Goal: Task Accomplishment & Management: Manage account settings

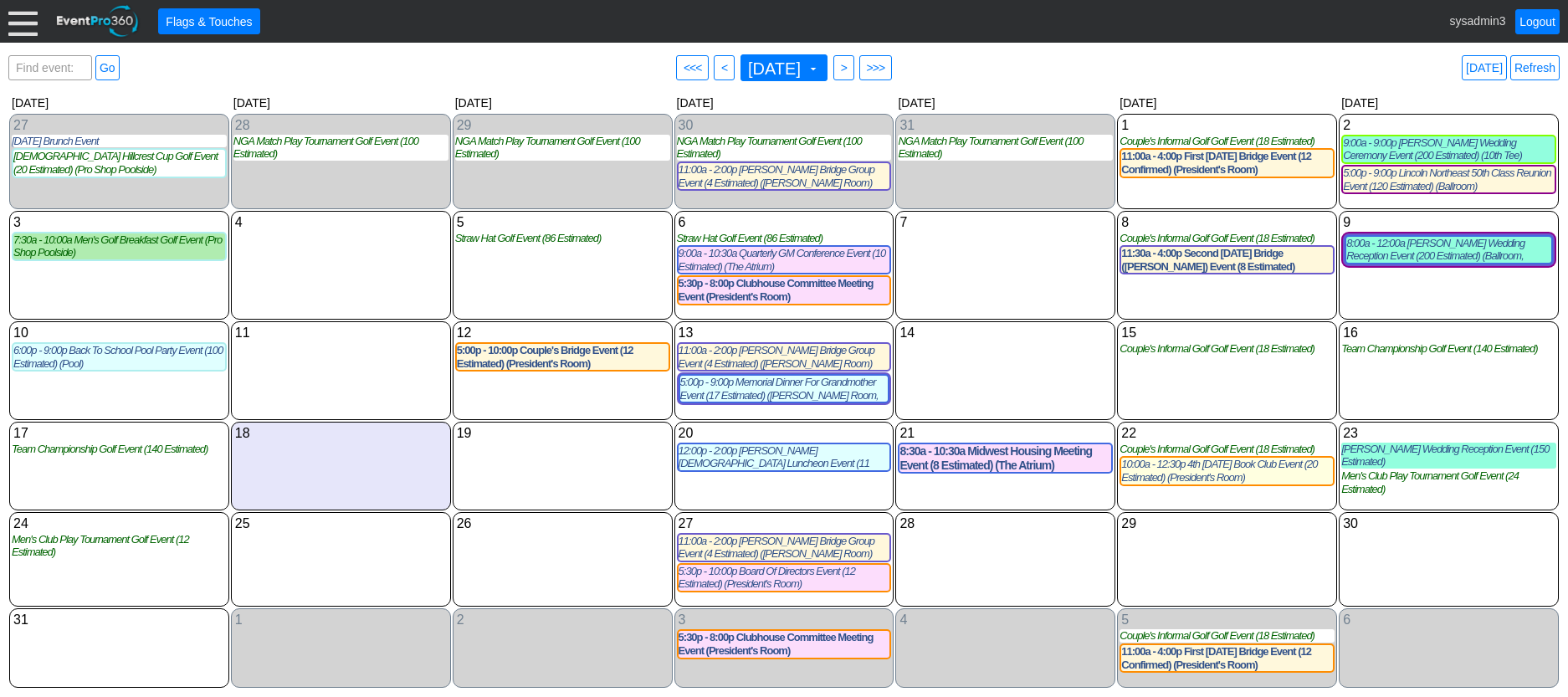
click at [25, 27] on div at bounding box center [23, 21] width 29 height 29
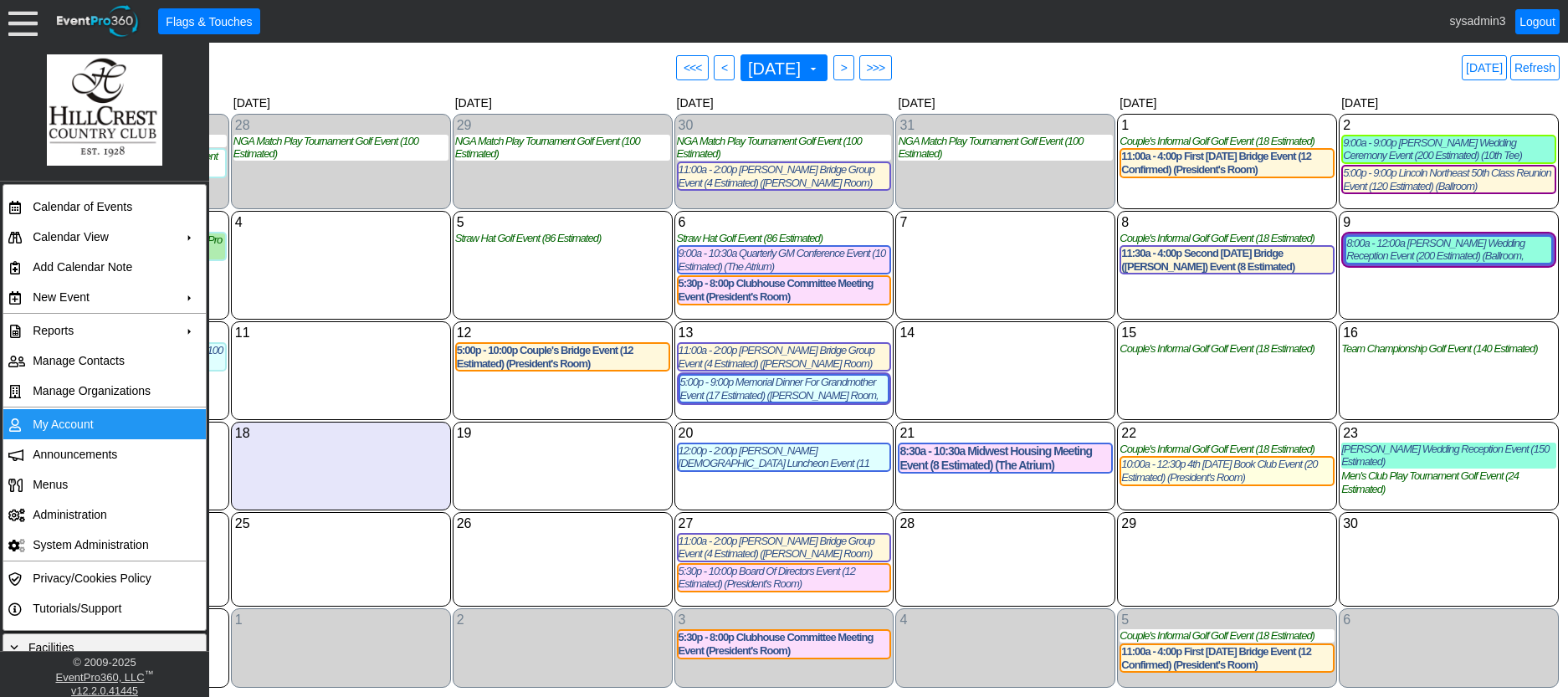
click at [62, 418] on td "My Account" at bounding box center [101, 424] width 150 height 30
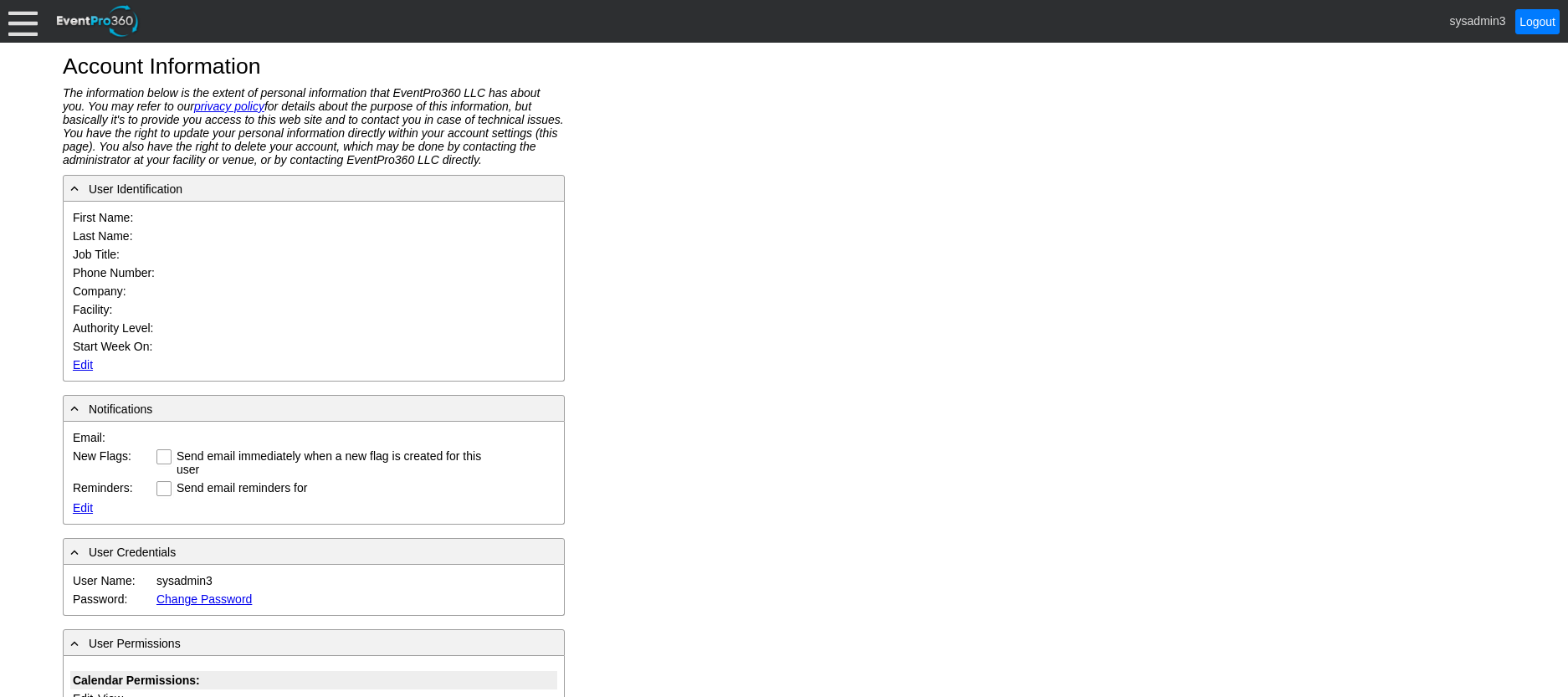
type input "System"
type input "Administrator"
type input "System Administrator"
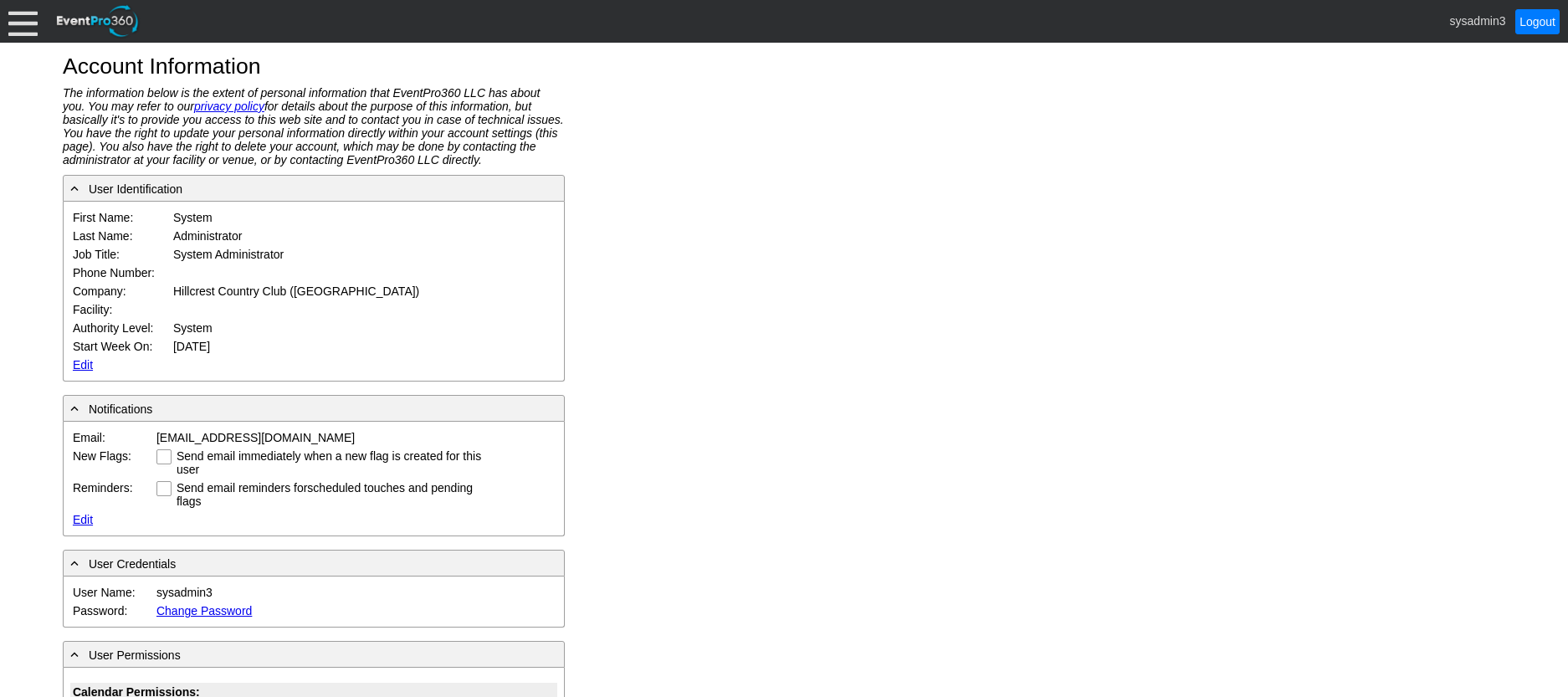
click at [76, 362] on link "Edit" at bounding box center [82, 365] width 20 height 13
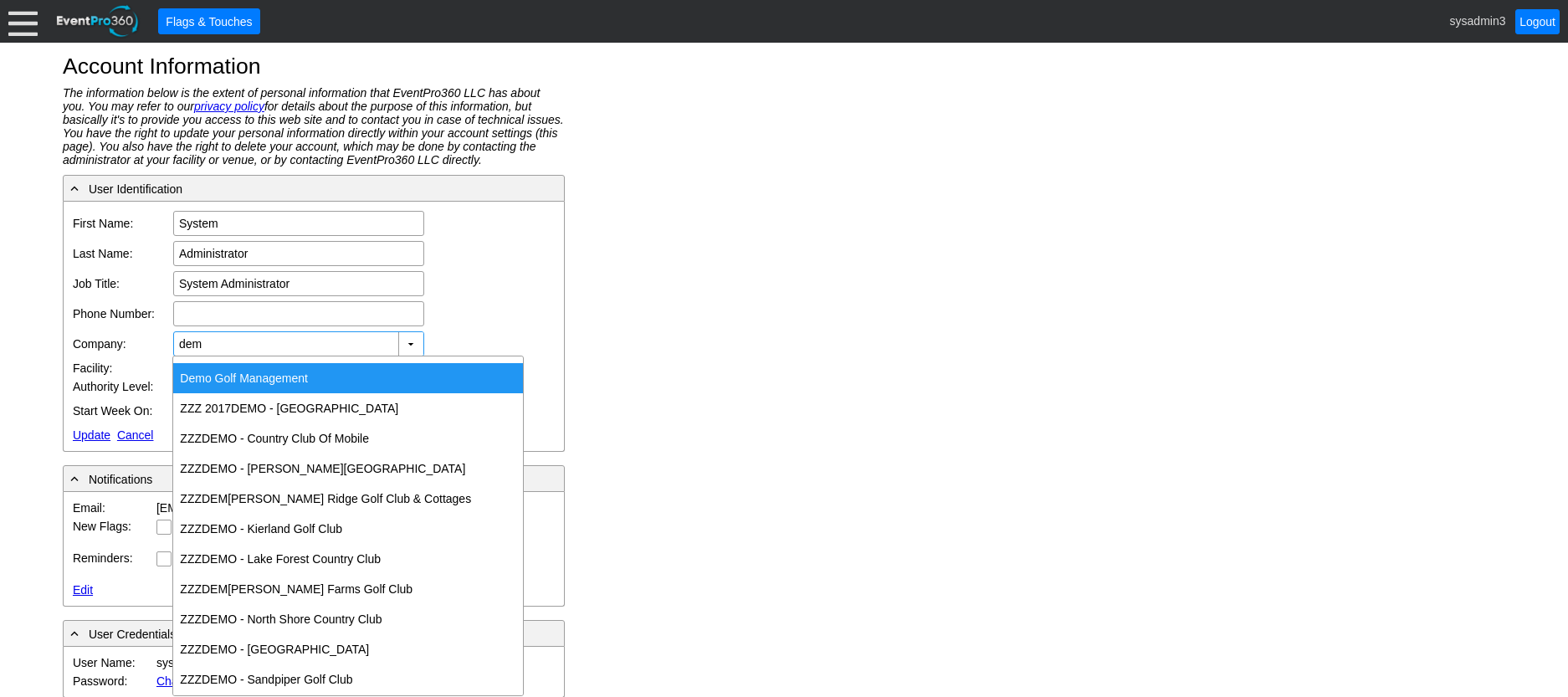
click at [226, 370] on div "Dem o Golf Management" at bounding box center [348, 378] width 350 height 30
type input "Demo Golf Management"
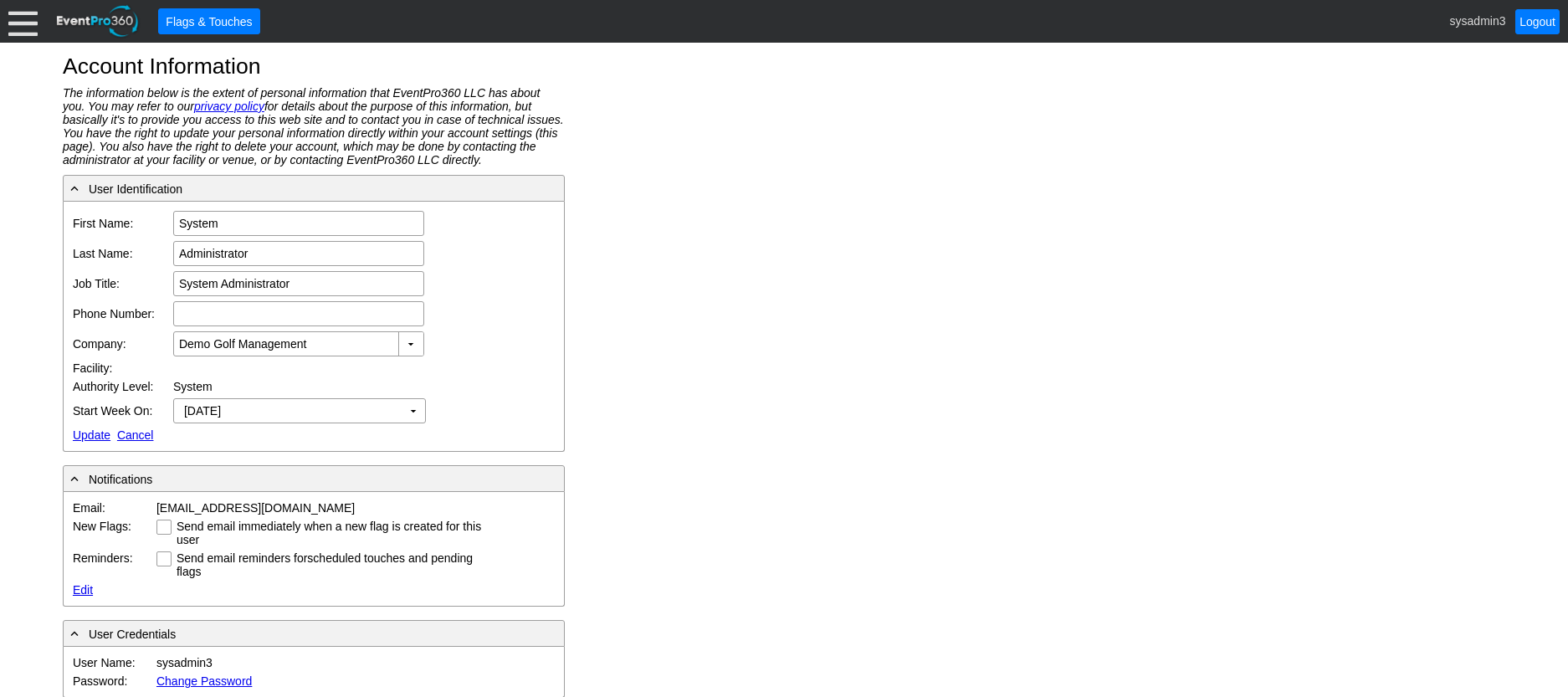
click at [90, 433] on link "Update" at bounding box center [91, 435] width 38 height 13
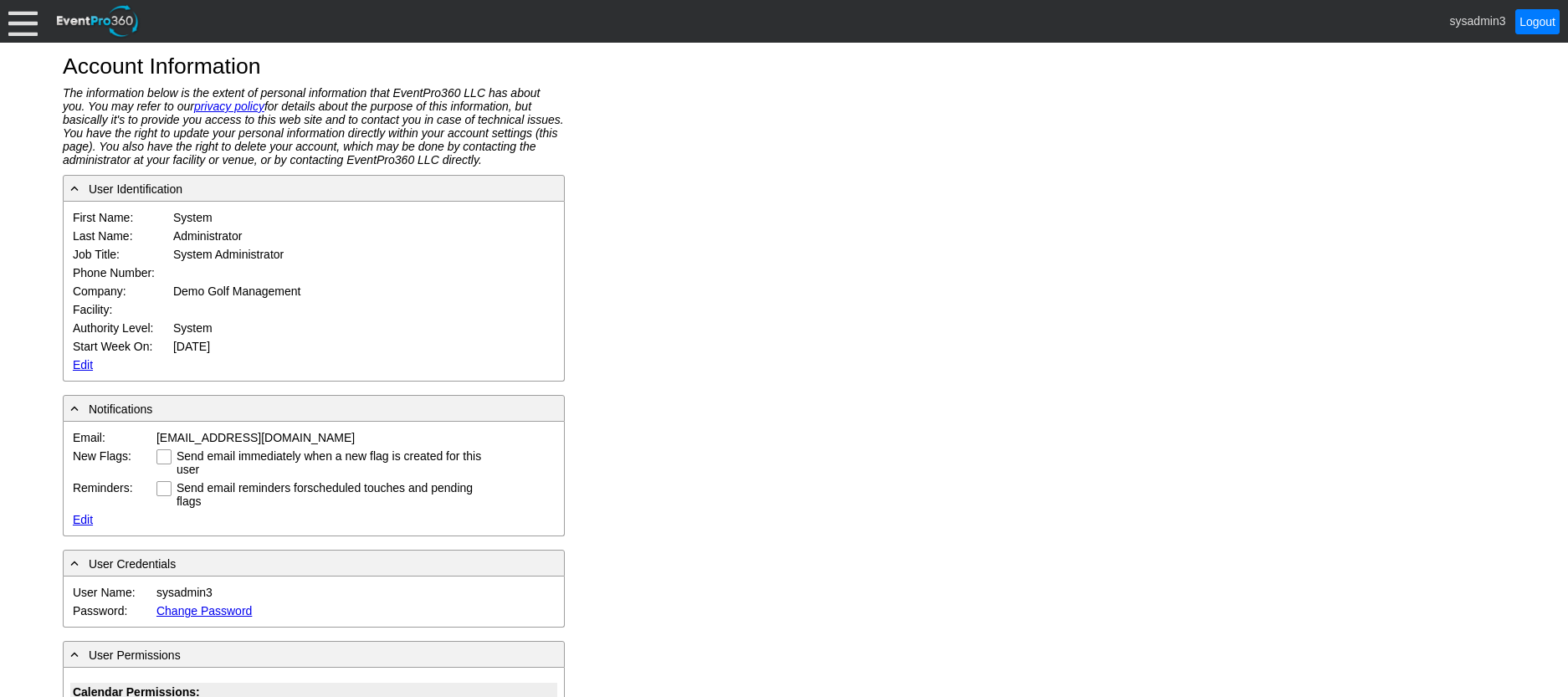
click at [27, 24] on div at bounding box center [23, 21] width 29 height 29
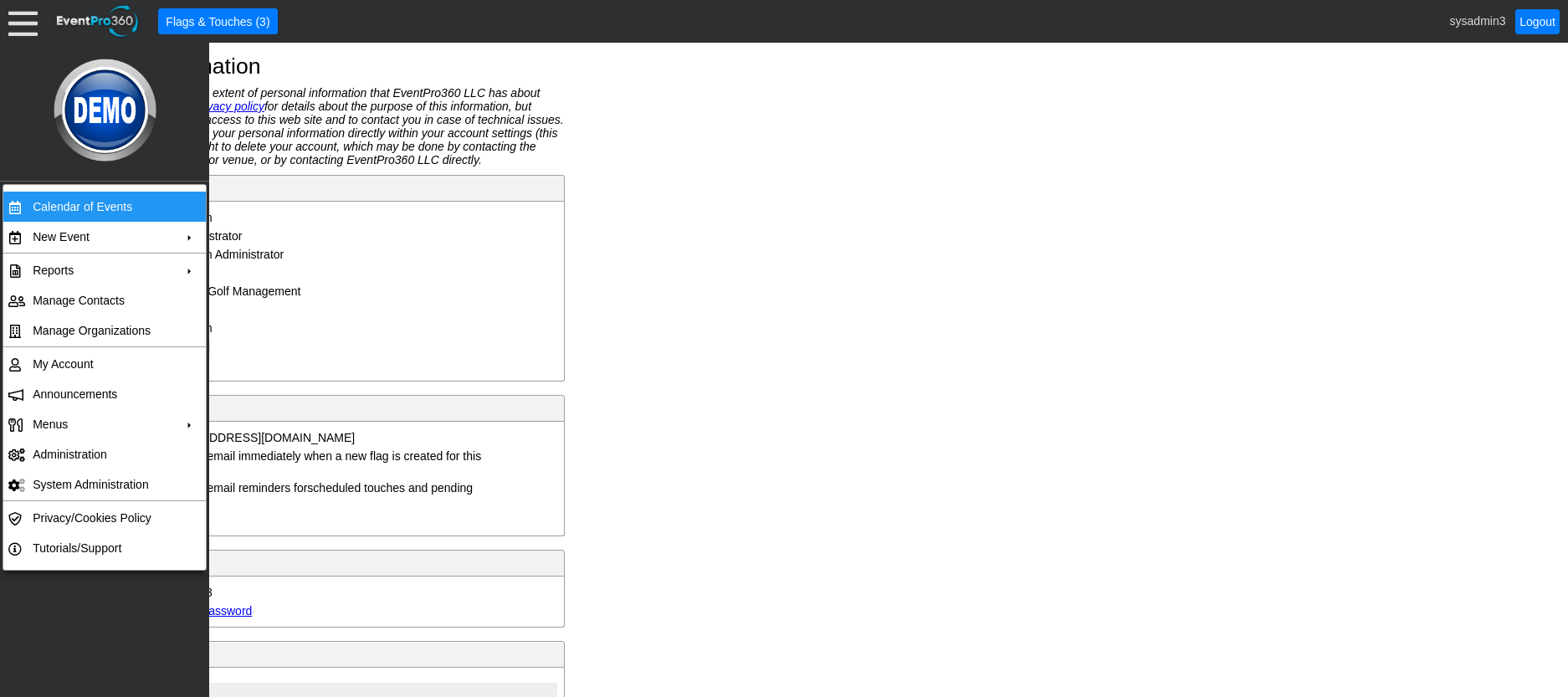
click at [98, 202] on td "Calendar of Events" at bounding box center [101, 207] width 150 height 30
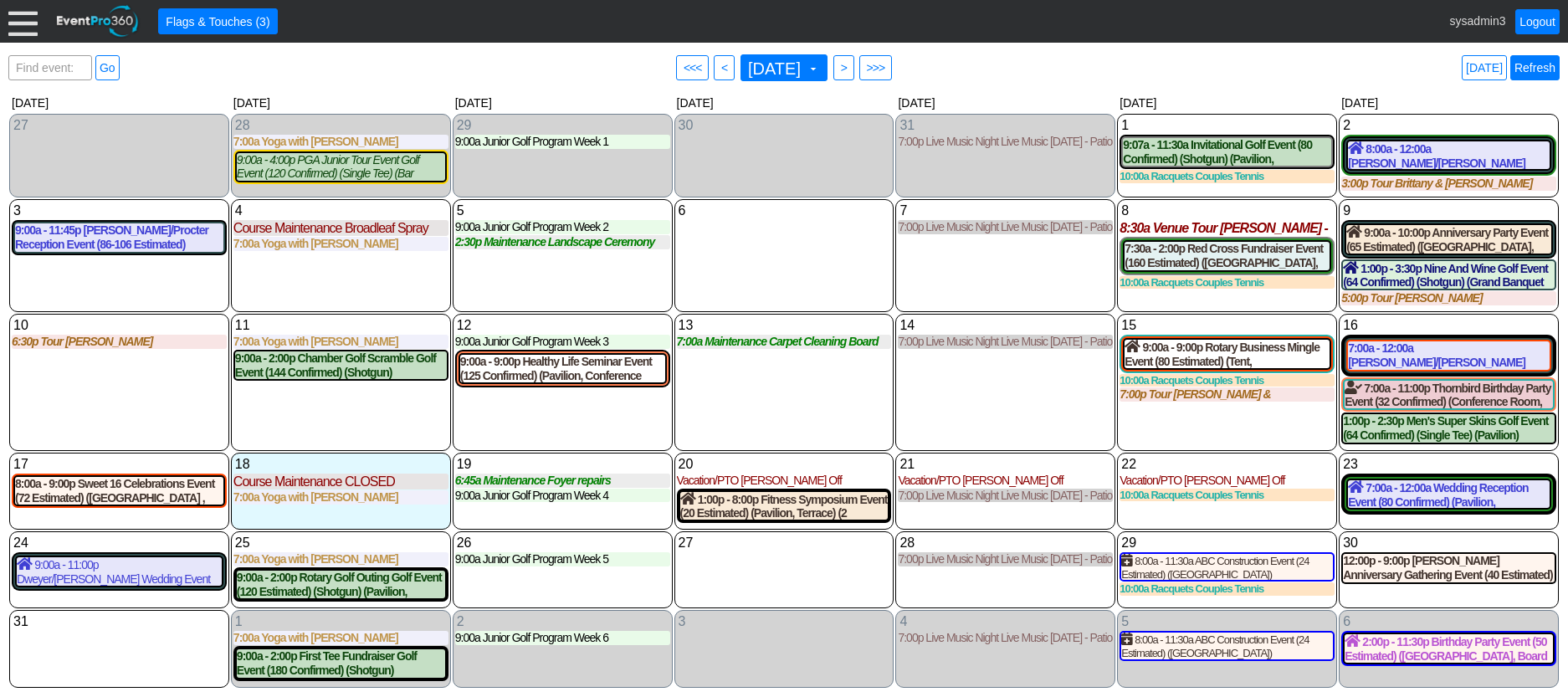
click at [1534, 67] on link "Refresh" at bounding box center [1535, 68] width 50 height 25
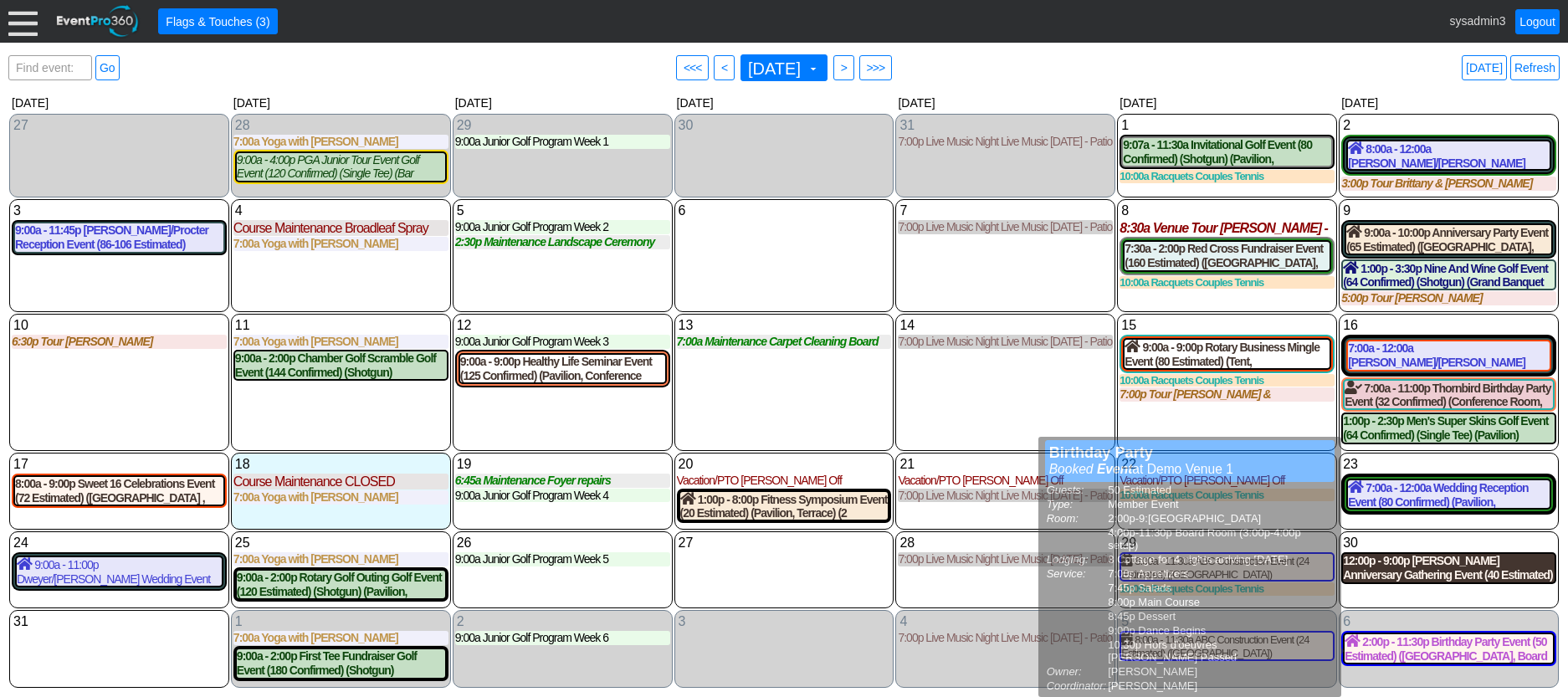
click at [1429, 578] on div "12:00p - 9:00p Jackson Anniversary Gathering Event (40 Estimated) (Board Room)" at bounding box center [1449, 568] width 212 height 29
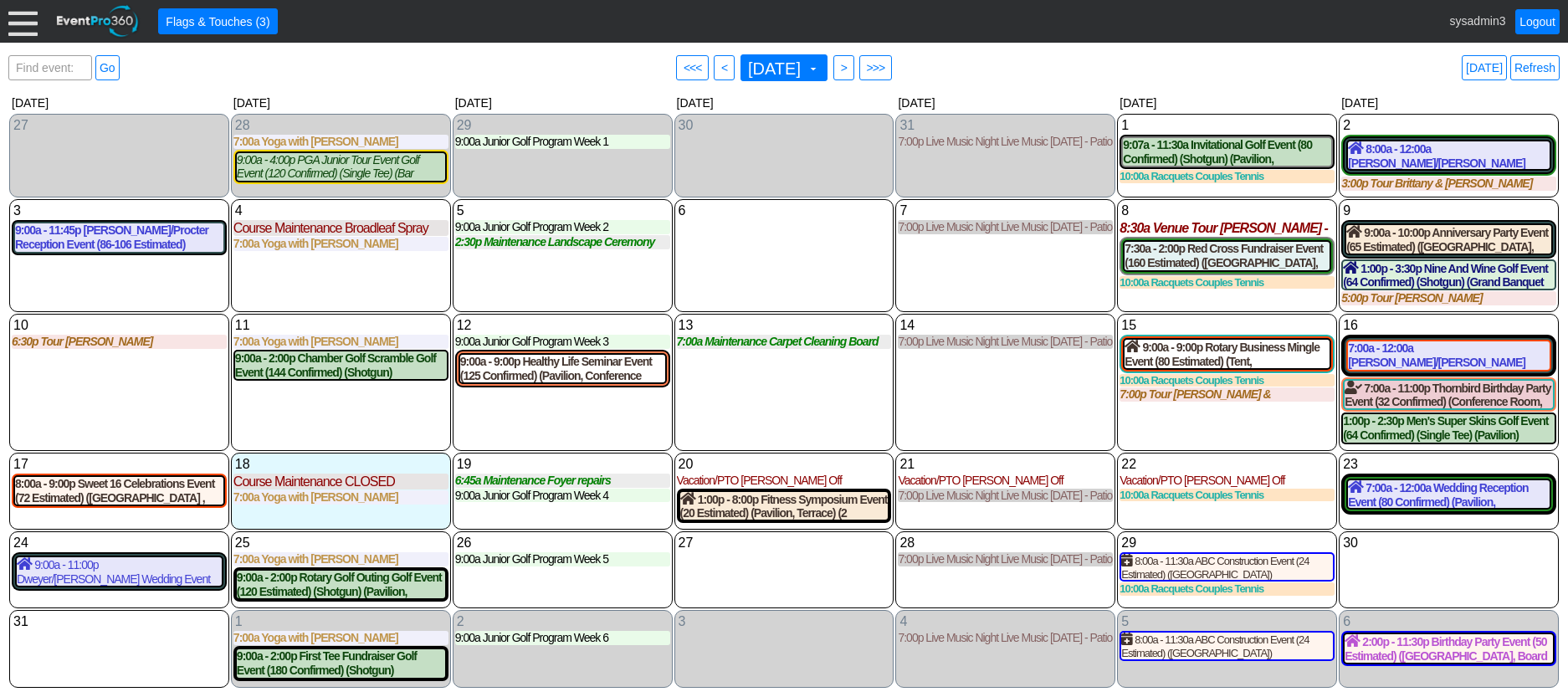
click at [24, 29] on div at bounding box center [23, 21] width 29 height 29
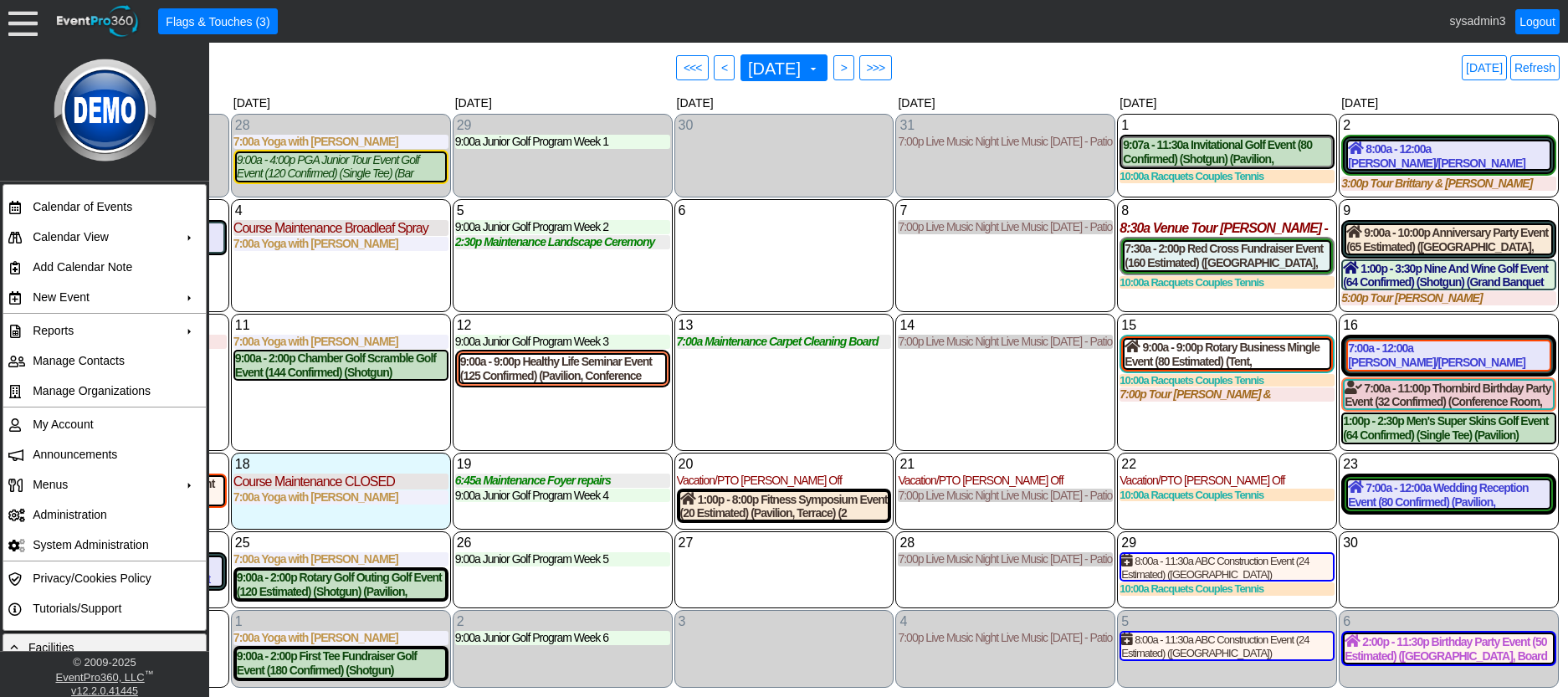
click at [541, 295] on div "5 Tuesday 9:00a Junior Golf Program Week 2 Week 2 at Demo Venue 1 Type: Junior …" at bounding box center [562, 256] width 220 height 113
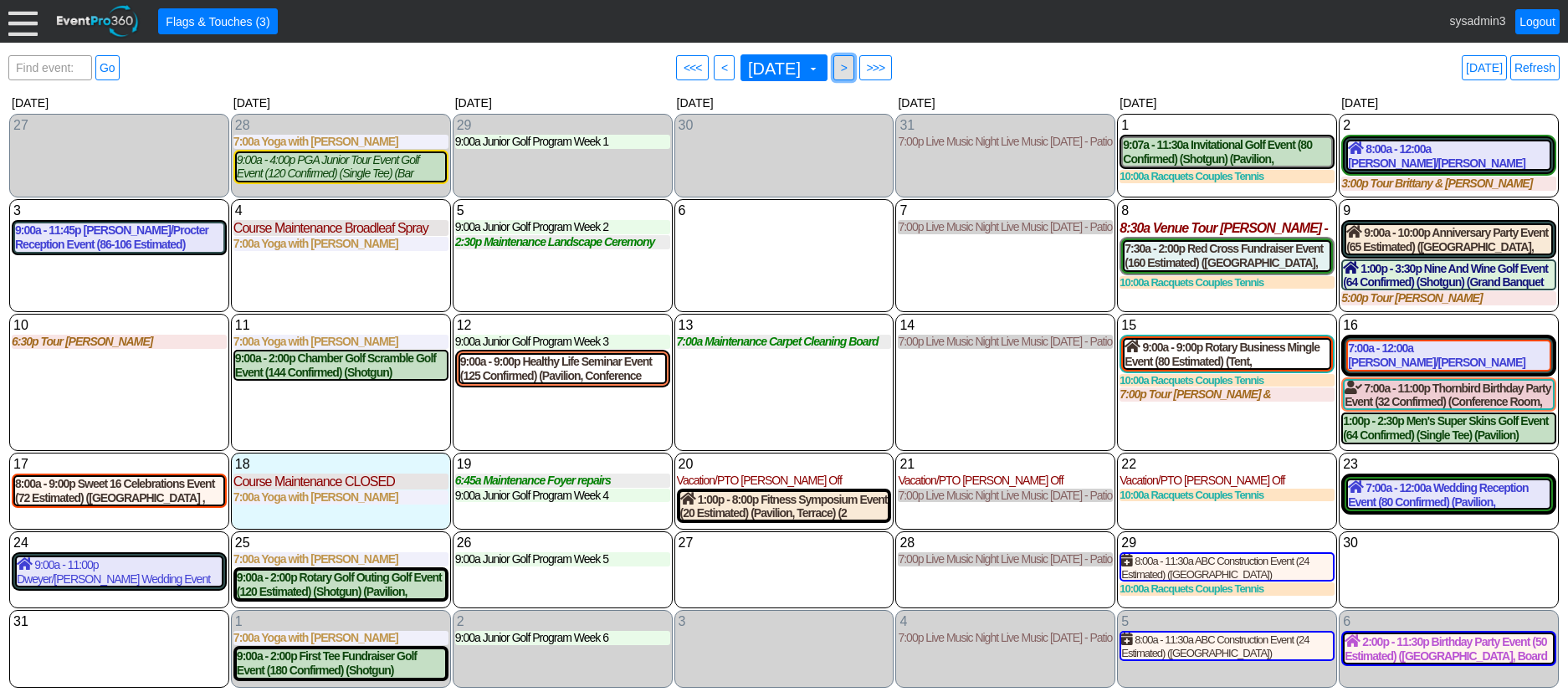
click at [850, 69] on span ">" at bounding box center [843, 68] width 13 height 17
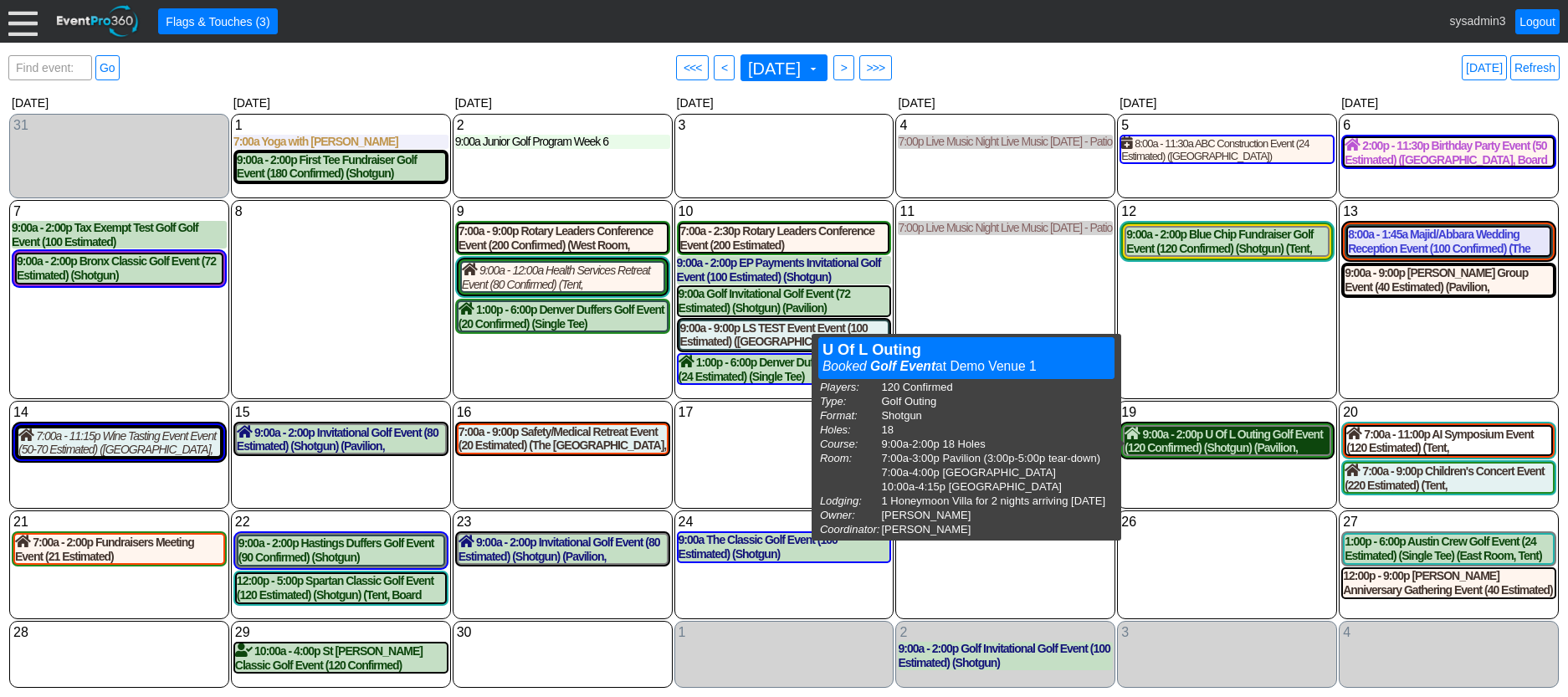
click at [1211, 440] on div "9:00a - 2:00p U Of L Outing Golf Event (120 Confirmed) (Shotgun) (Pavilion, Wes…" at bounding box center [1227, 441] width 205 height 29
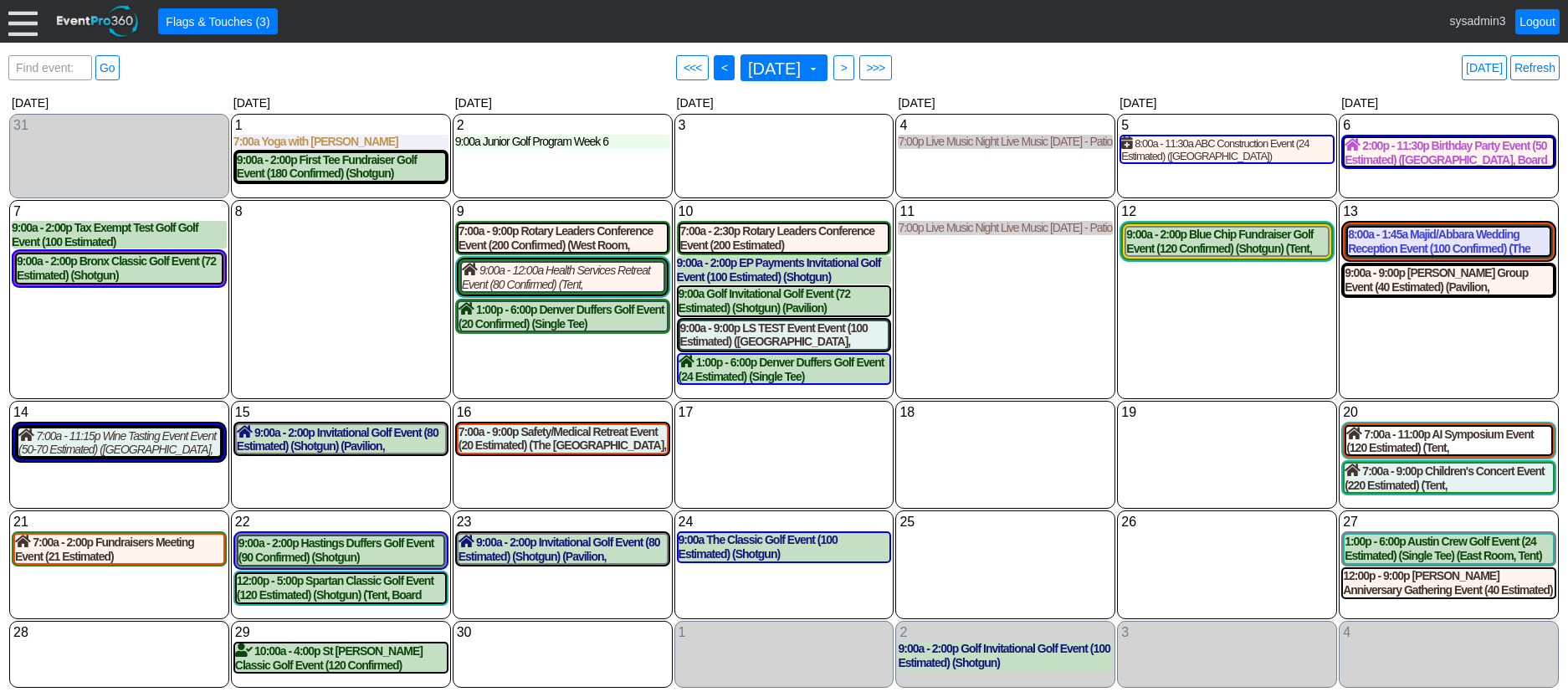
click at [718, 63] on span "<" at bounding box center [724, 68] width 13 height 17
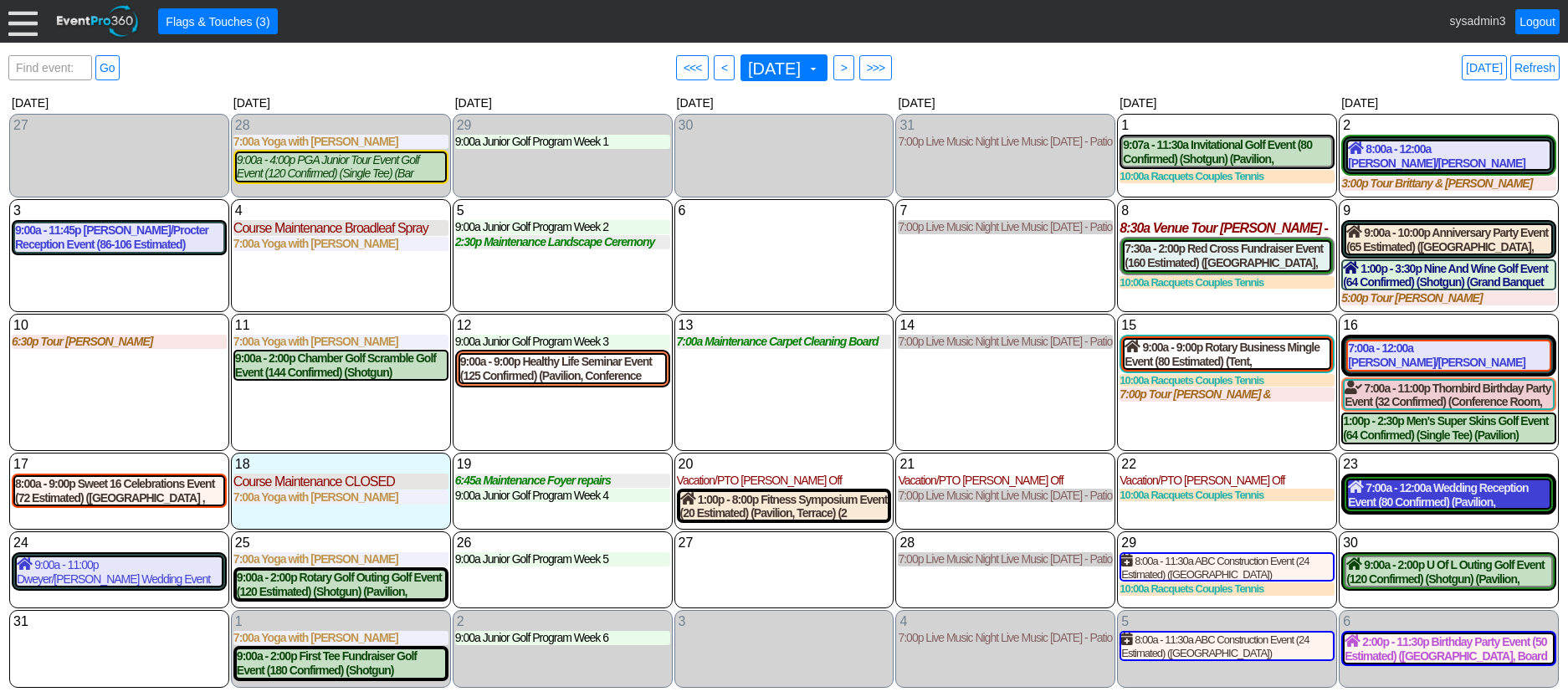
click at [1446, 500] on div "7:00a - 12:00a Wedding Reception Event (80 Confirmed) (Pavilion, Grand Banquet …" at bounding box center [1449, 495] width 202 height 29
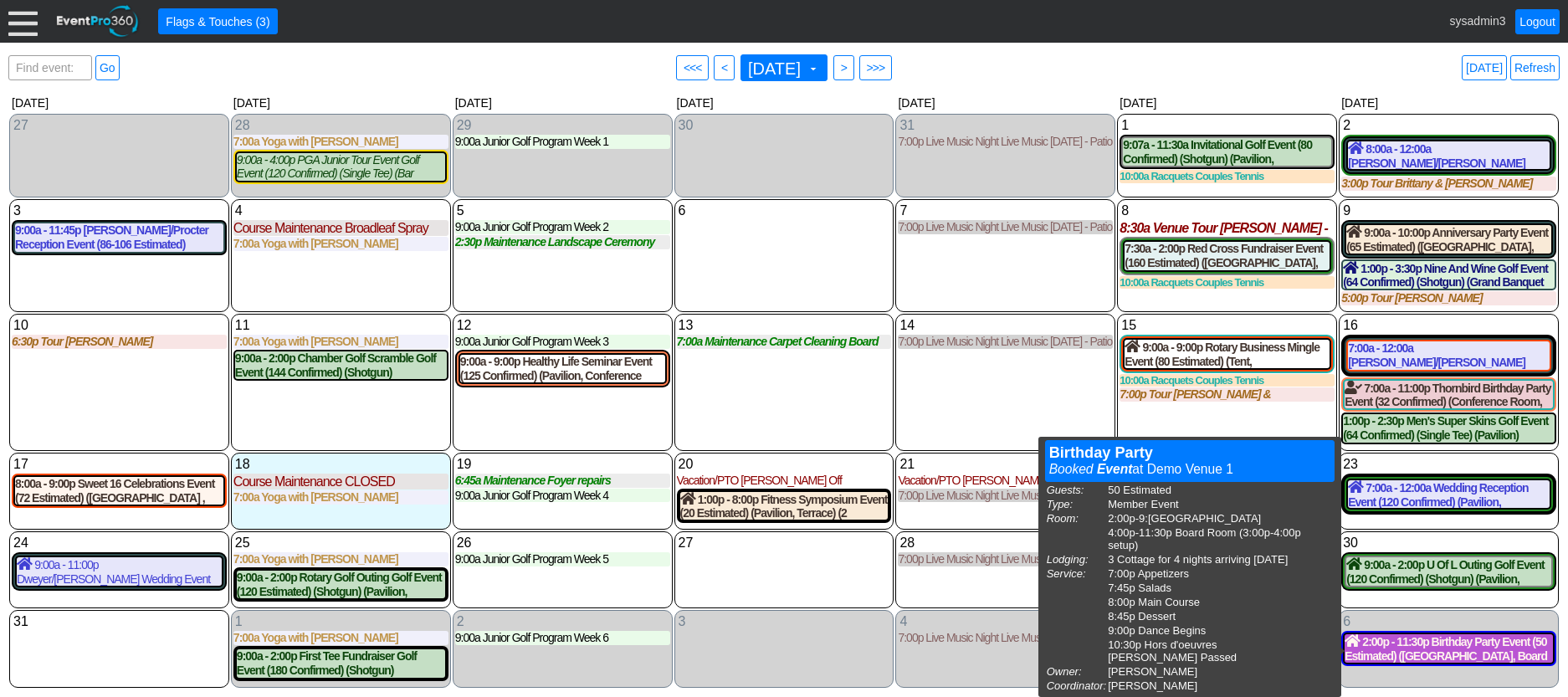
click at [1440, 652] on div "2:00p - 11:30p Birthday Party Event (50 Estimated) (Oaks Room, Board Room) (3 C…" at bounding box center [1449, 649] width 209 height 29
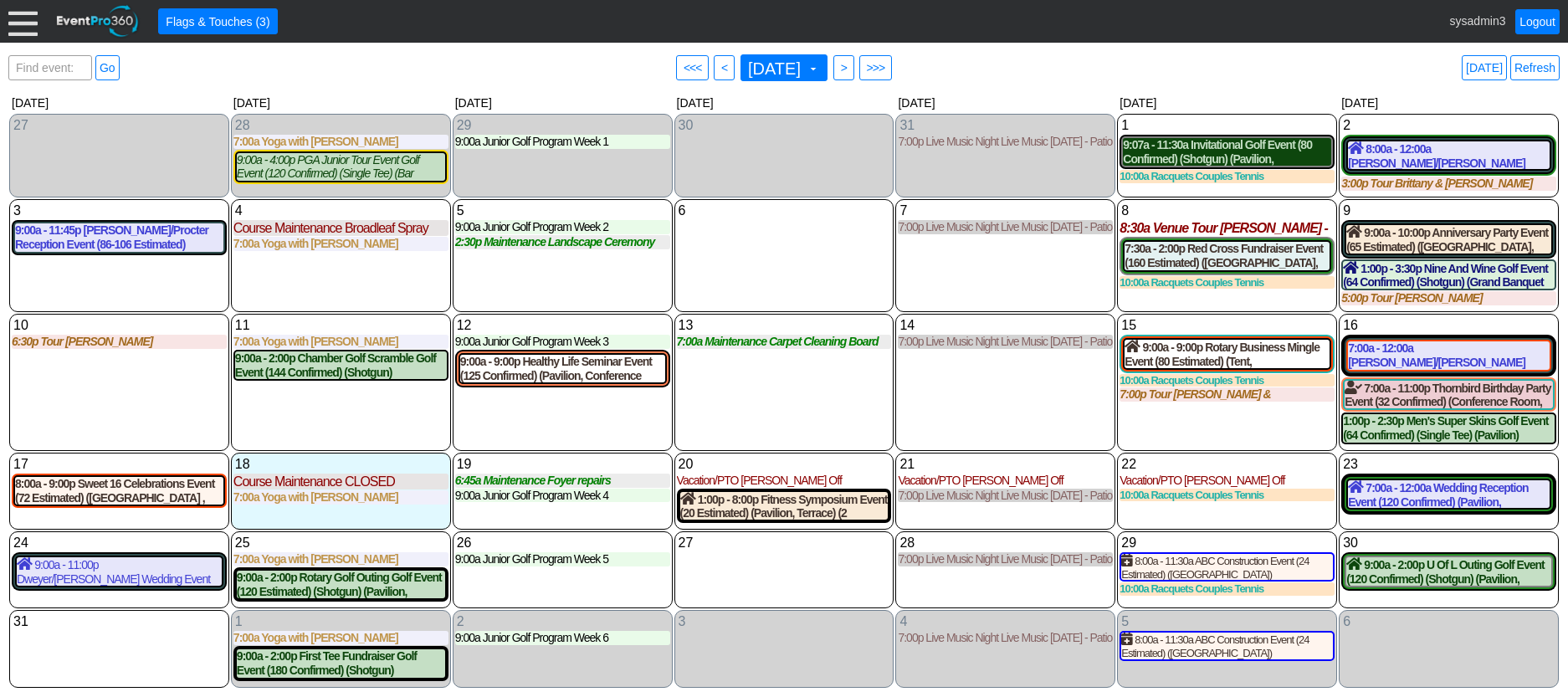
click at [1194, 156] on div "9:07a - 11:30a Invitational Golf Event (80 Confirmed) (Shotgun) (Pavilion, East…" at bounding box center [1227, 152] width 209 height 29
click at [1537, 66] on link "Refresh" at bounding box center [1535, 68] width 50 height 25
click at [1541, 67] on link "Refresh" at bounding box center [1535, 68] width 50 height 25
click at [1540, 66] on link "Refresh" at bounding box center [1535, 68] width 50 height 25
click at [1550, 68] on link "Refresh" at bounding box center [1535, 68] width 50 height 25
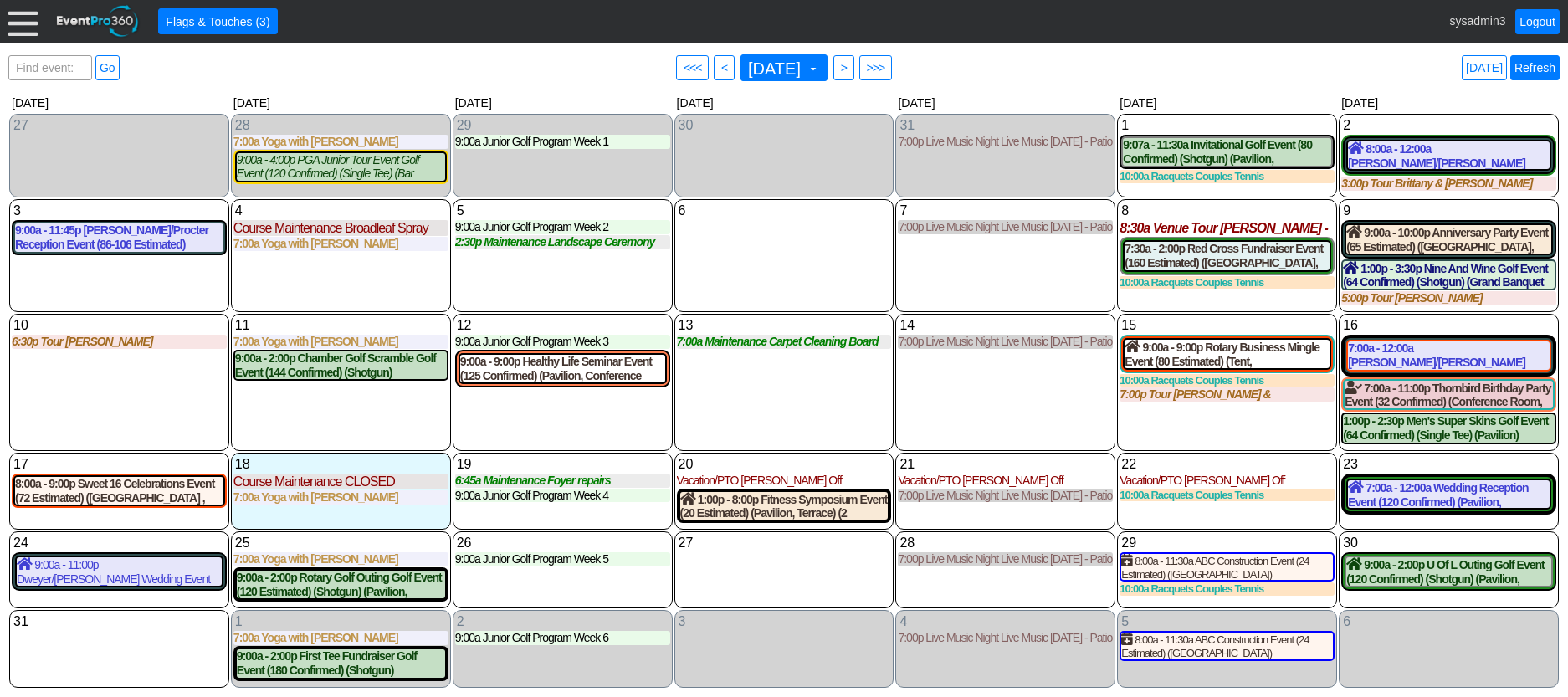
click at [1531, 70] on link "Refresh" at bounding box center [1535, 68] width 50 height 25
click at [1533, 24] on link "Logout" at bounding box center [1538, 22] width 45 height 25
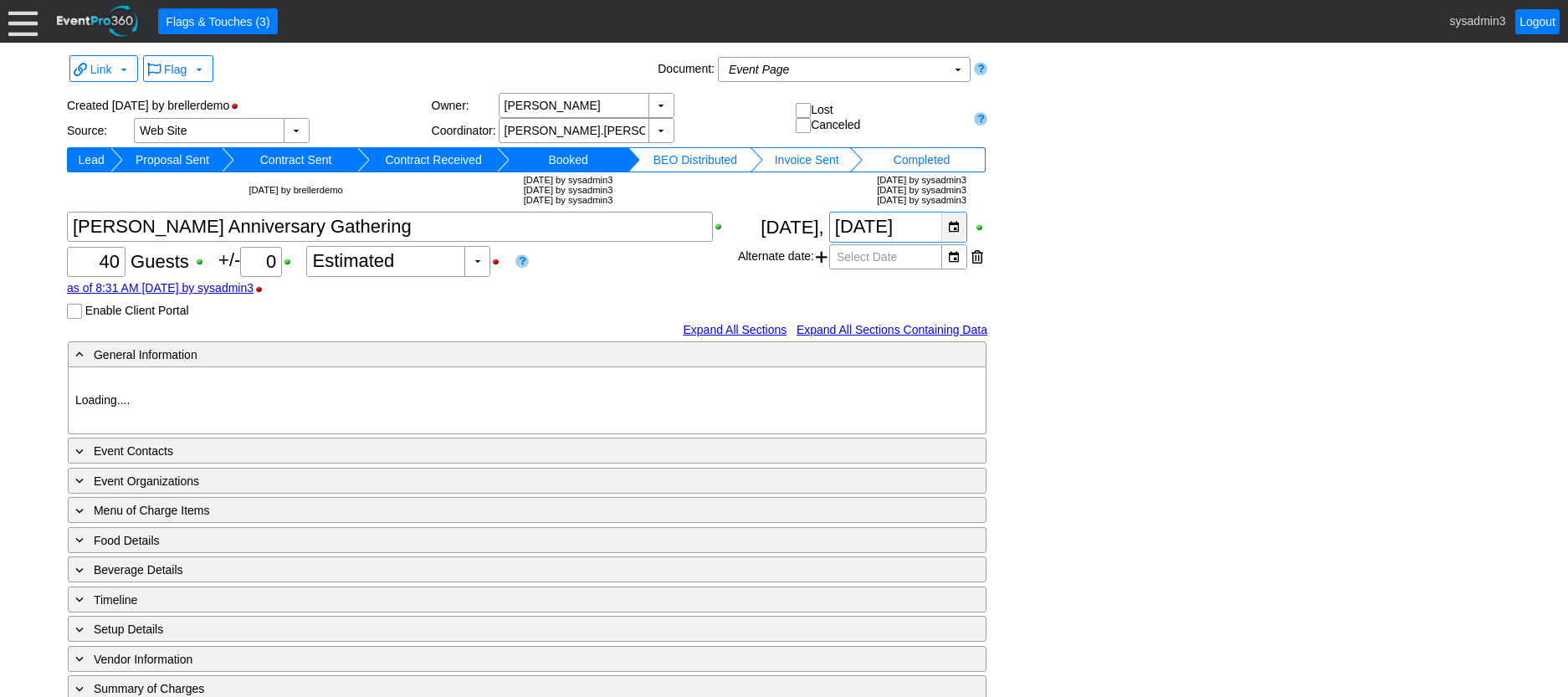
click at [948, 220] on div "▼" at bounding box center [954, 227] width 25 height 29
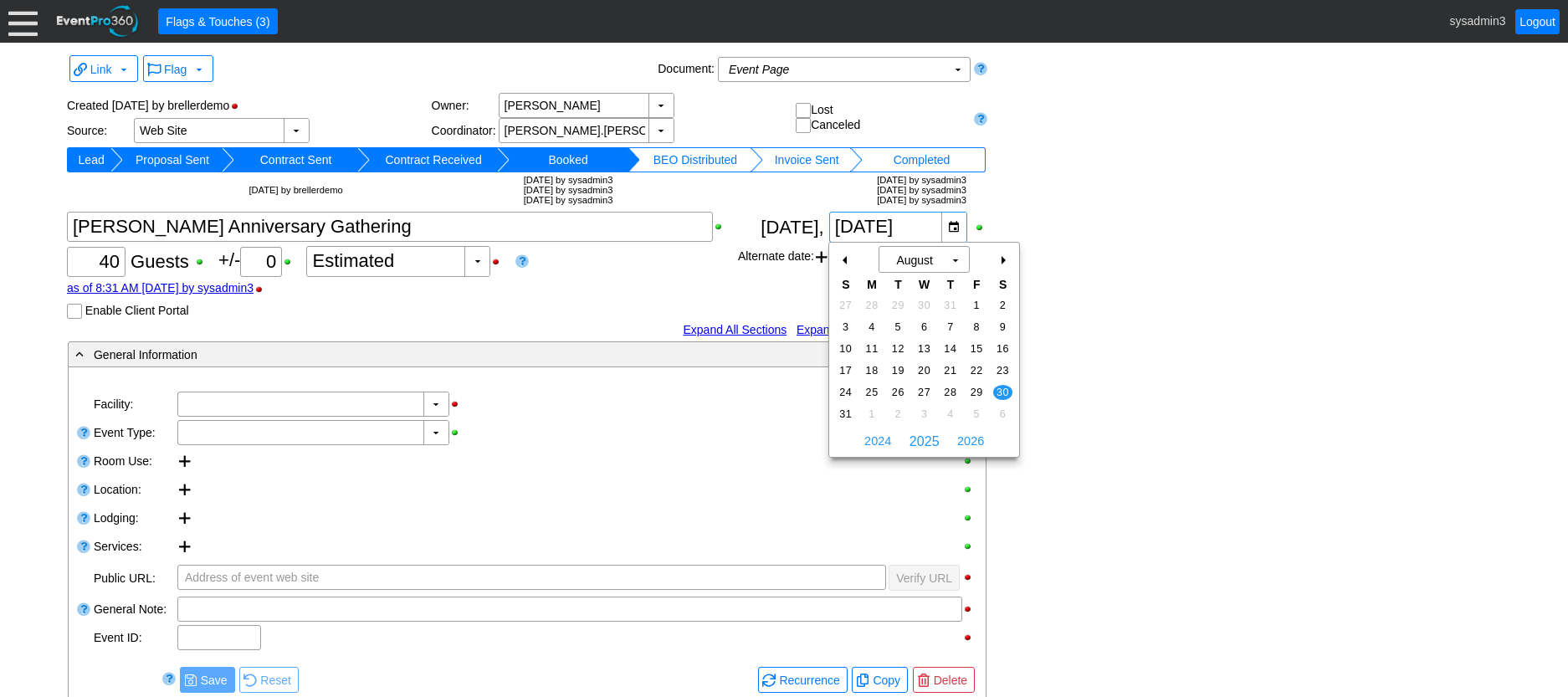
type input "Demo Venue 1"
type input "Meeting"
type input "260379"
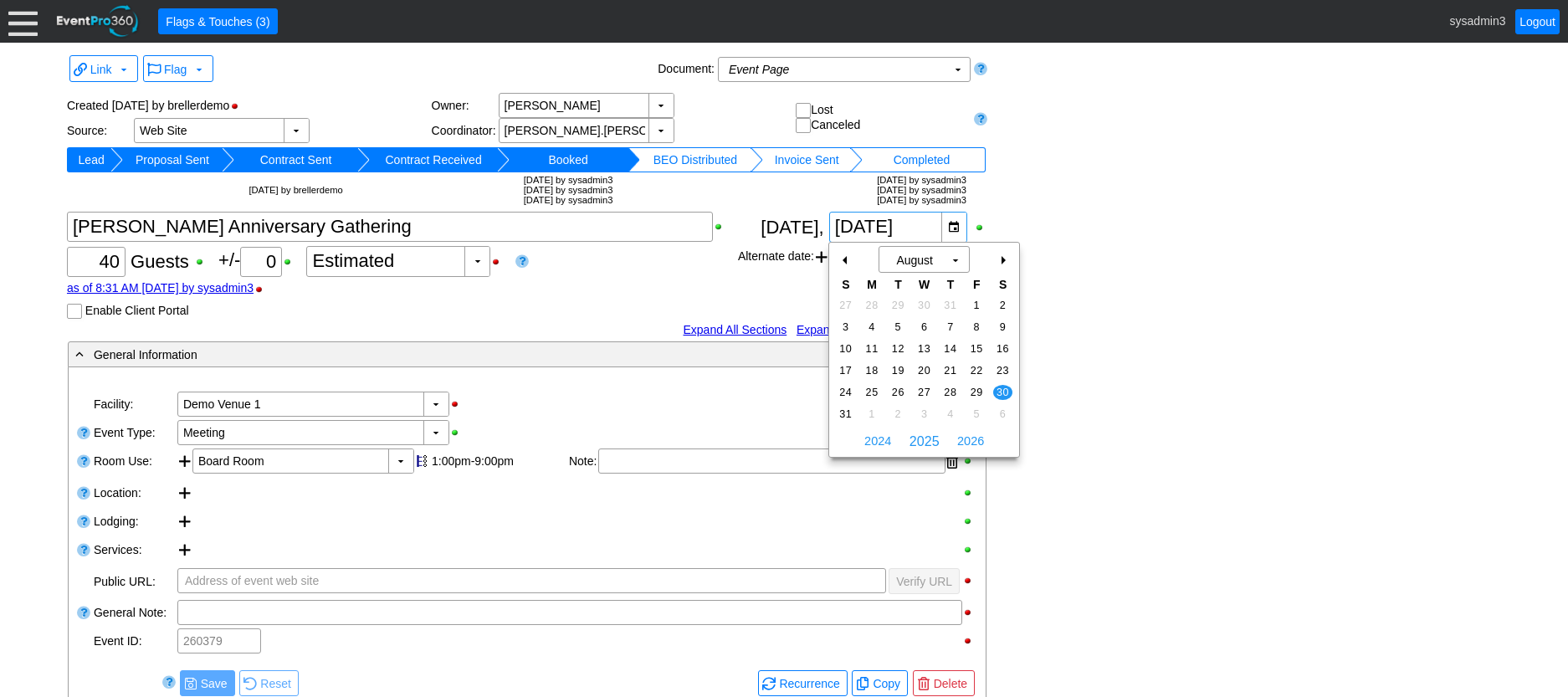
click at [1009, 256] on div "+" at bounding box center [1002, 260] width 27 height 29
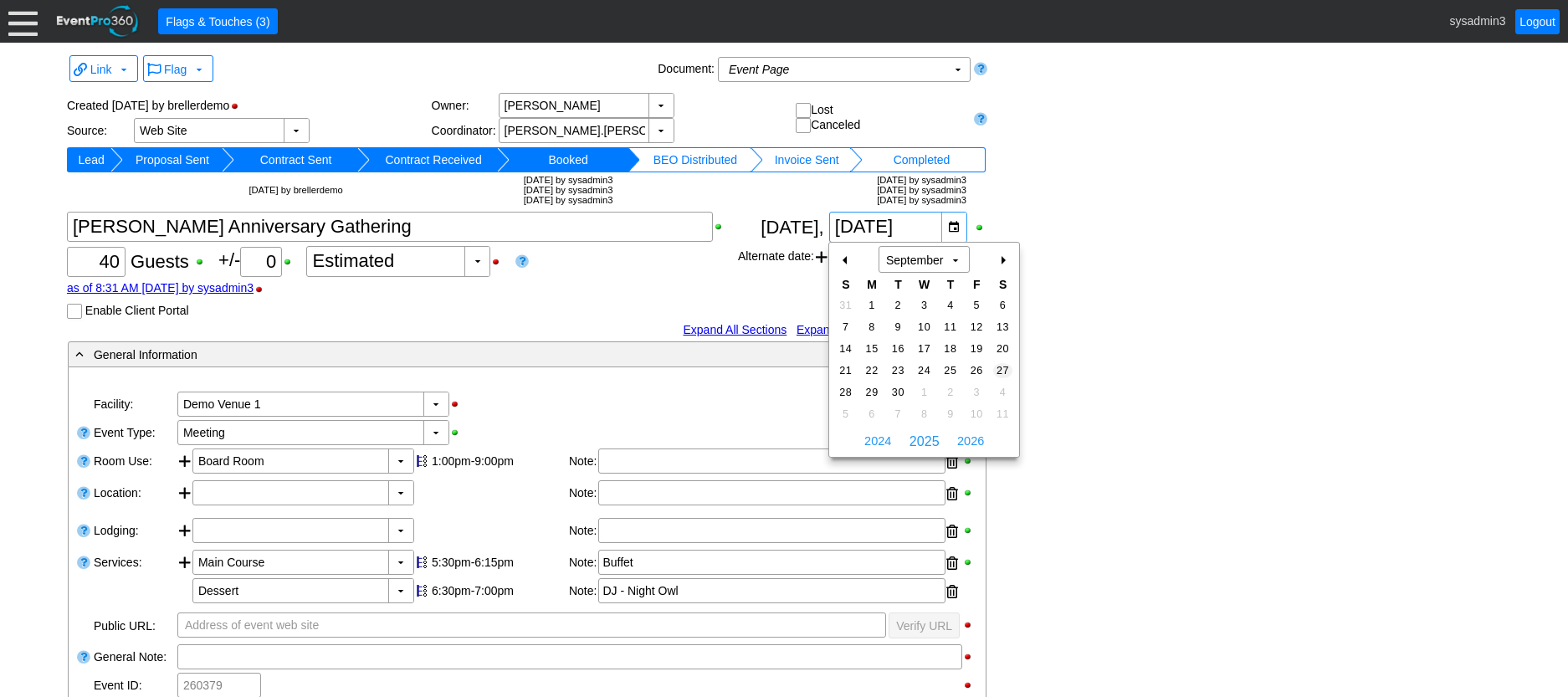
click at [1005, 367] on span "27" at bounding box center [1002, 370] width 19 height 15
type input "9/27/2025"
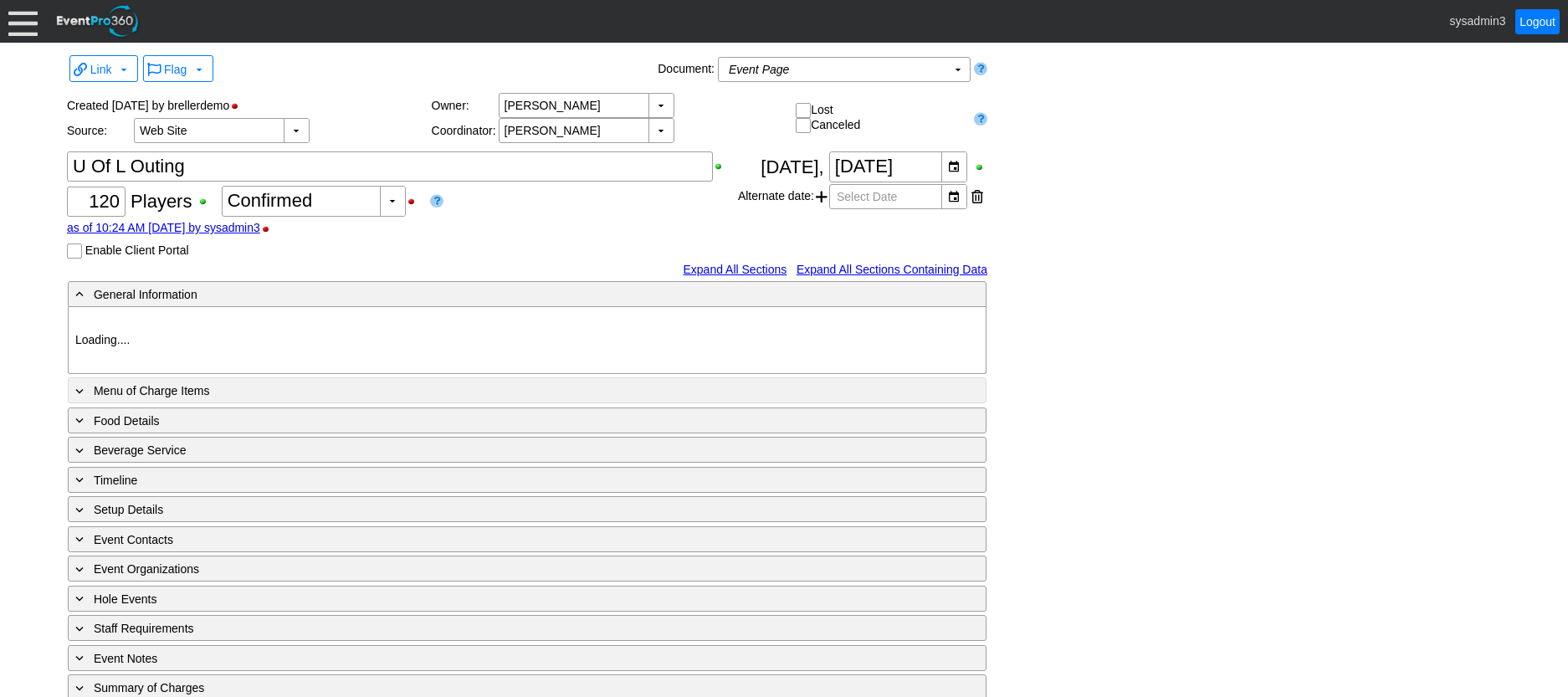
type input "Demo Venue 1"
type input "Golf Outing"
type input "Shamble"
type input "Shotgun"
type input "White"
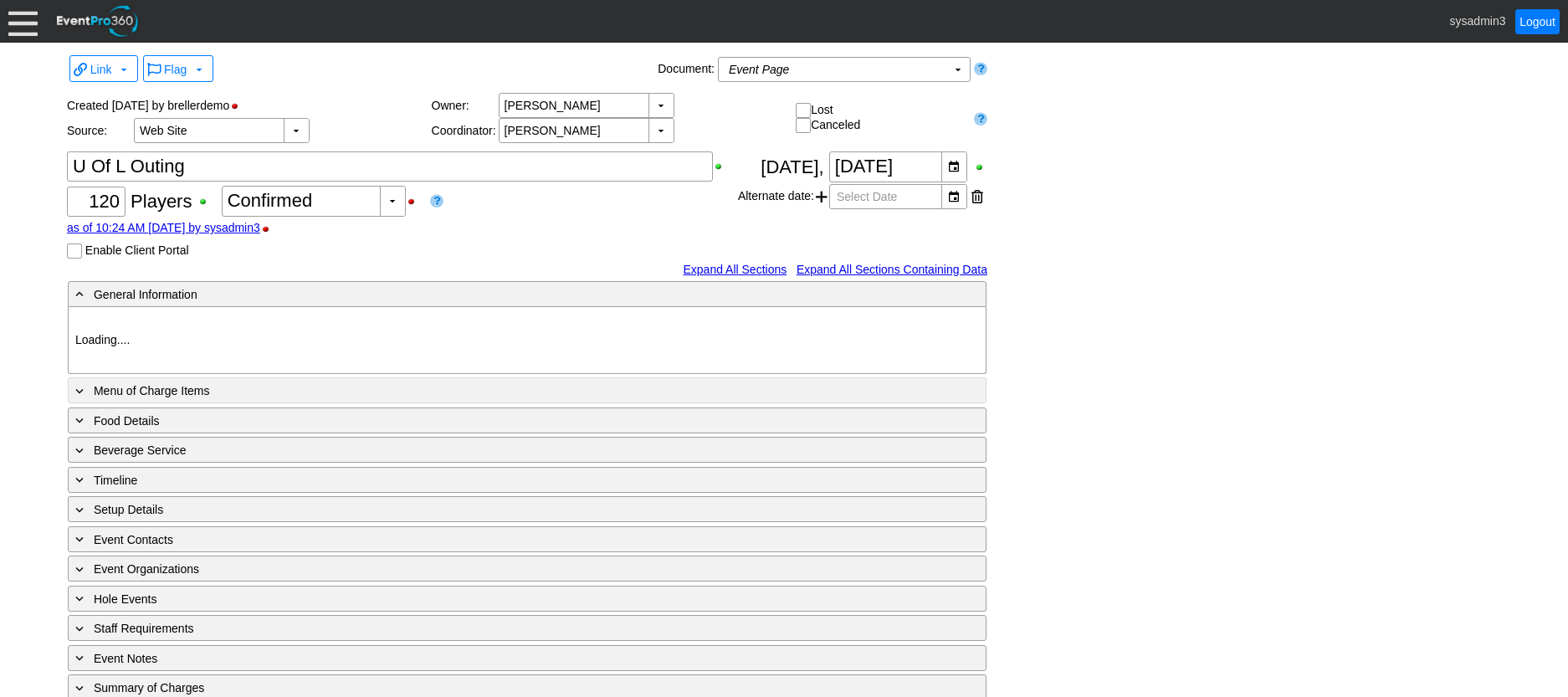
type input "Red"
type input "648412"
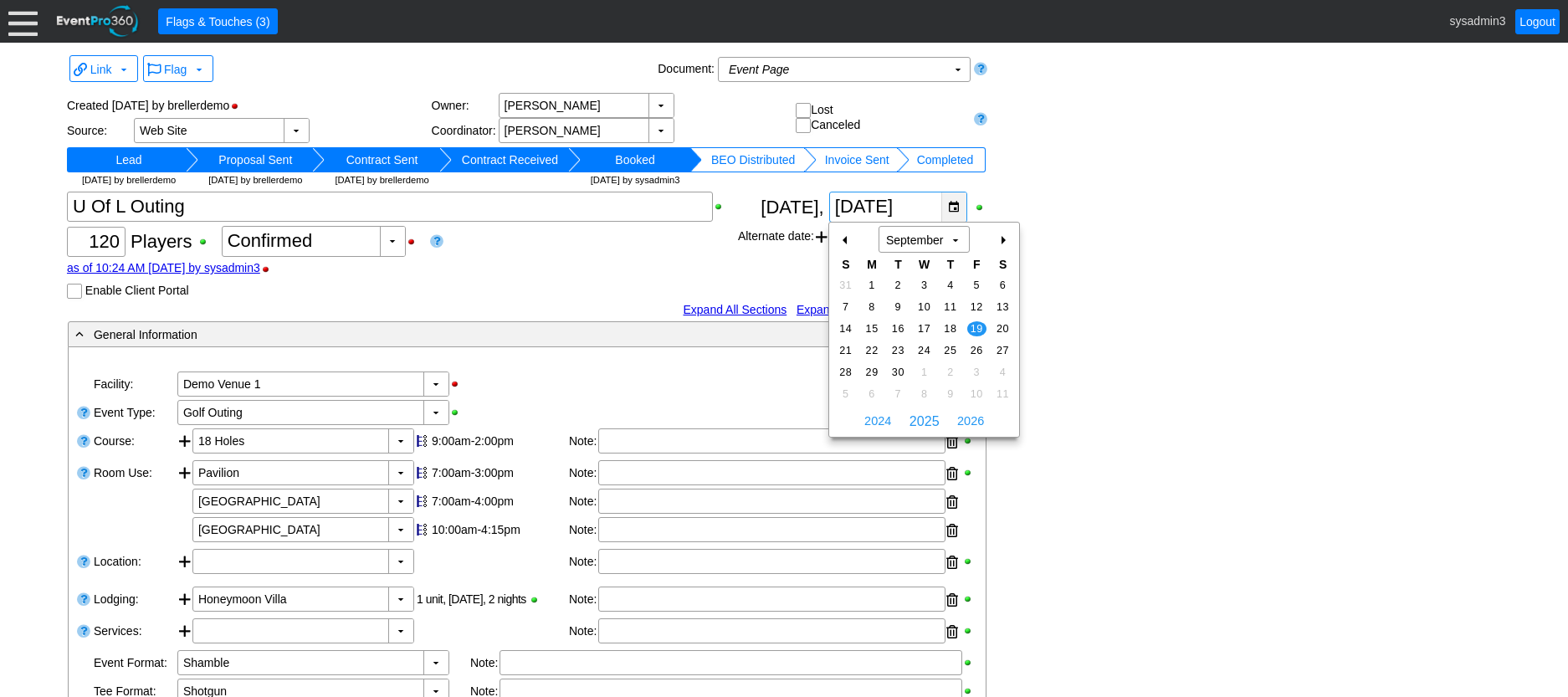
click at [955, 205] on div "▼" at bounding box center [954, 207] width 25 height 29
click at [842, 236] on div "-" at bounding box center [846, 240] width 27 height 29
click at [1000, 369] on span "30" at bounding box center [1002, 372] width 19 height 15
type input "[DATE]"
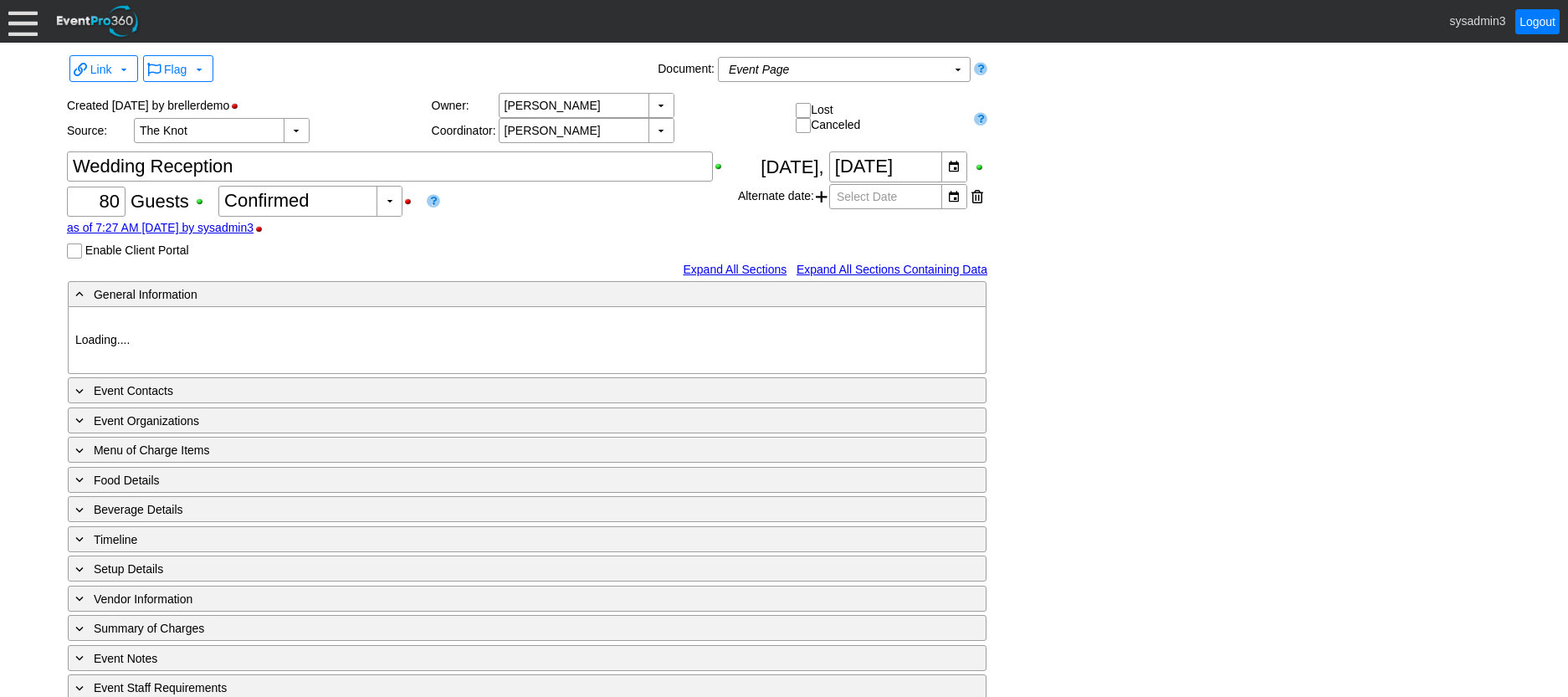
type input "Demo Venue 1"
type input "Wedding"
type input "[URL][DOMAIN_NAME]"
type input "675609"
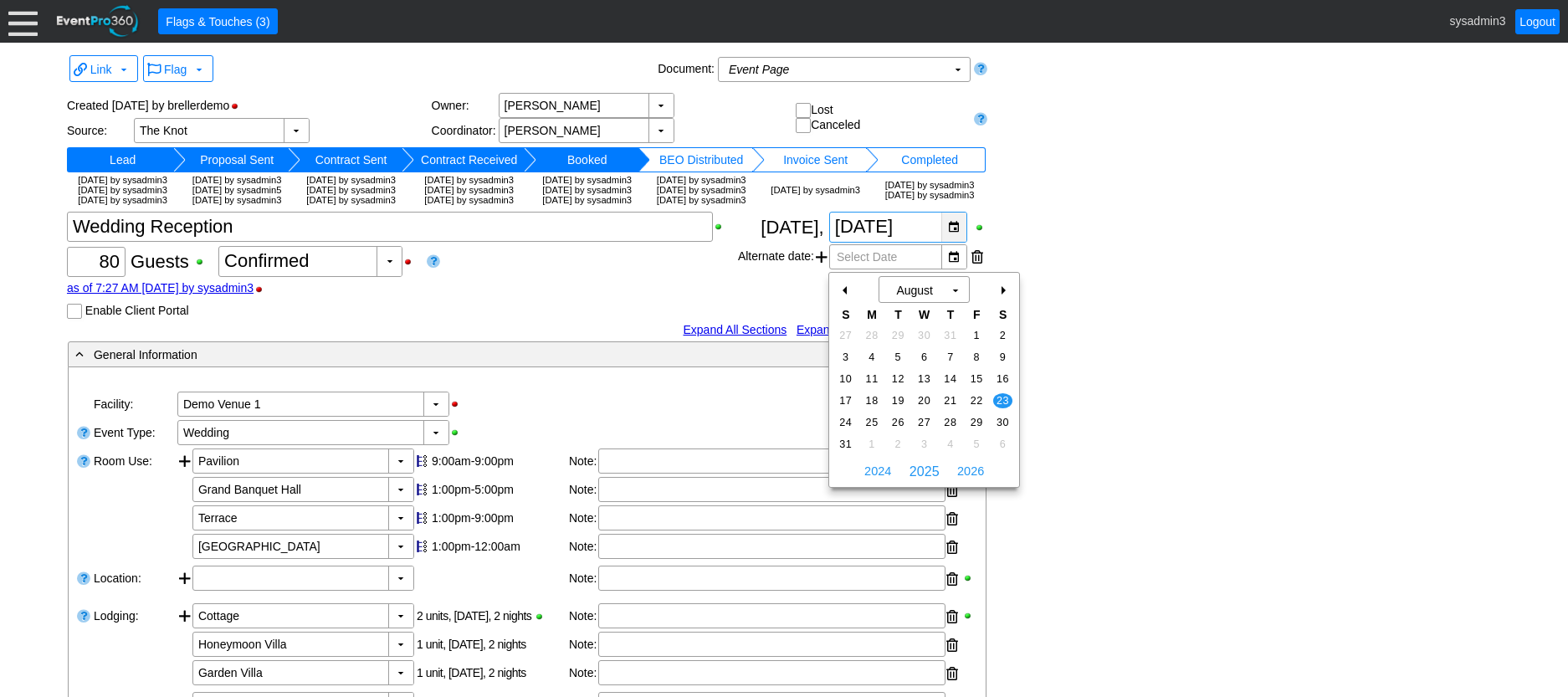
click at [951, 242] on div "▼" at bounding box center [954, 227] width 25 height 29
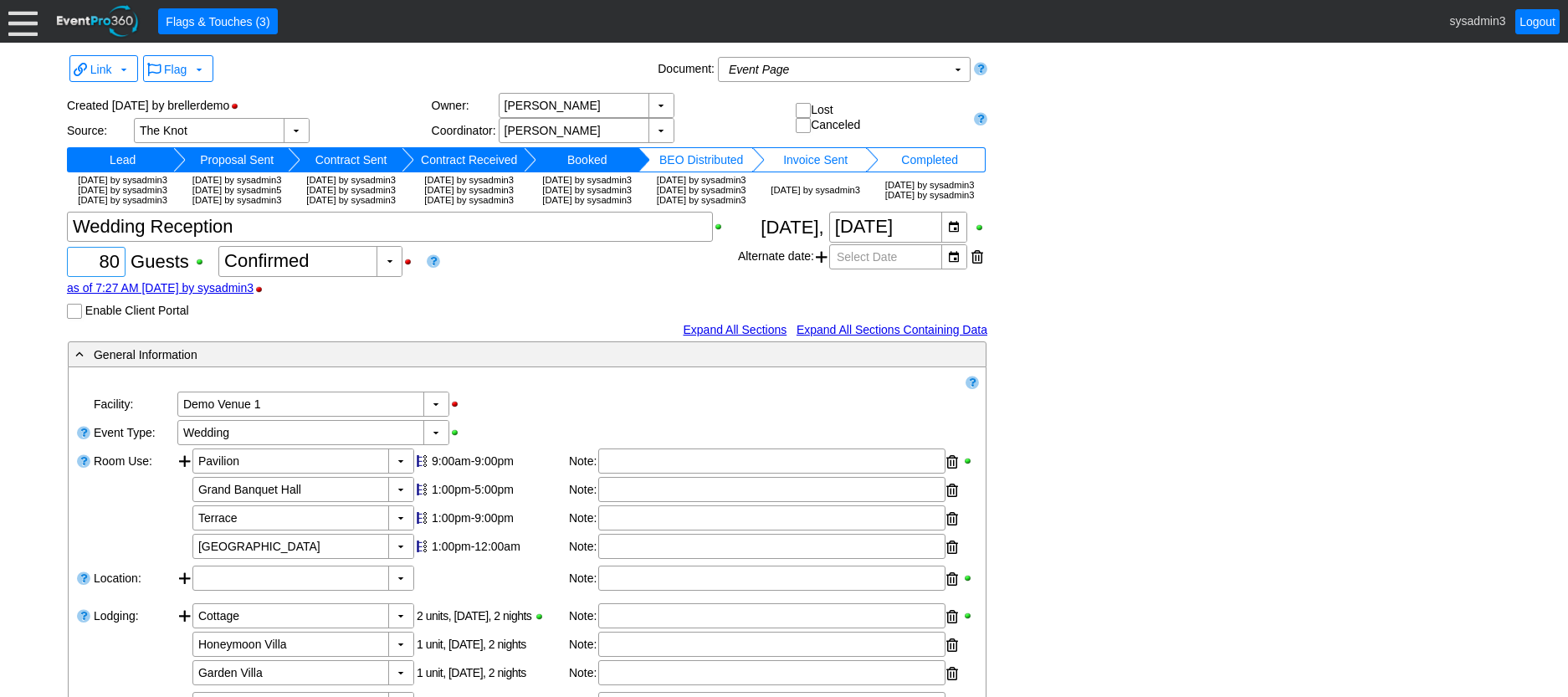
click at [116, 276] on input "80" at bounding box center [96, 262] width 47 height 29
type input "8"
type input "120"
click at [1073, 205] on div "Link ▼ Flag ▼ Document: Event Page Χ ▼ ● Print or PDF E-Sign ▼ Insert ▼ Save ▼ …" at bounding box center [784, 710] width 1443 height 1319
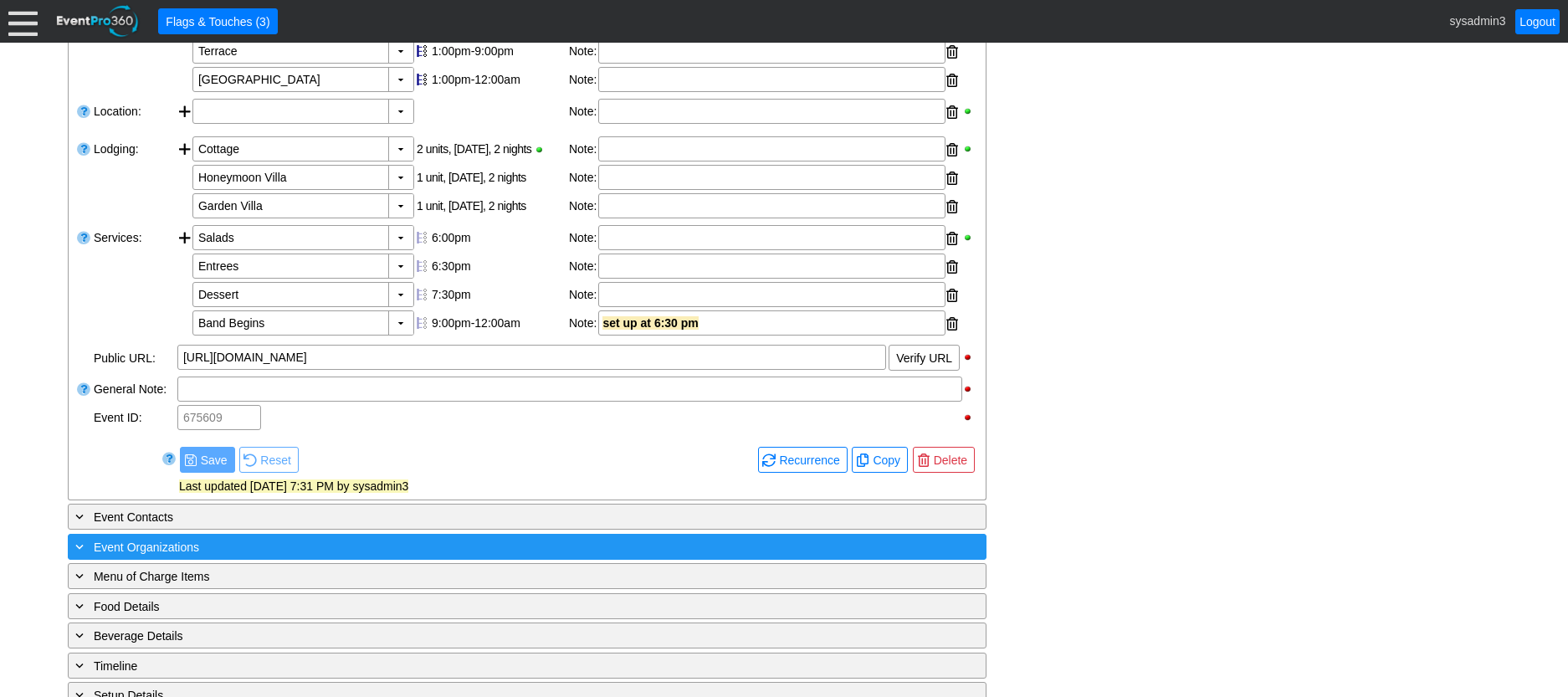
scroll to position [716, 0]
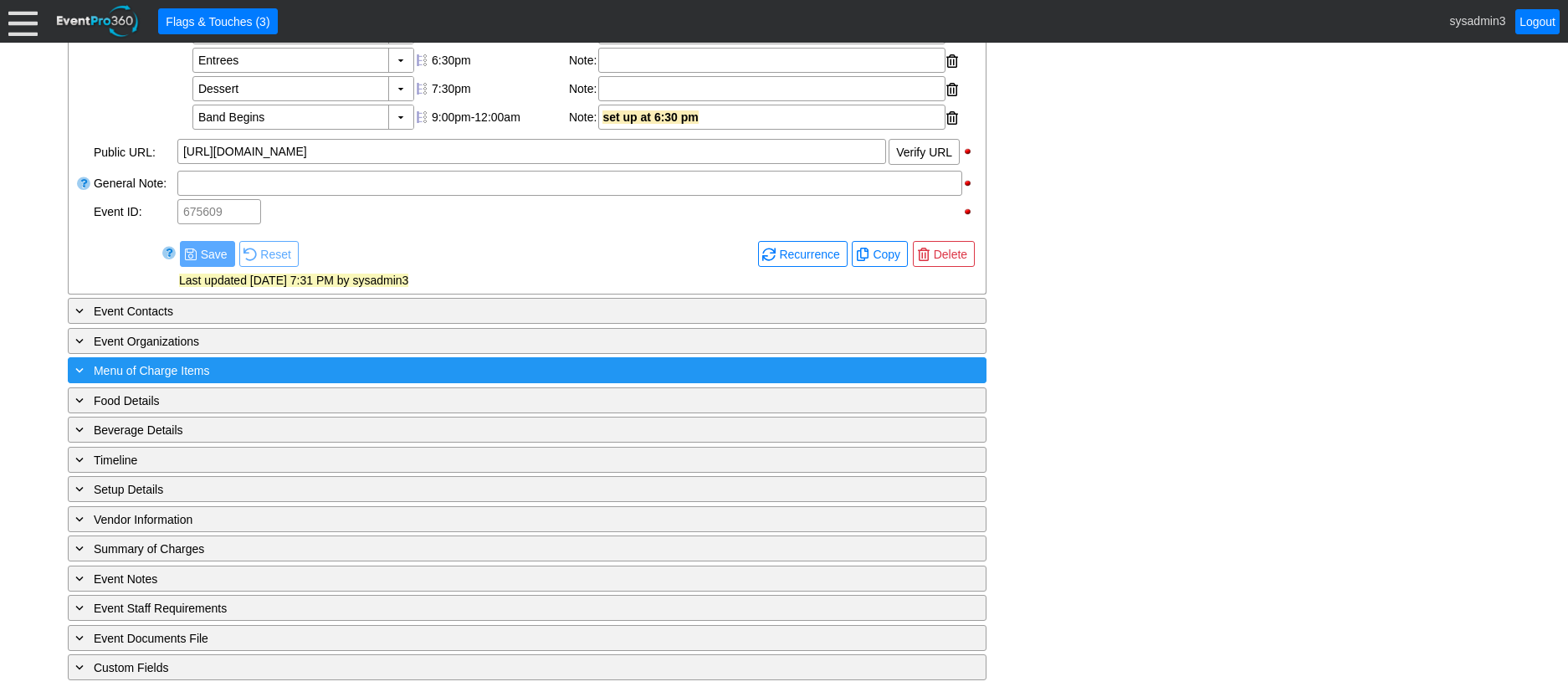
click at [311, 367] on div "+ Menu of Charge Items" at bounding box center [493, 370] width 842 height 19
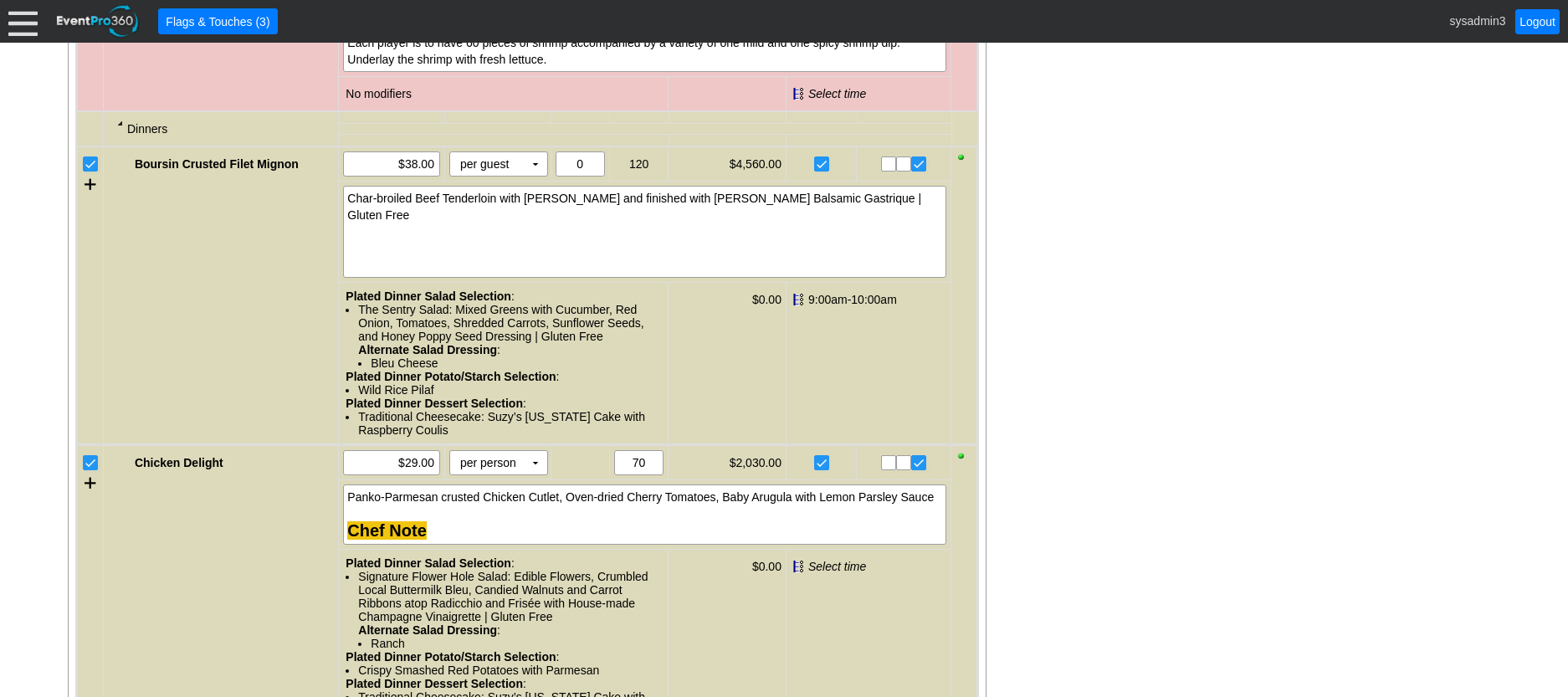
scroll to position [1456, 0]
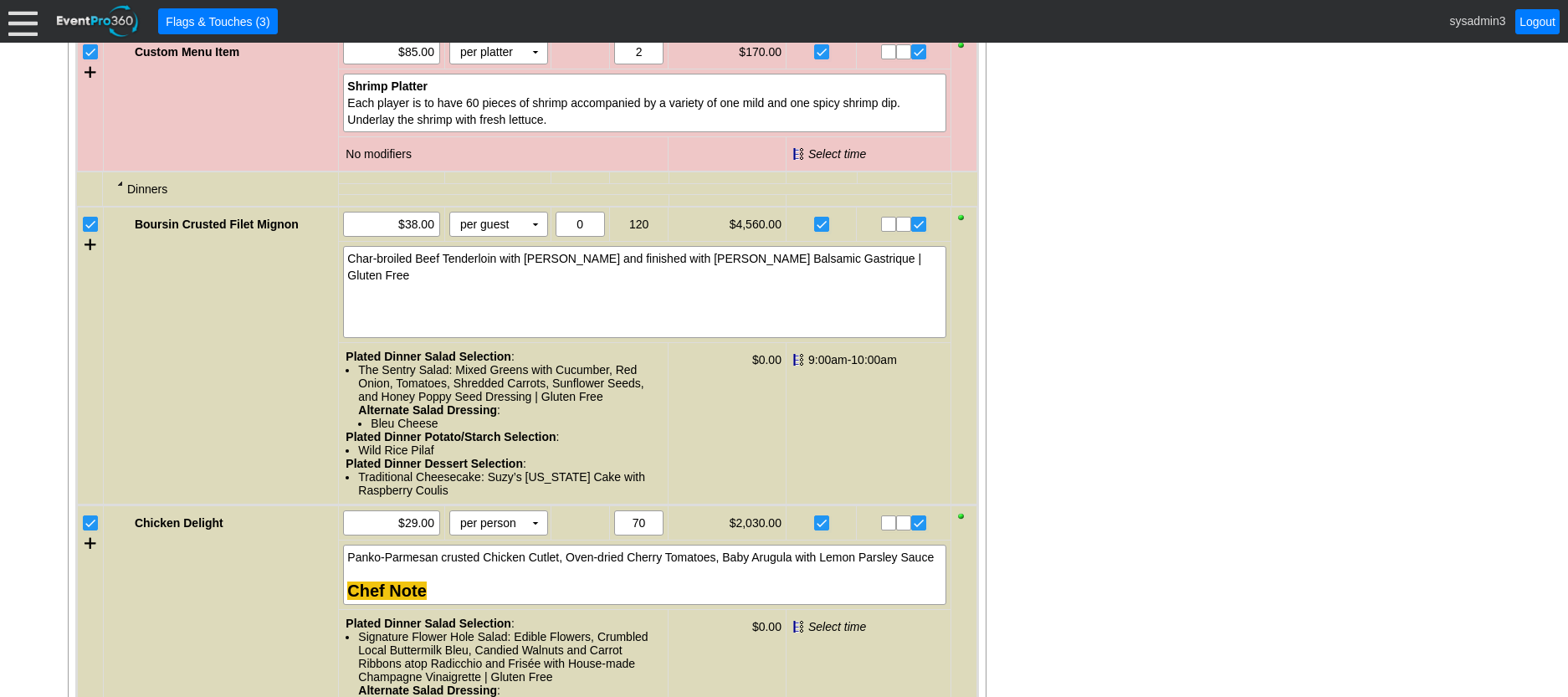
click at [88, 533] on input "checkbox" at bounding box center [92, 524] width 17 height 17
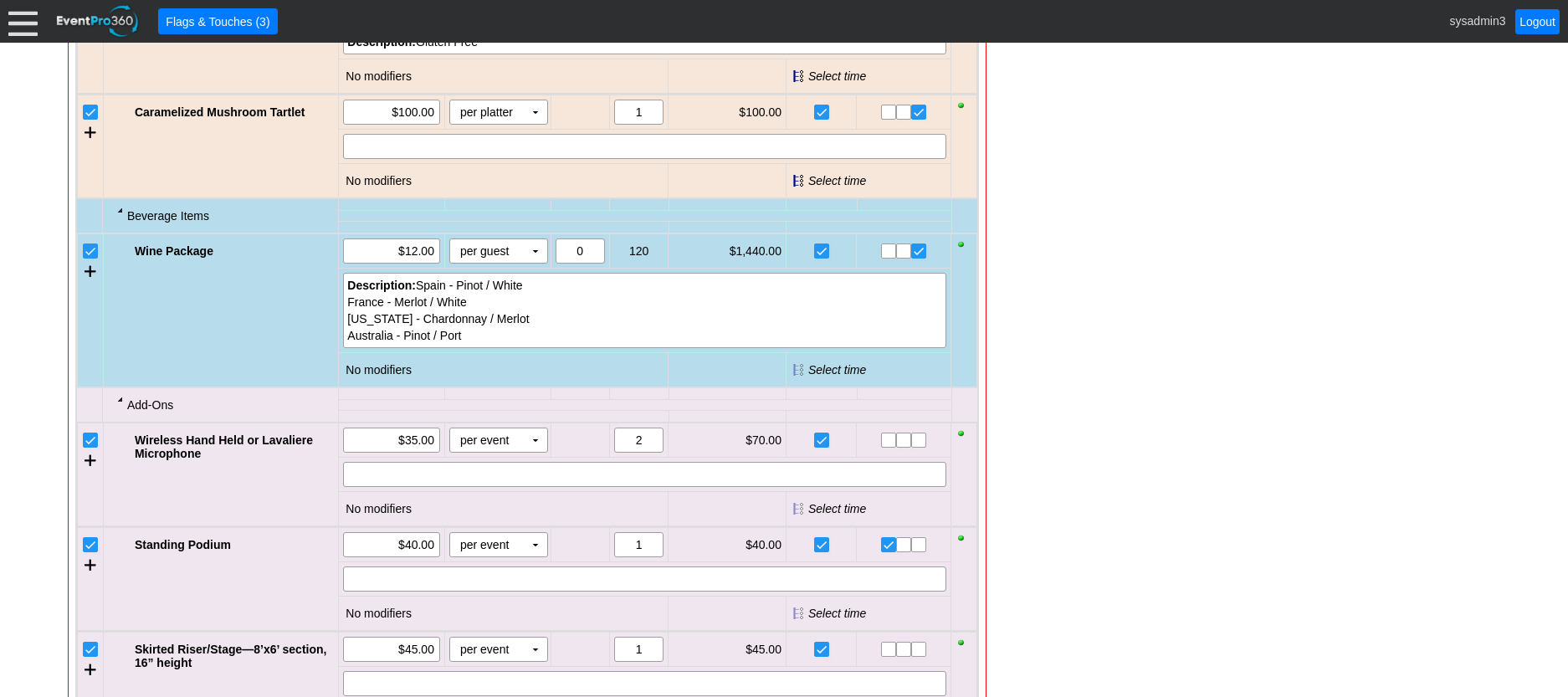
scroll to position [2487, 0]
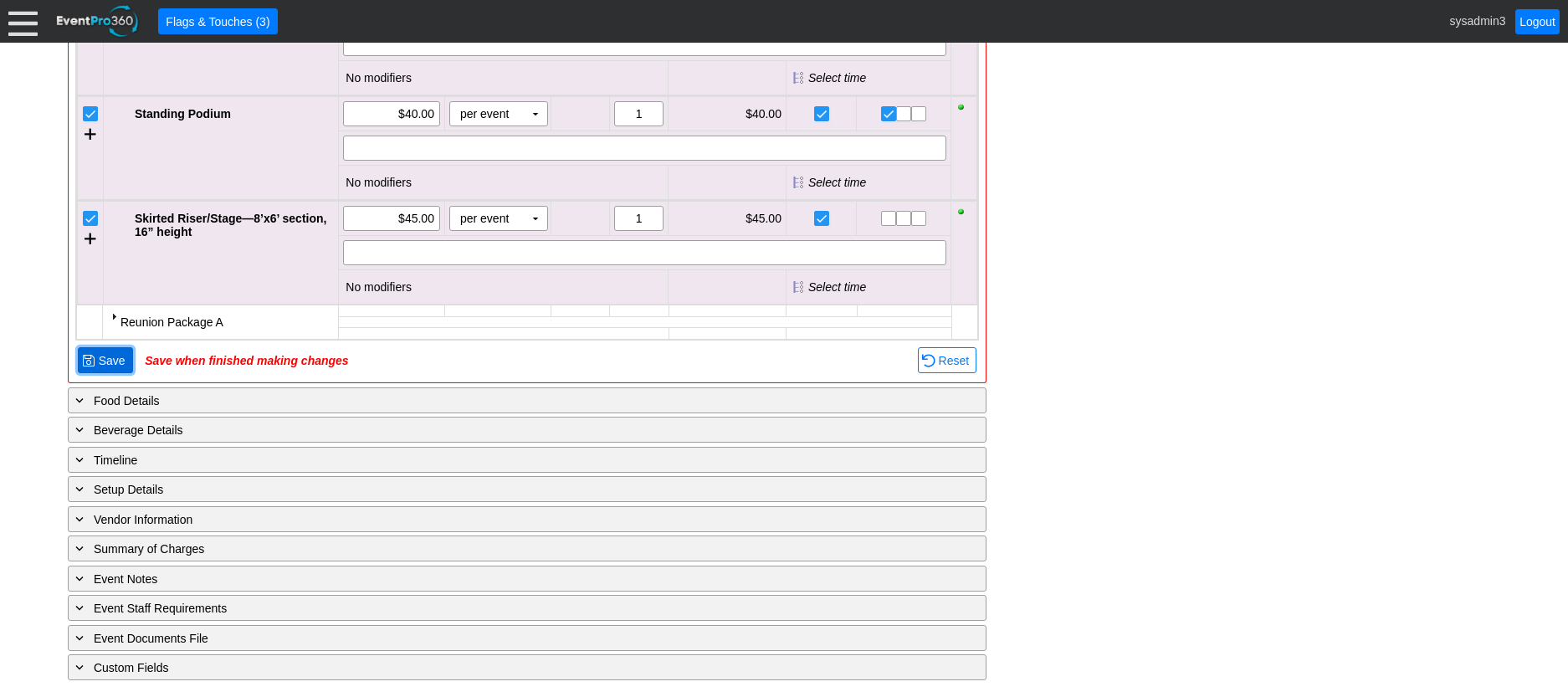
click at [88, 359] on span at bounding box center [88, 361] width 13 height 13
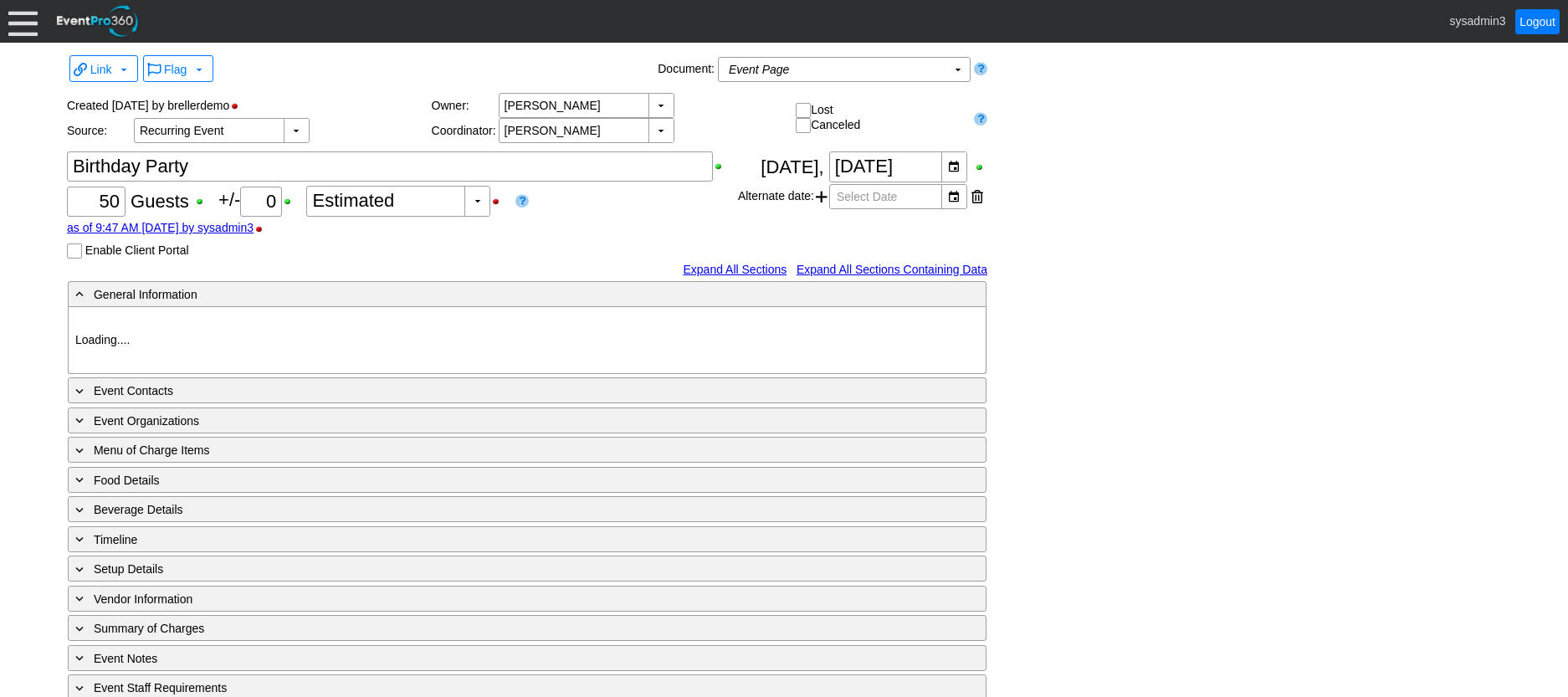
type input "Demo Venue 1"
type input "Member Event"
type input "56852"
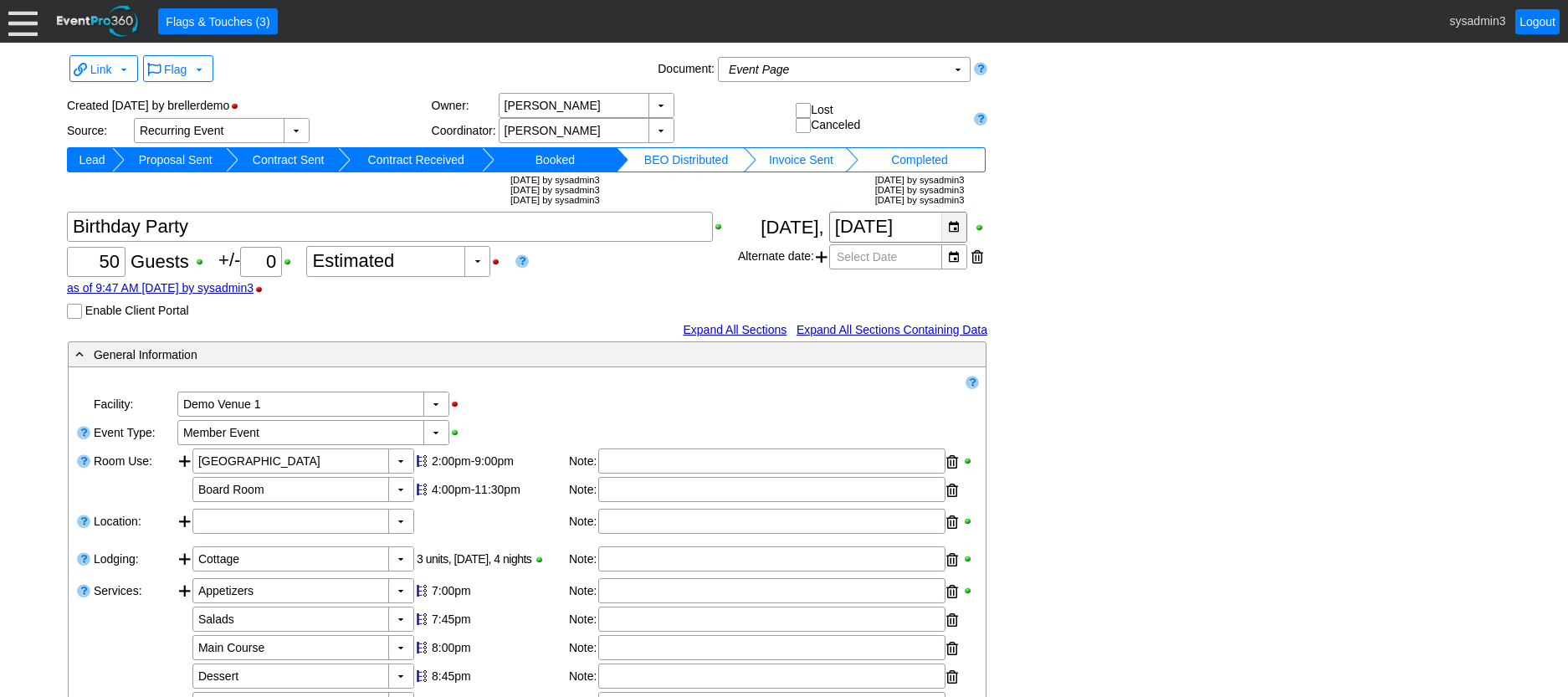
click at [956, 227] on div "▼" at bounding box center [954, 227] width 25 height 29
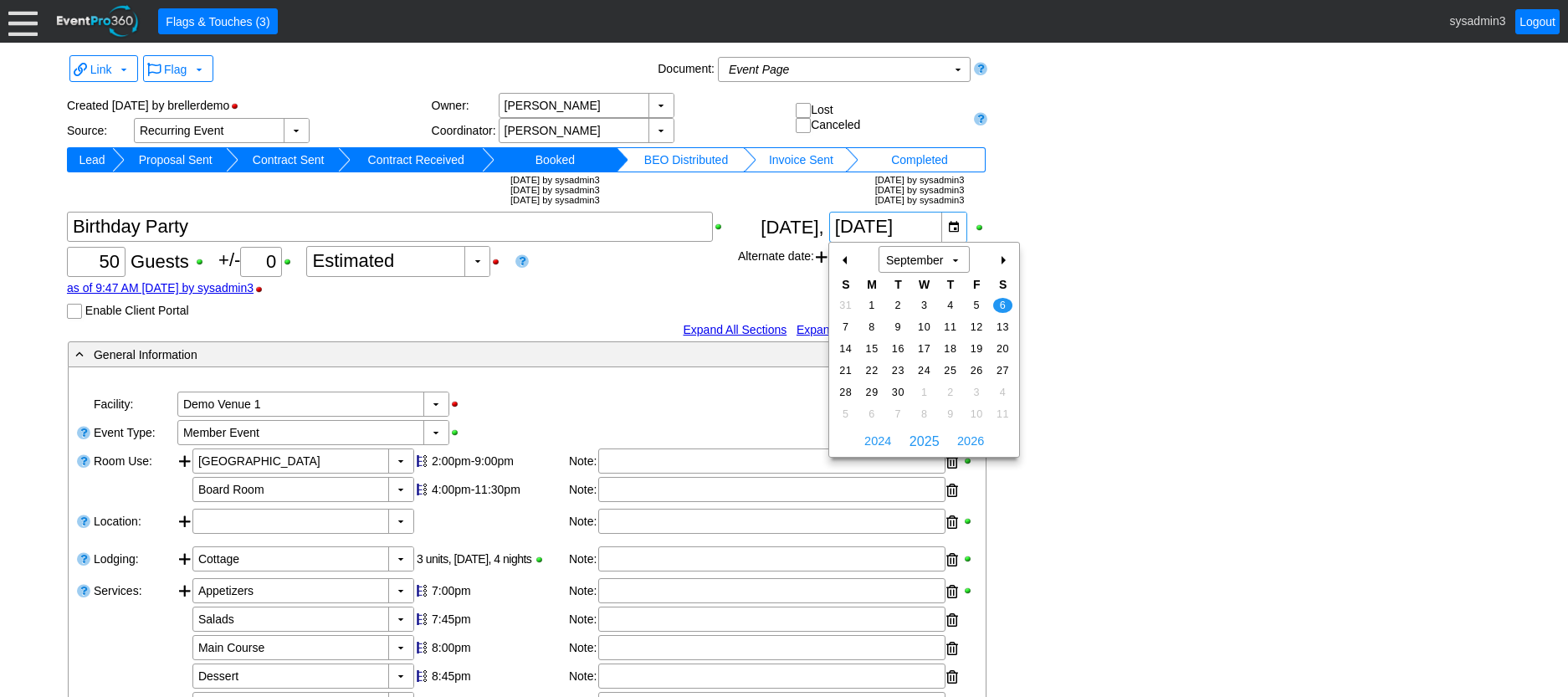
click at [1002, 258] on div "+" at bounding box center [1002, 260] width 27 height 29
click at [1005, 391] on span "1" at bounding box center [1002, 392] width 19 height 15
type input "11/1/2025"
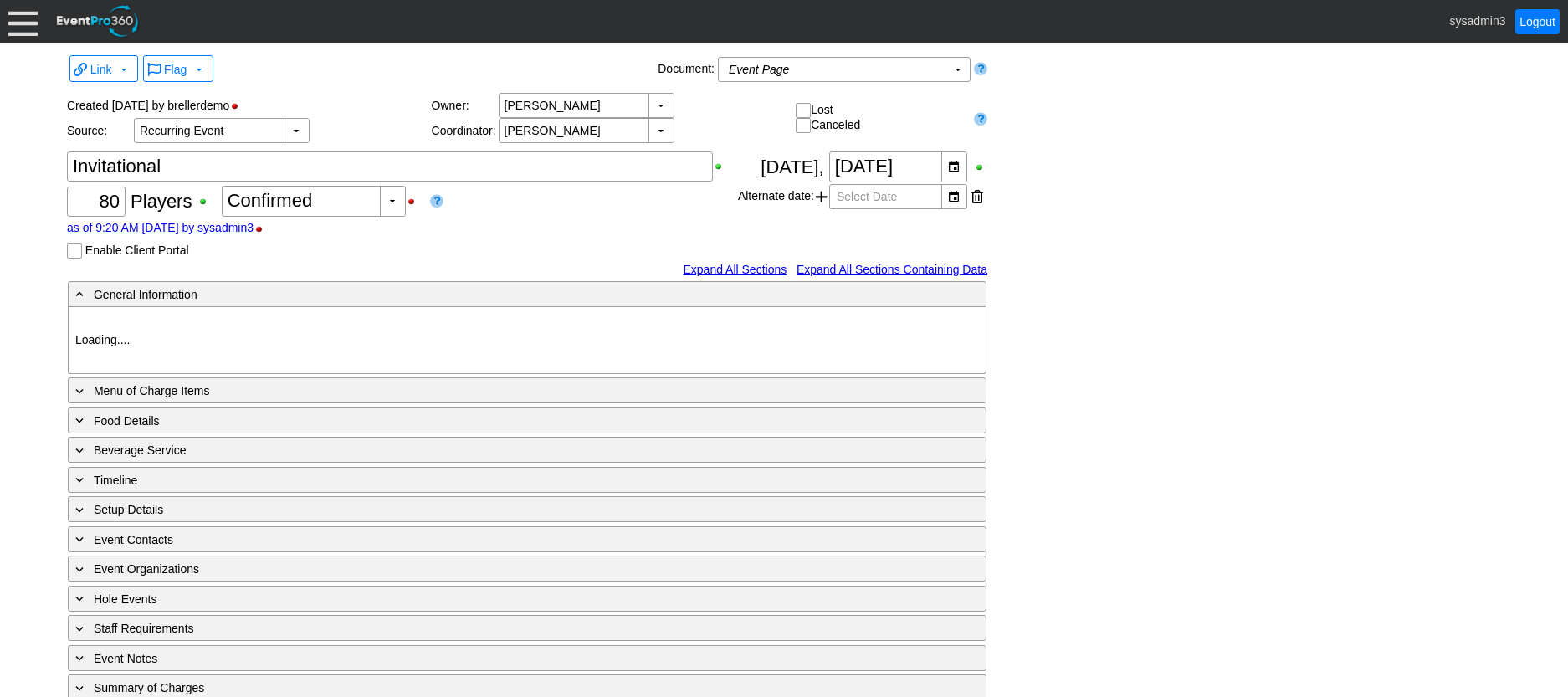
type input "Demo Venue 1"
type input "Golf Outing"
type input "Scramble"
type input "Shotgun"
type input "White"
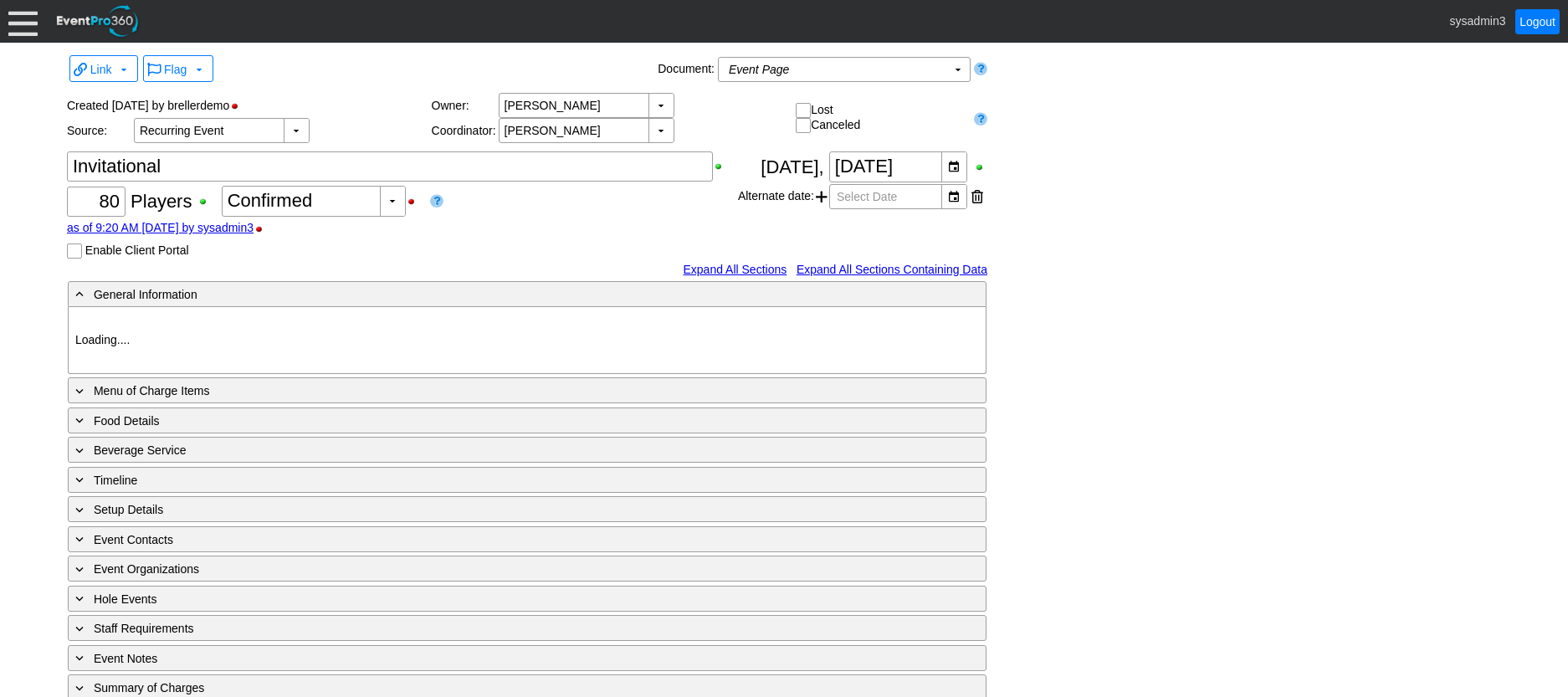
type input "Red"
type input "354064"
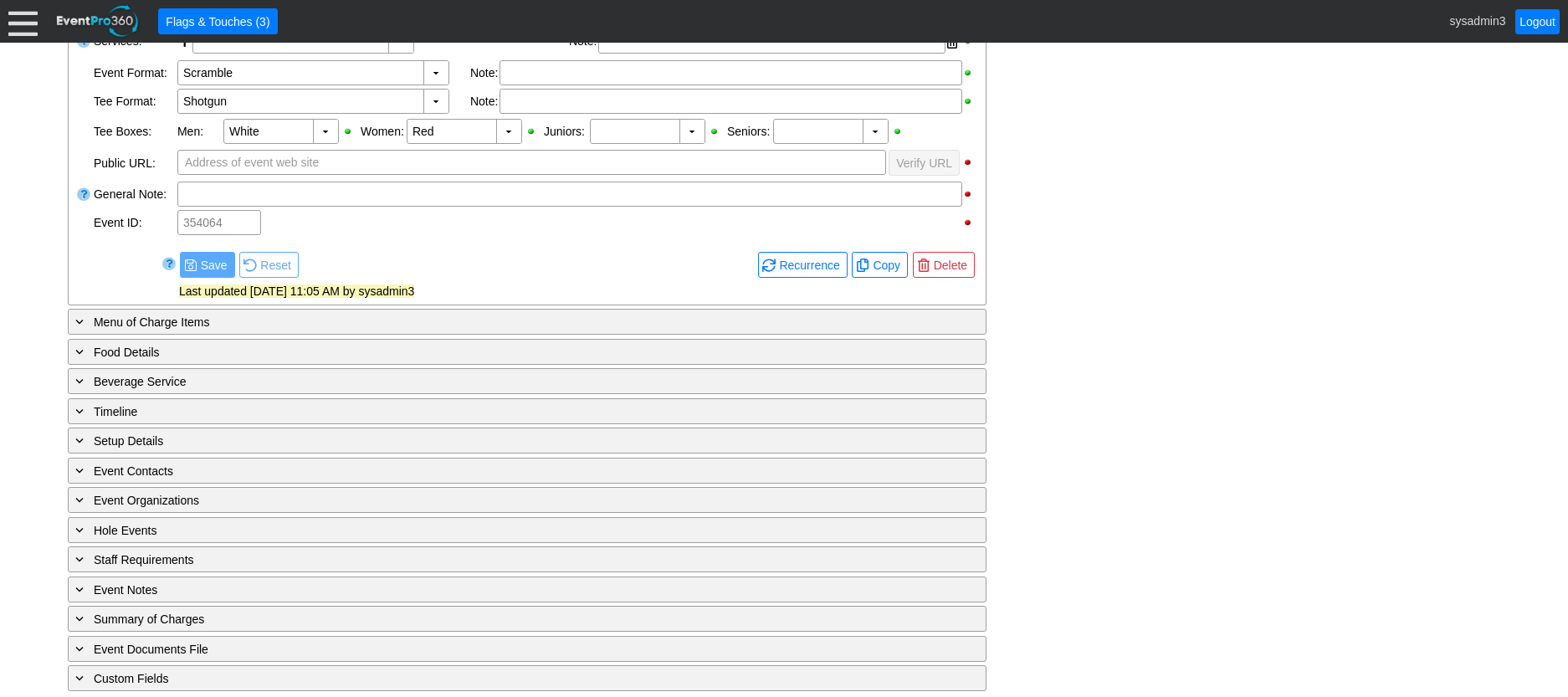
scroll to position [586, 0]
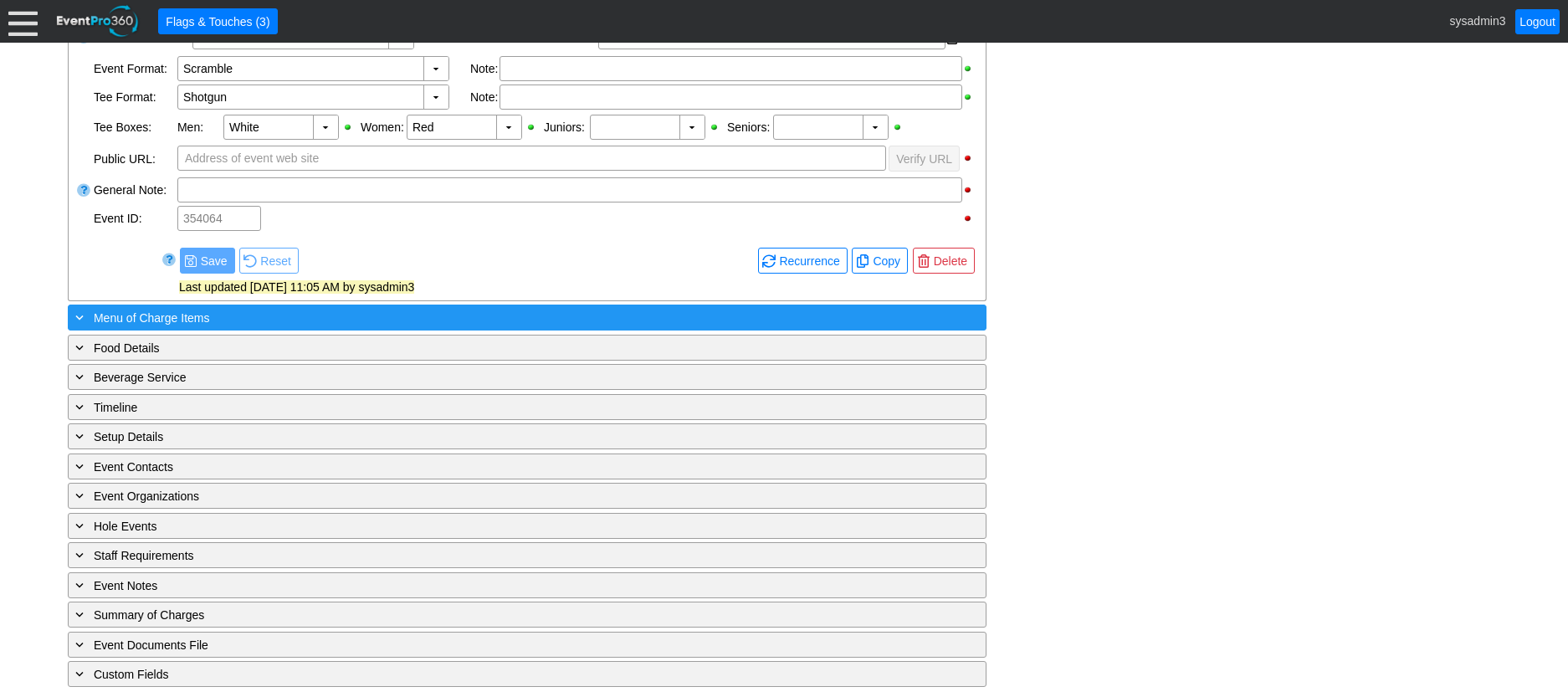
click at [338, 327] on div "+ Menu of Charge Items" at bounding box center [493, 317] width 842 height 19
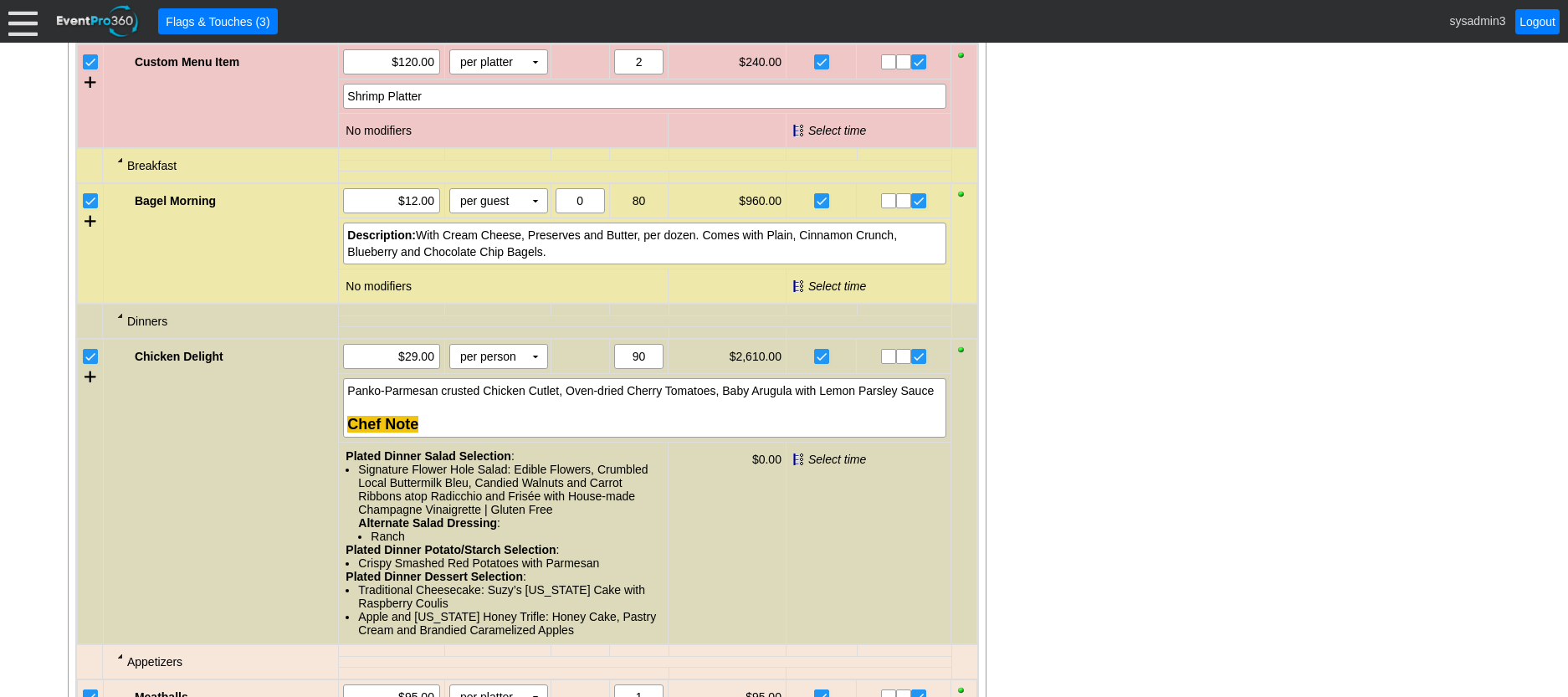
scroll to position [1339, 0]
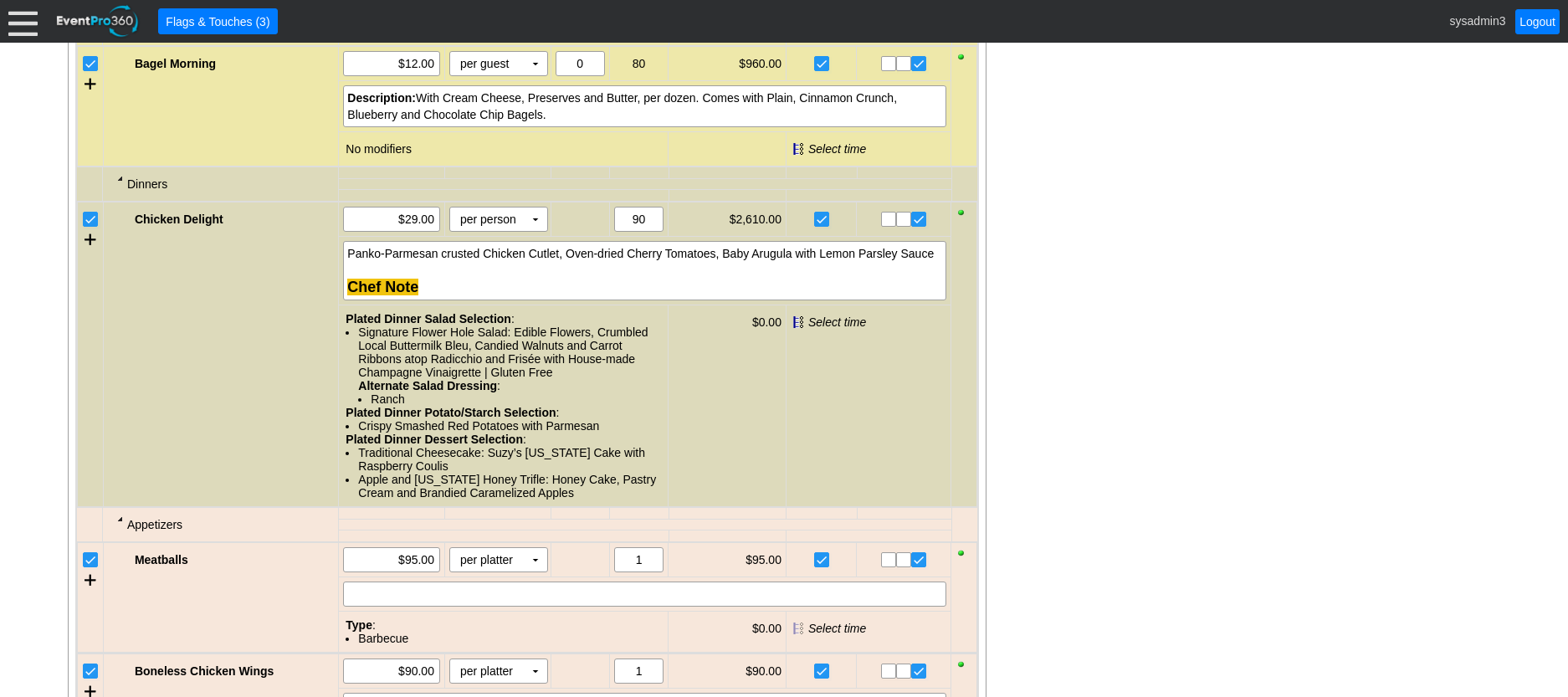
click at [89, 229] on input "checkbox" at bounding box center [92, 221] width 17 height 17
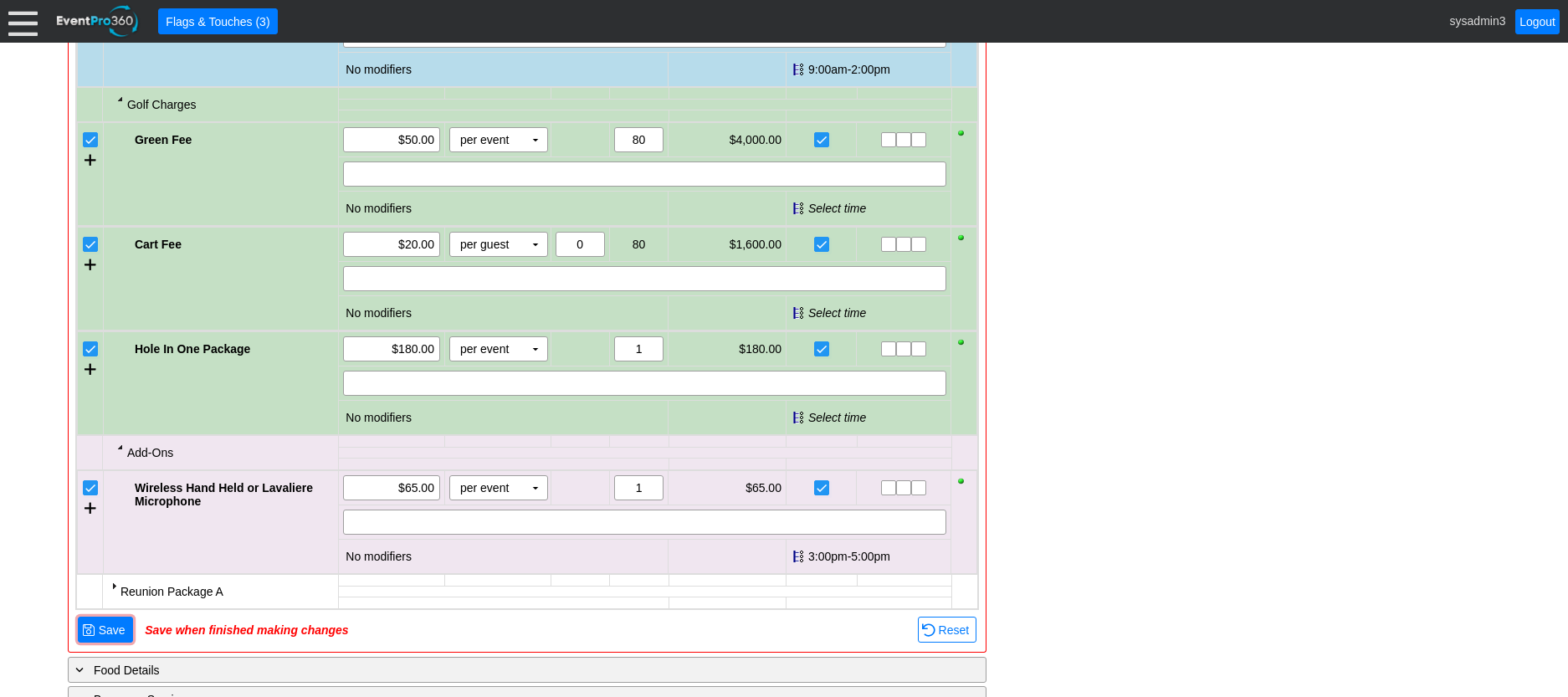
scroll to position [2009, 0]
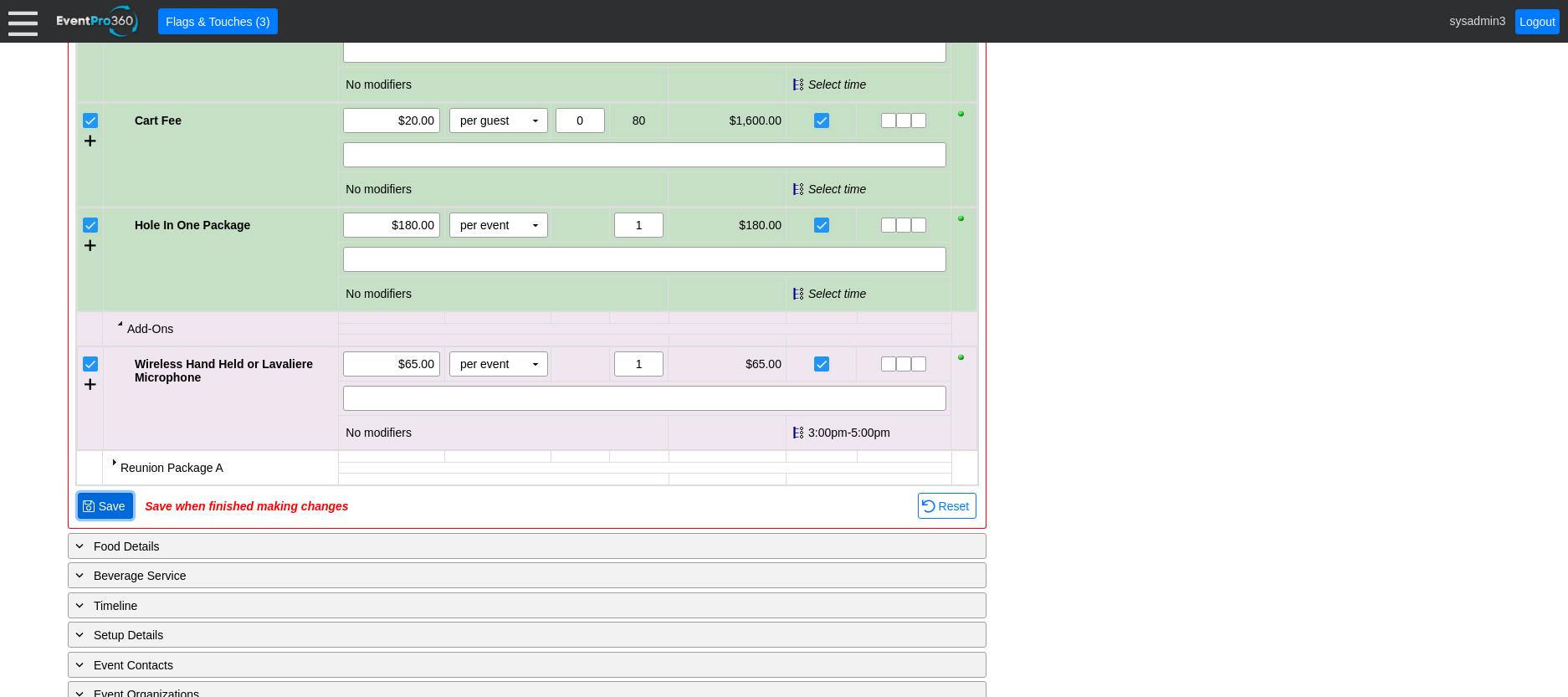
click at [104, 514] on span "Save" at bounding box center [112, 507] width 34 height 17
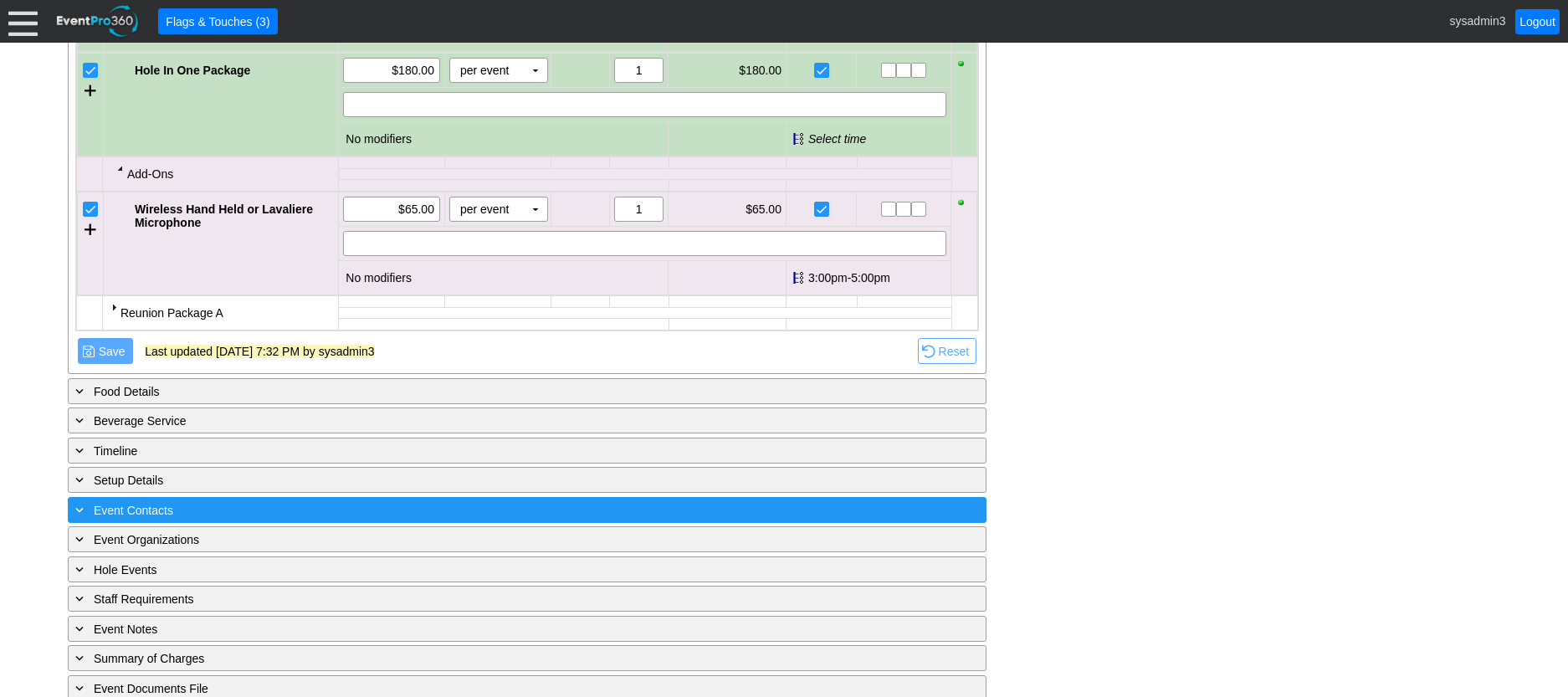
scroll to position [1994, 0]
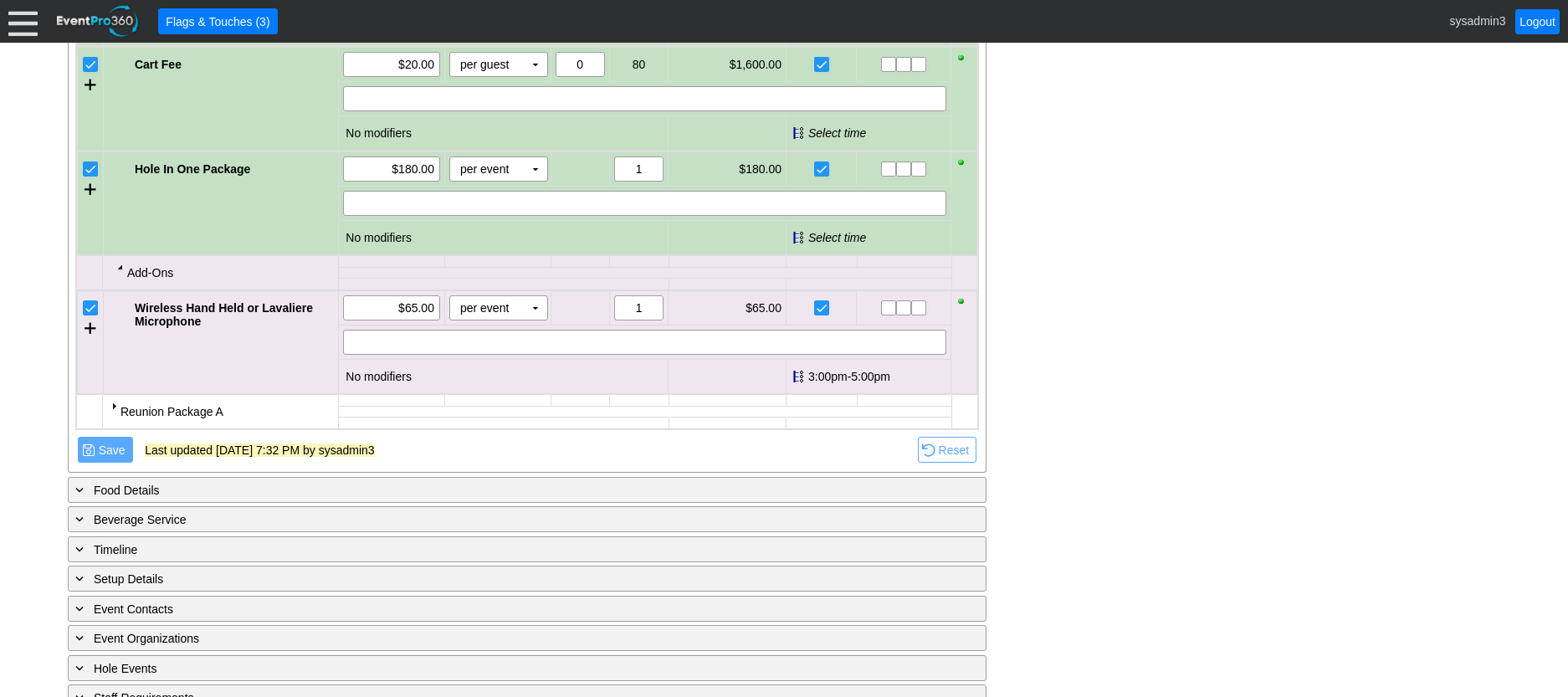
click at [116, 412] on div at bounding box center [114, 406] width 13 height 13
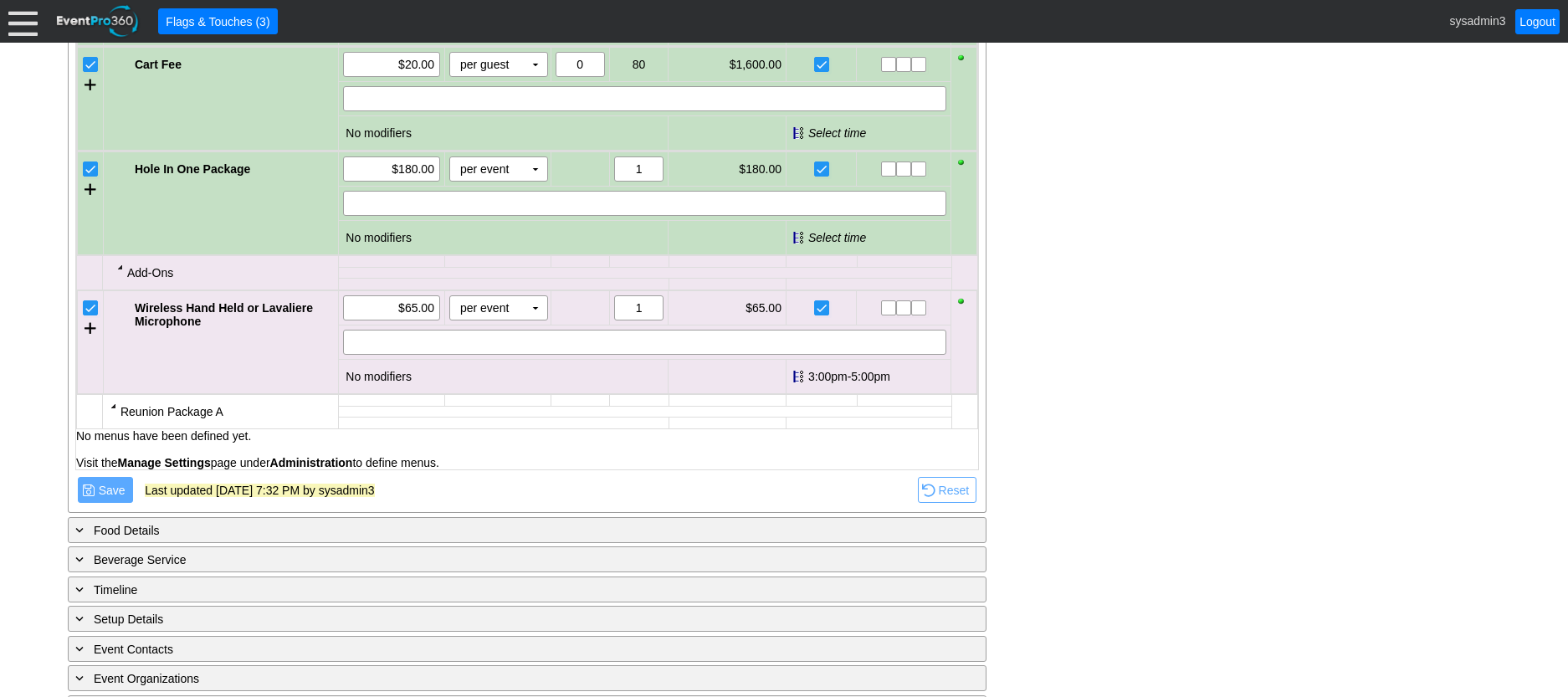
click at [116, 412] on div at bounding box center [114, 406] width 13 height 13
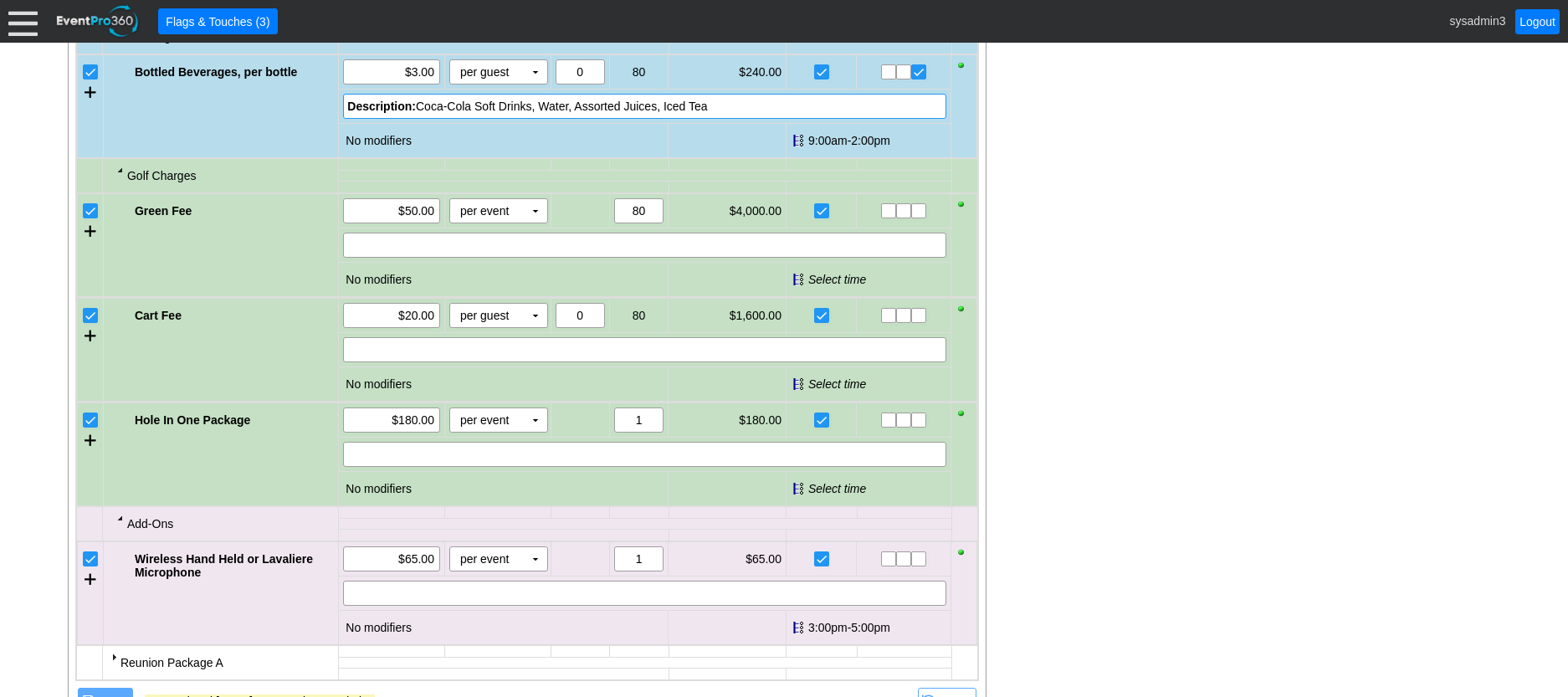
scroll to position [2162, 0]
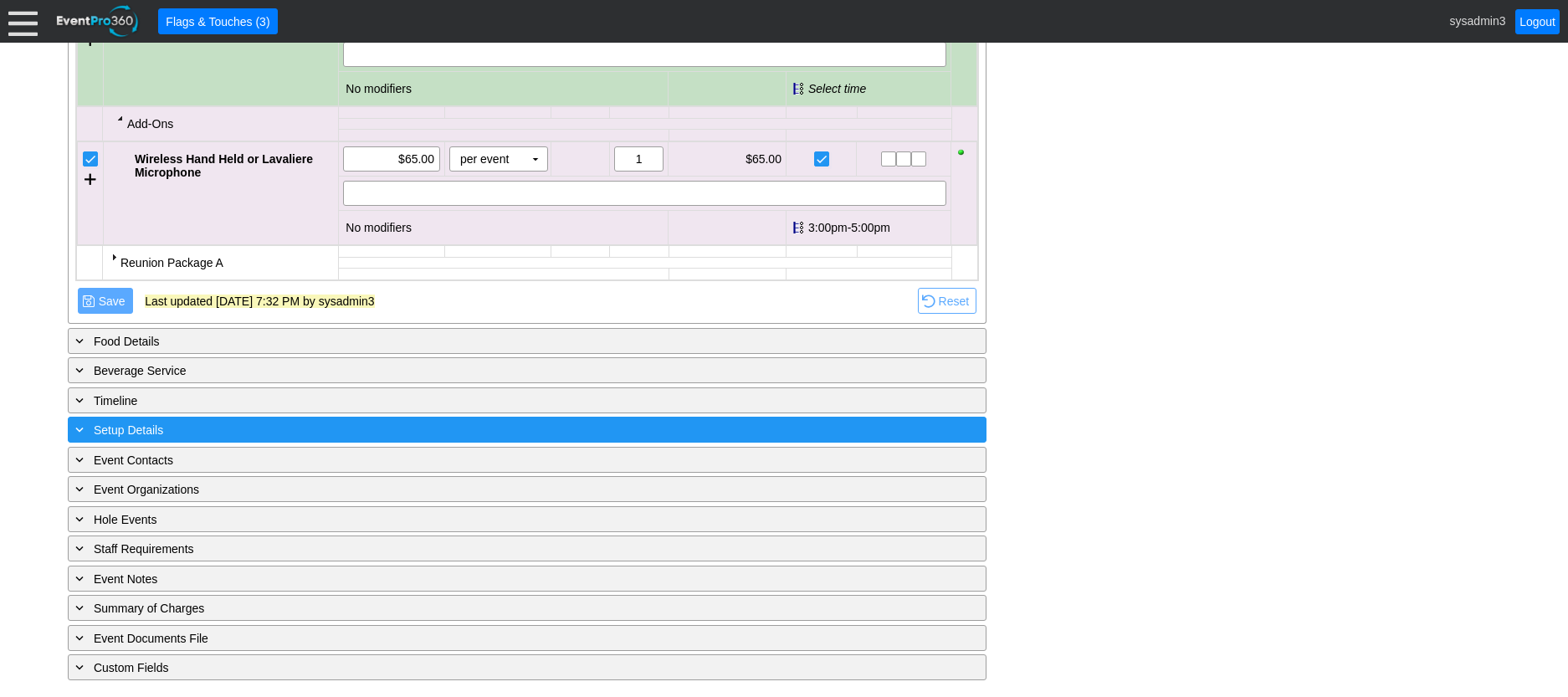
click at [349, 427] on div "+ Setup Details" at bounding box center [493, 429] width 842 height 19
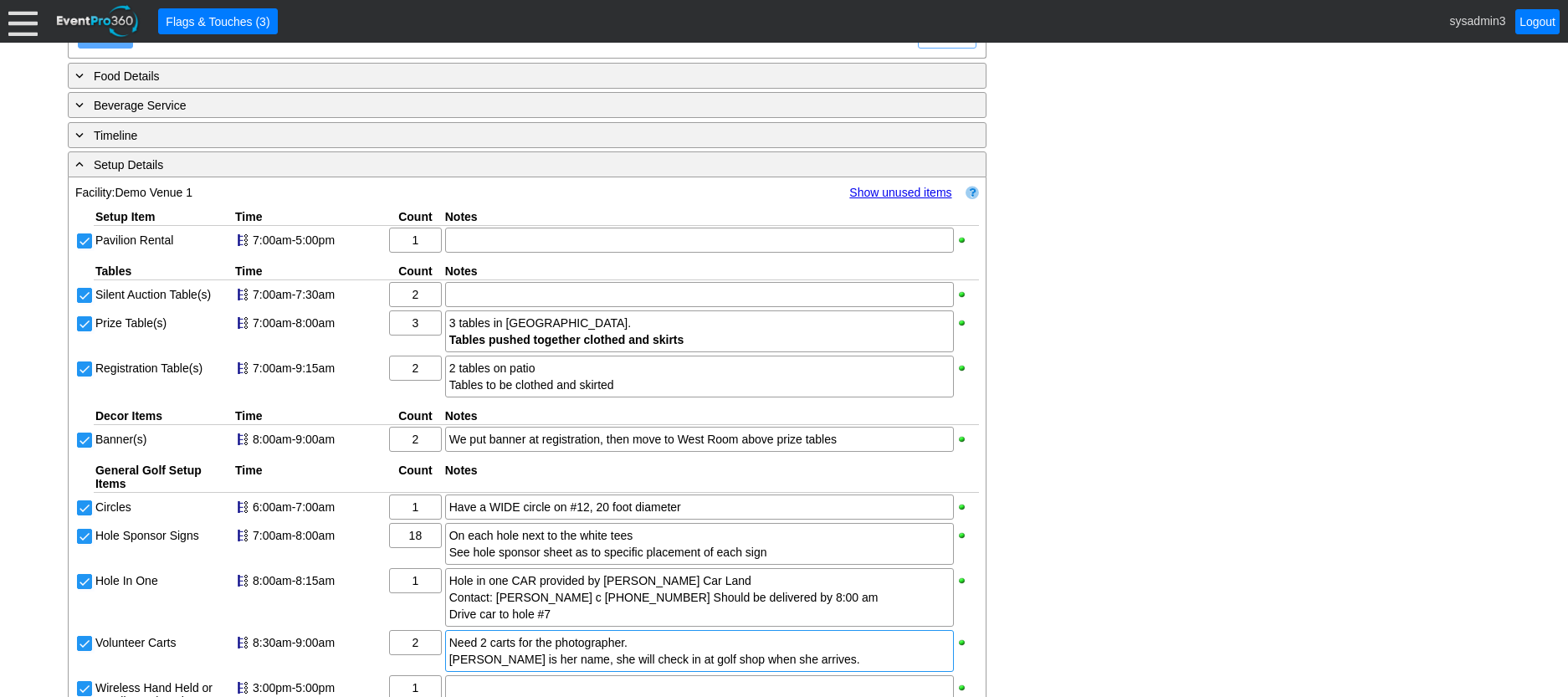
scroll to position [2329, 0]
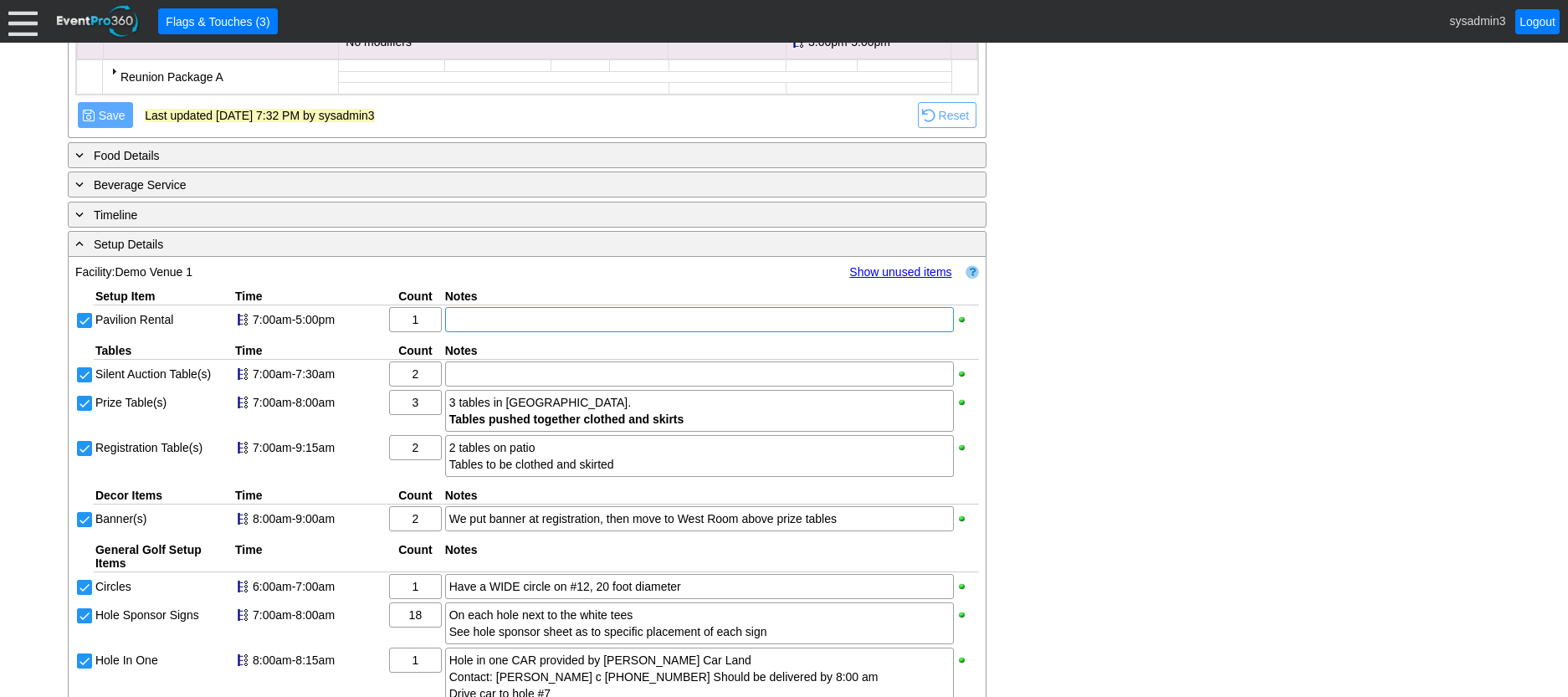
click at [509, 333] on div at bounding box center [699, 320] width 508 height 25
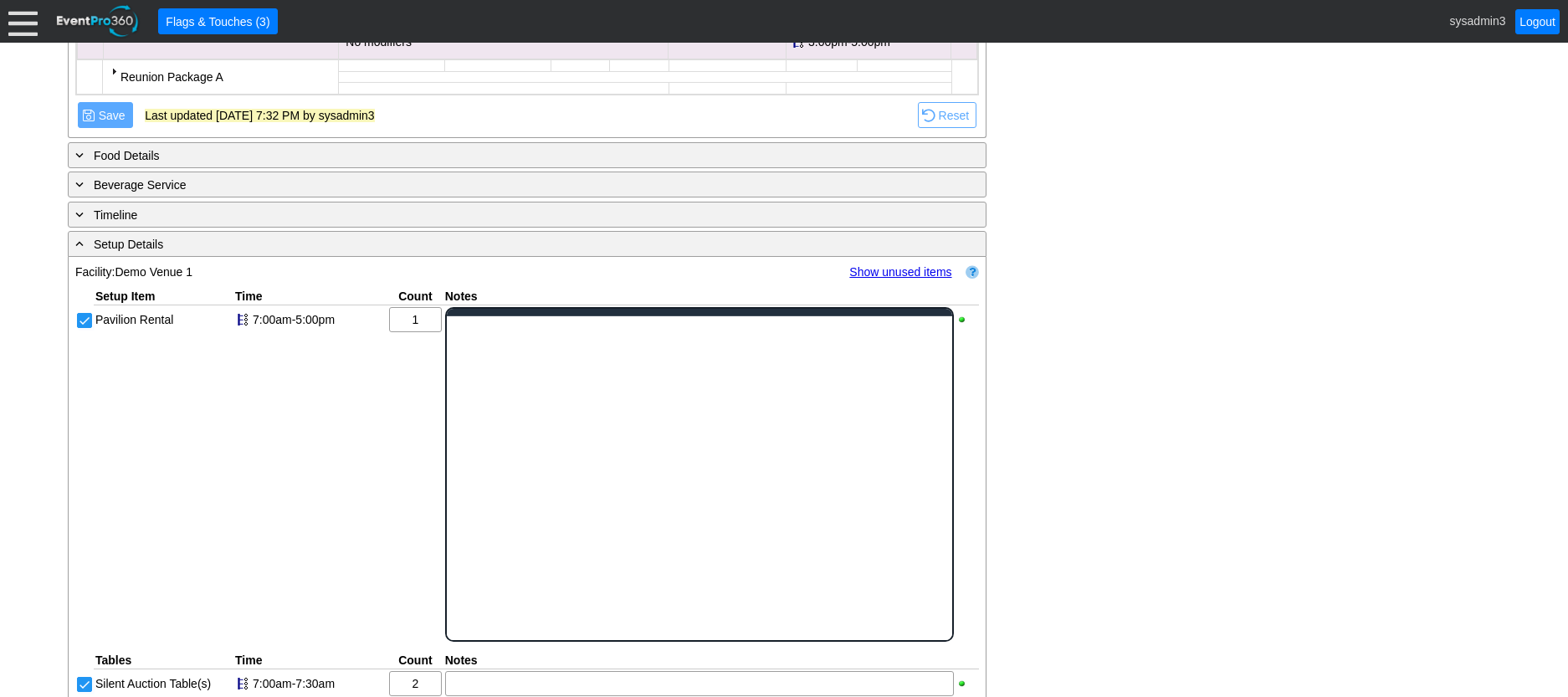
scroll to position [0, 0]
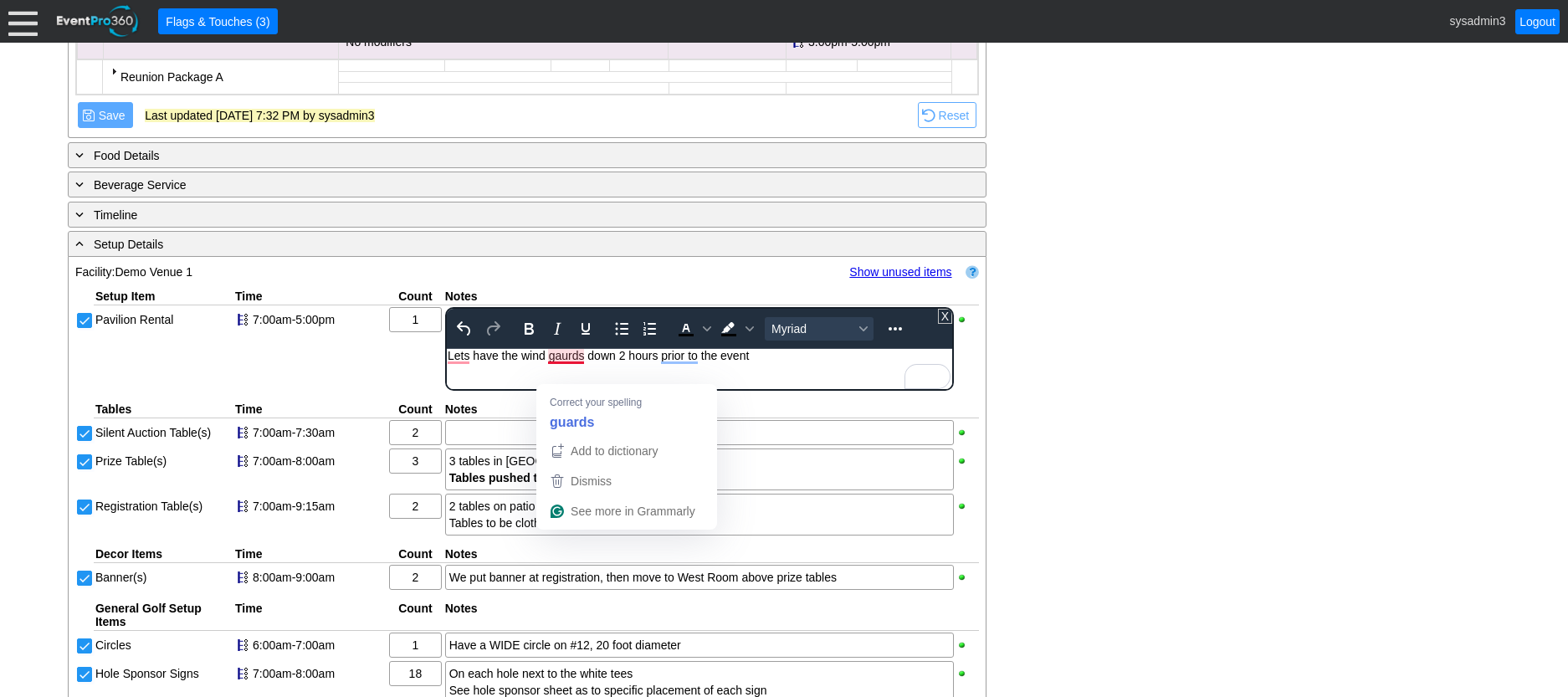
click at [566, 353] on div "Lets have the wind gaurds down 2 hours prior to the event" at bounding box center [699, 356] width 504 height 13
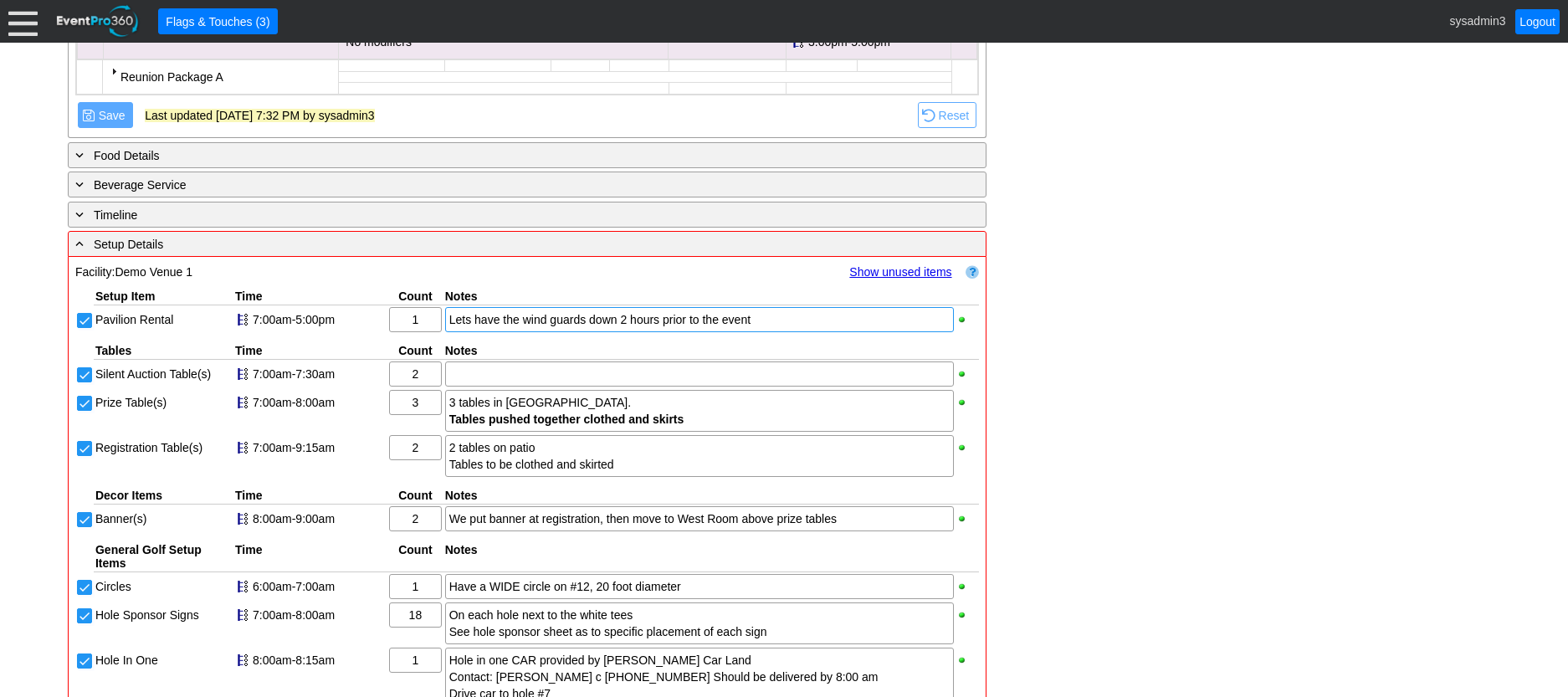
click at [465, 328] on div "Lets have the wind guards down 2 hours prior to the event" at bounding box center [699, 320] width 501 height 17
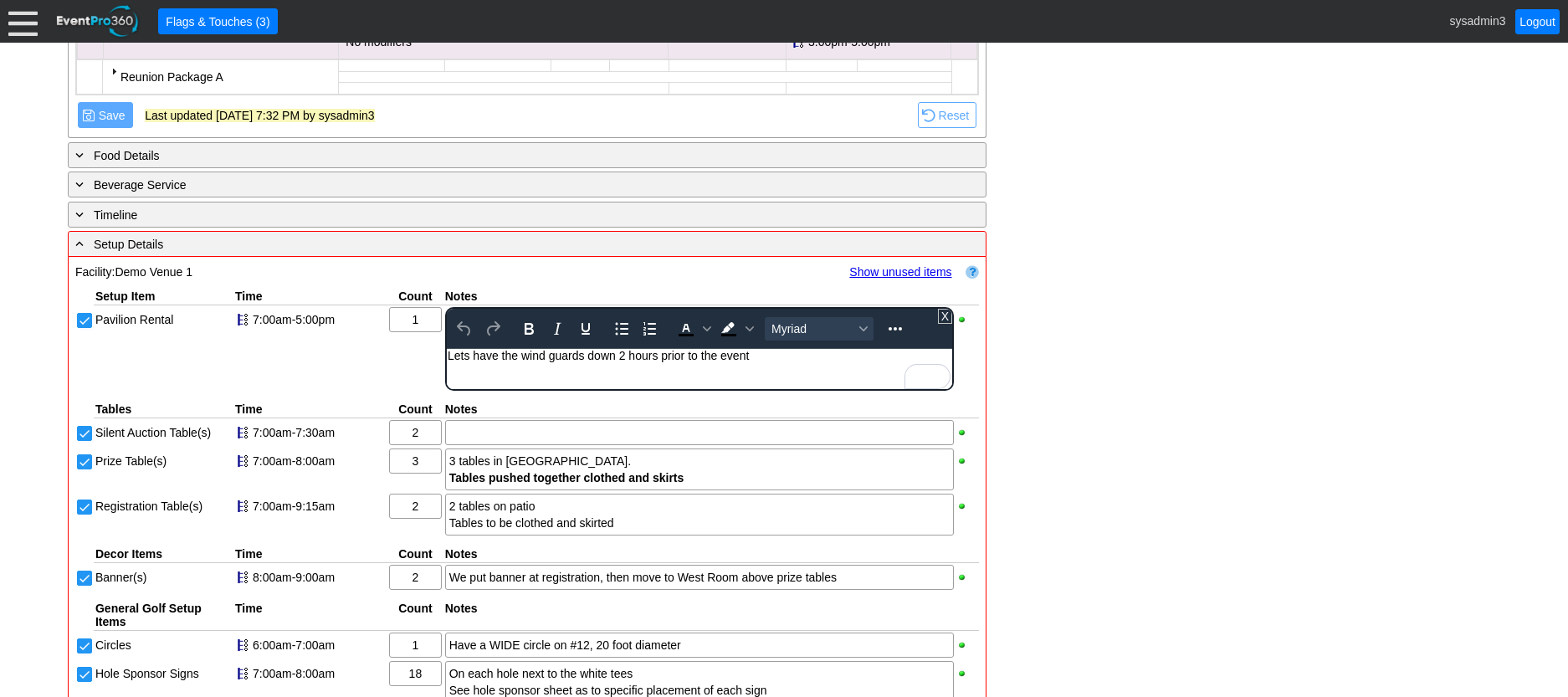
click at [463, 356] on div "Lets have the wind guards down 2 hours prior to the event" at bounding box center [699, 356] width 504 height 13
click at [702, 370] on html "Let's have the wind guards down 2 hours prior to the event" at bounding box center [699, 360] width 506 height 22
click at [680, 361] on div "Let's have the wind guards down 2 hours prior to the event" at bounding box center [699, 356] width 504 height 13
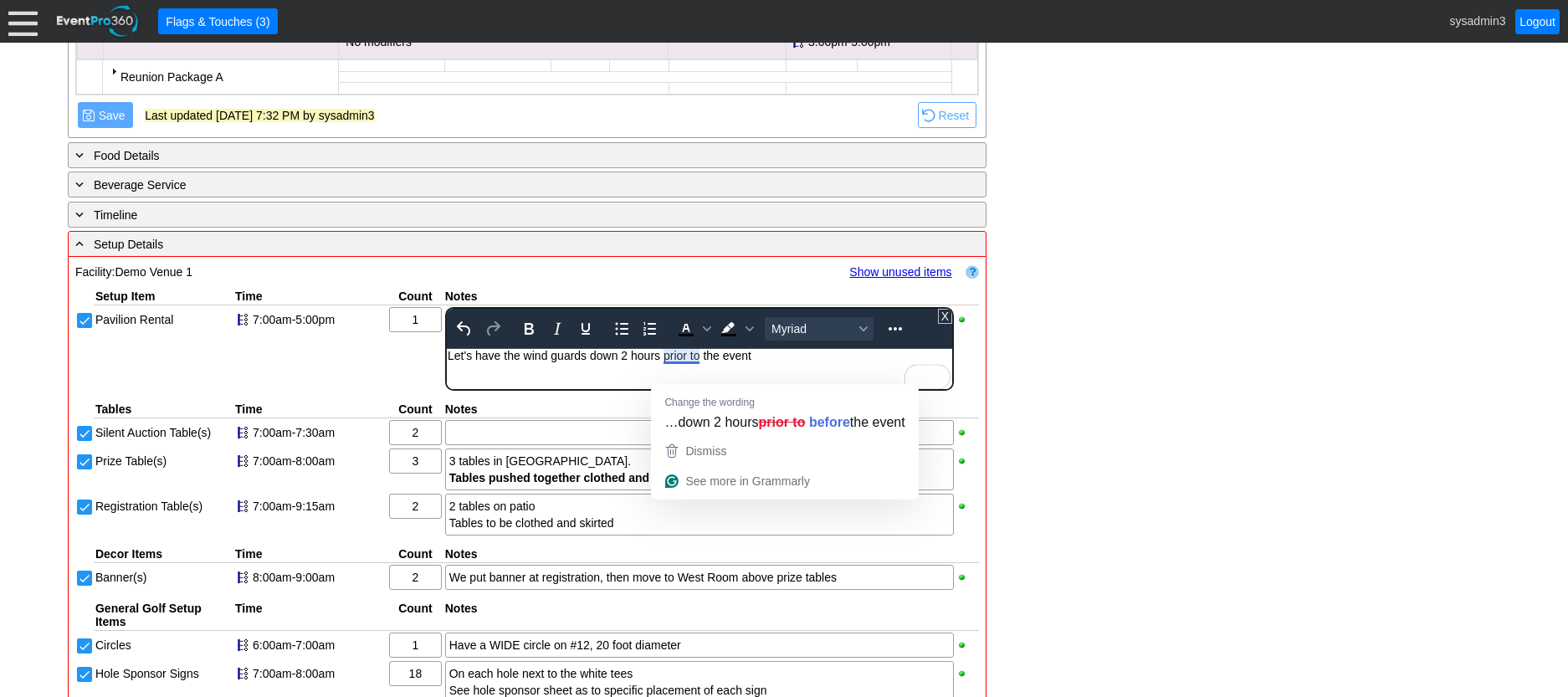
click at [698, 358] on div "Let's have the wind guards down 2 hours prior to the event" at bounding box center [699, 356] width 504 height 13
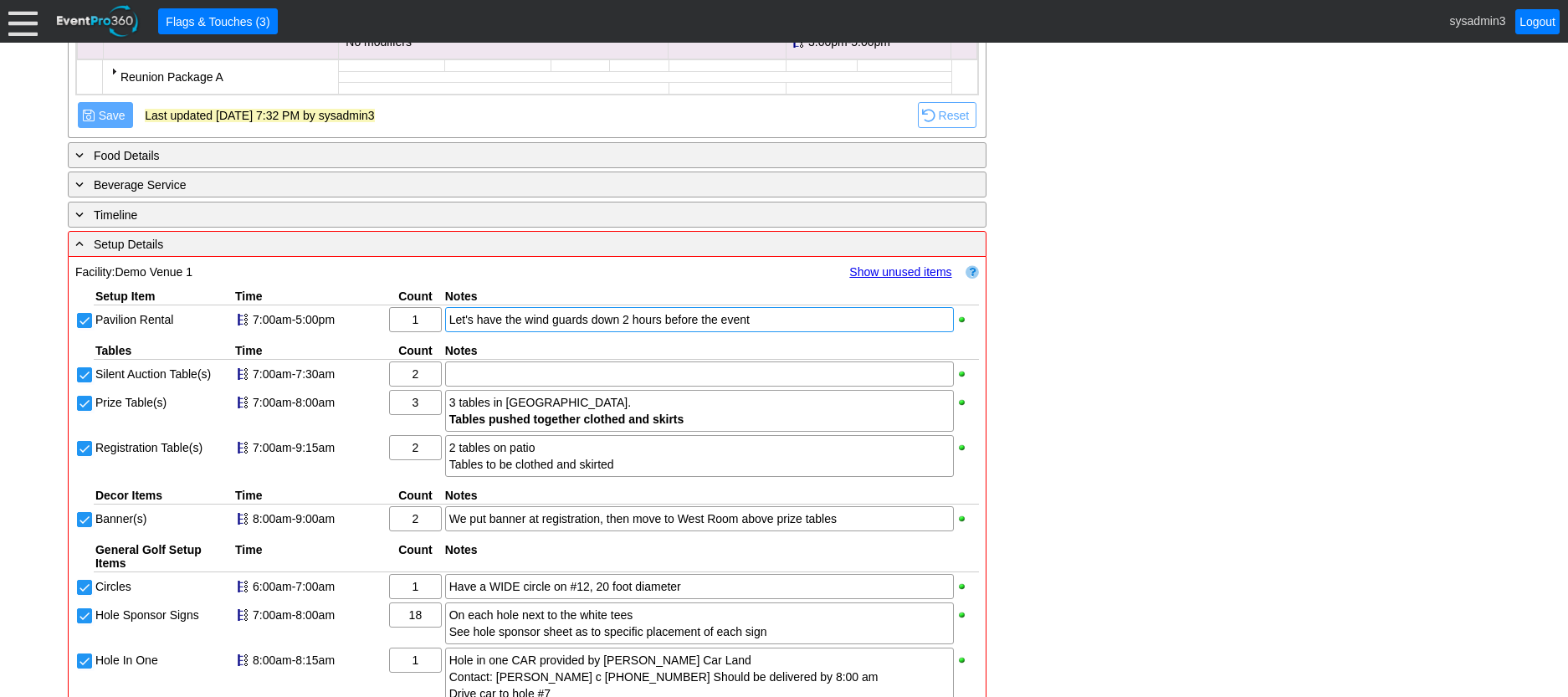
drag, startPoint x: 1111, startPoint y: 304, endPoint x: 1090, endPoint y: 262, distance: 47.0
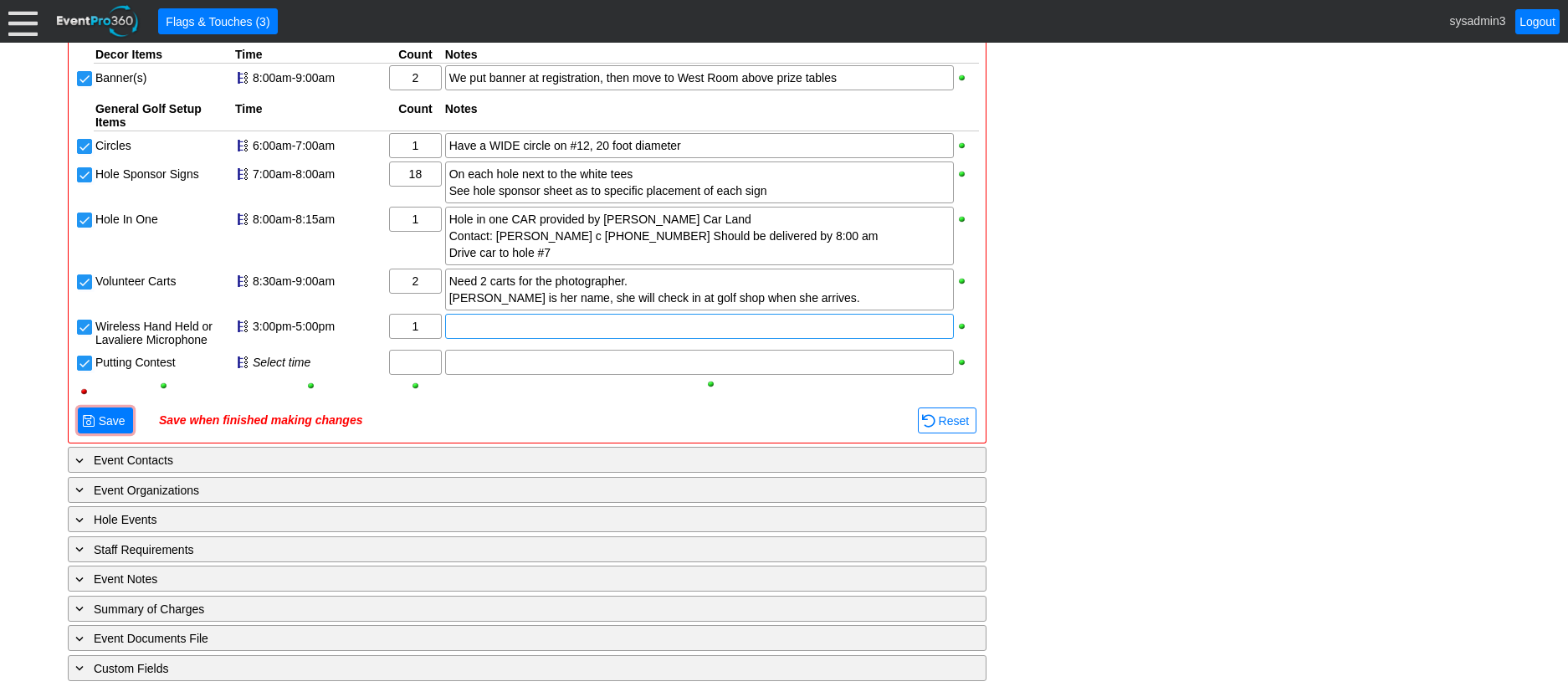
scroll to position [2790, 0]
click at [121, 423] on span "Save" at bounding box center [112, 421] width 34 height 17
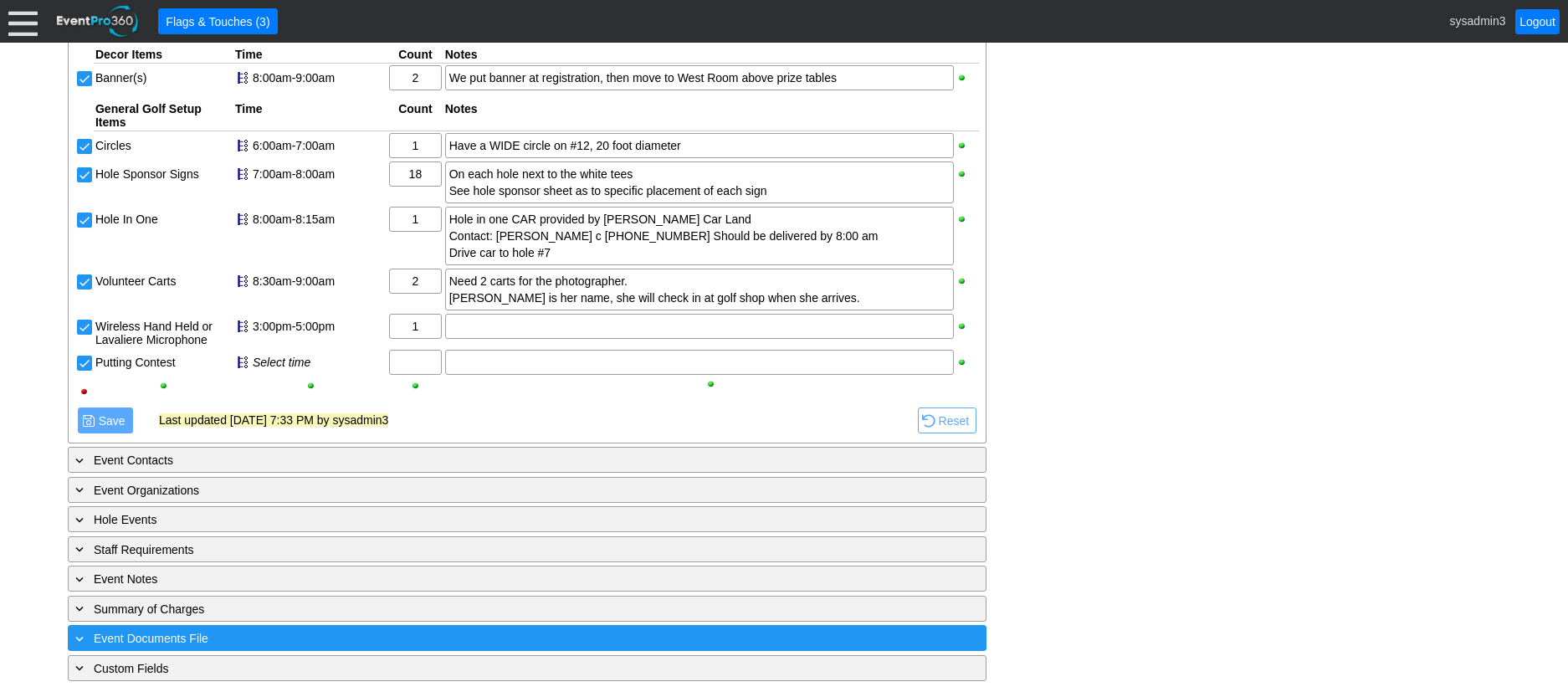
click at [336, 636] on div "+ Event Documents File" at bounding box center [493, 638] width 842 height 19
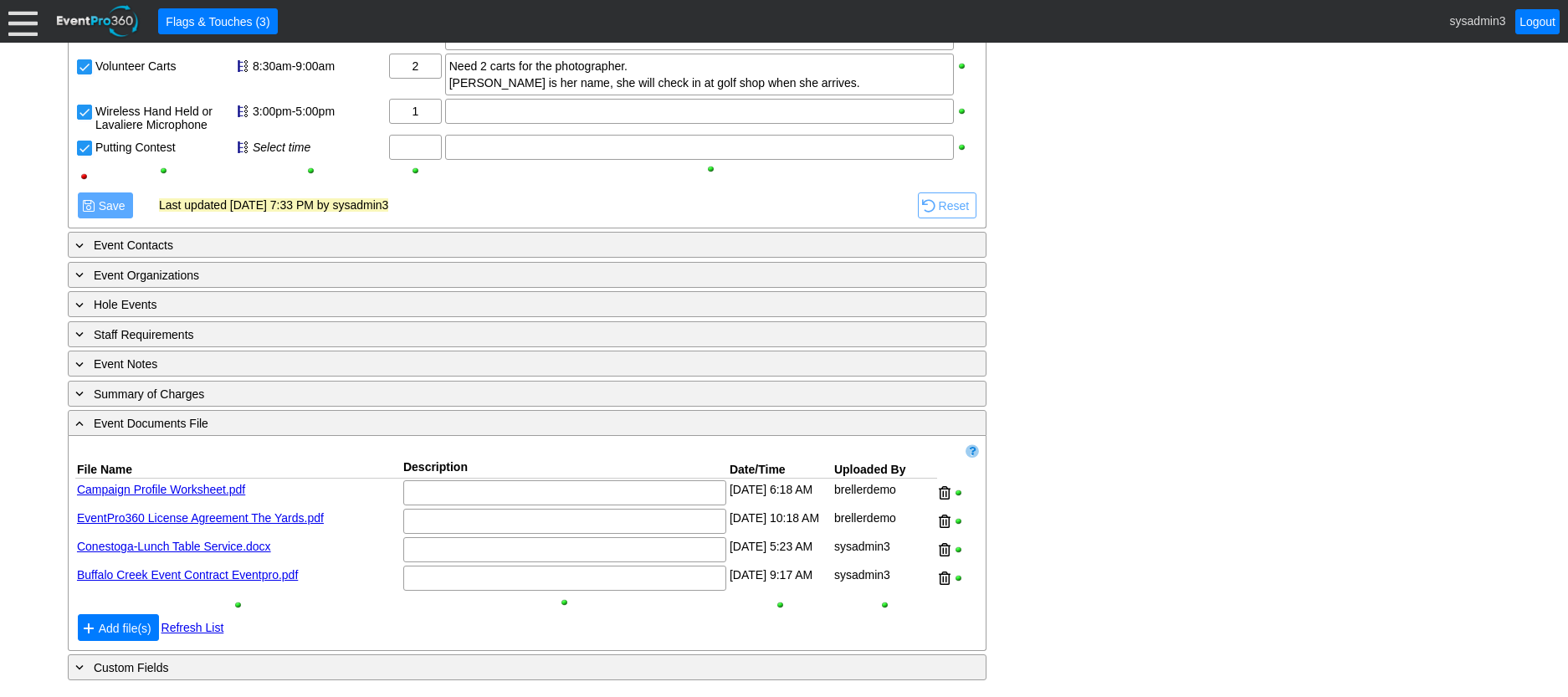
scroll to position [3008, 0]
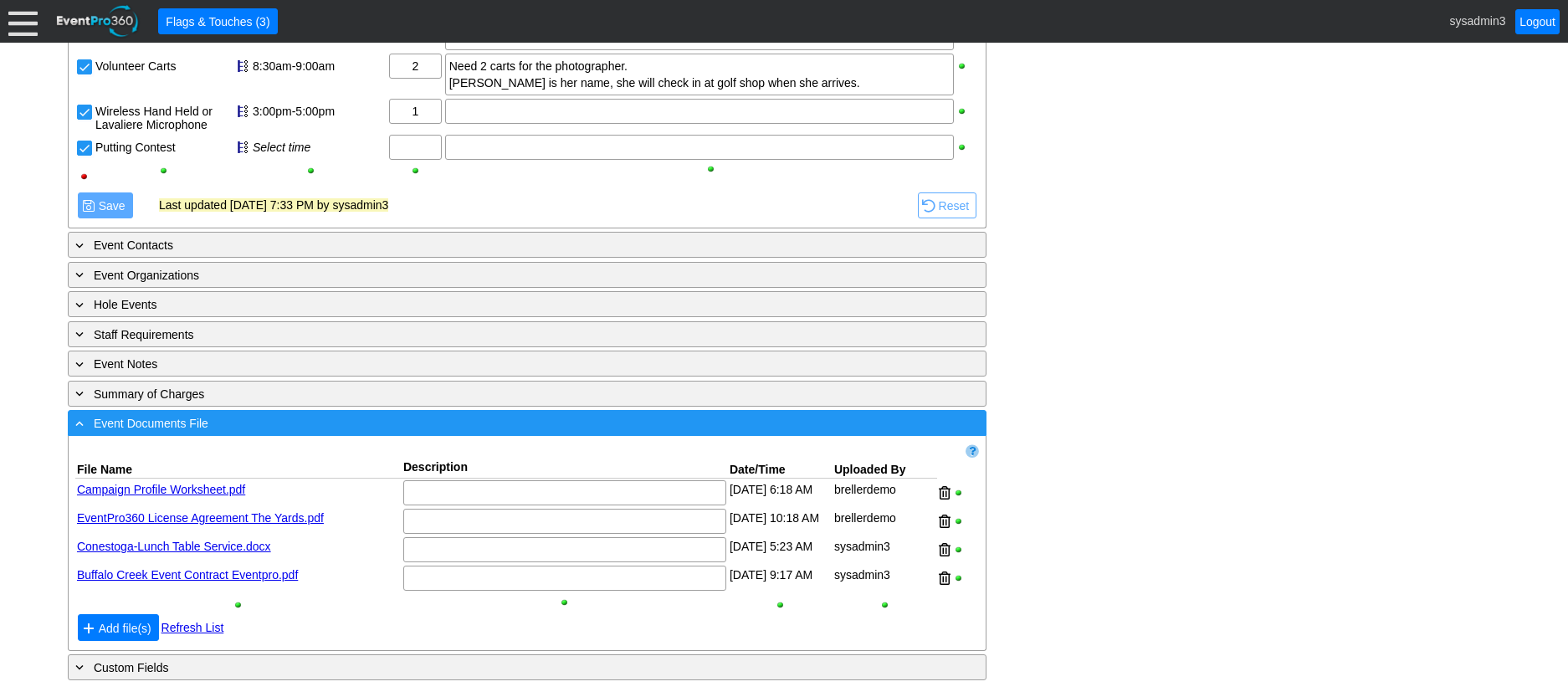
click at [380, 424] on div "- Event Documents File" at bounding box center [493, 423] width 842 height 19
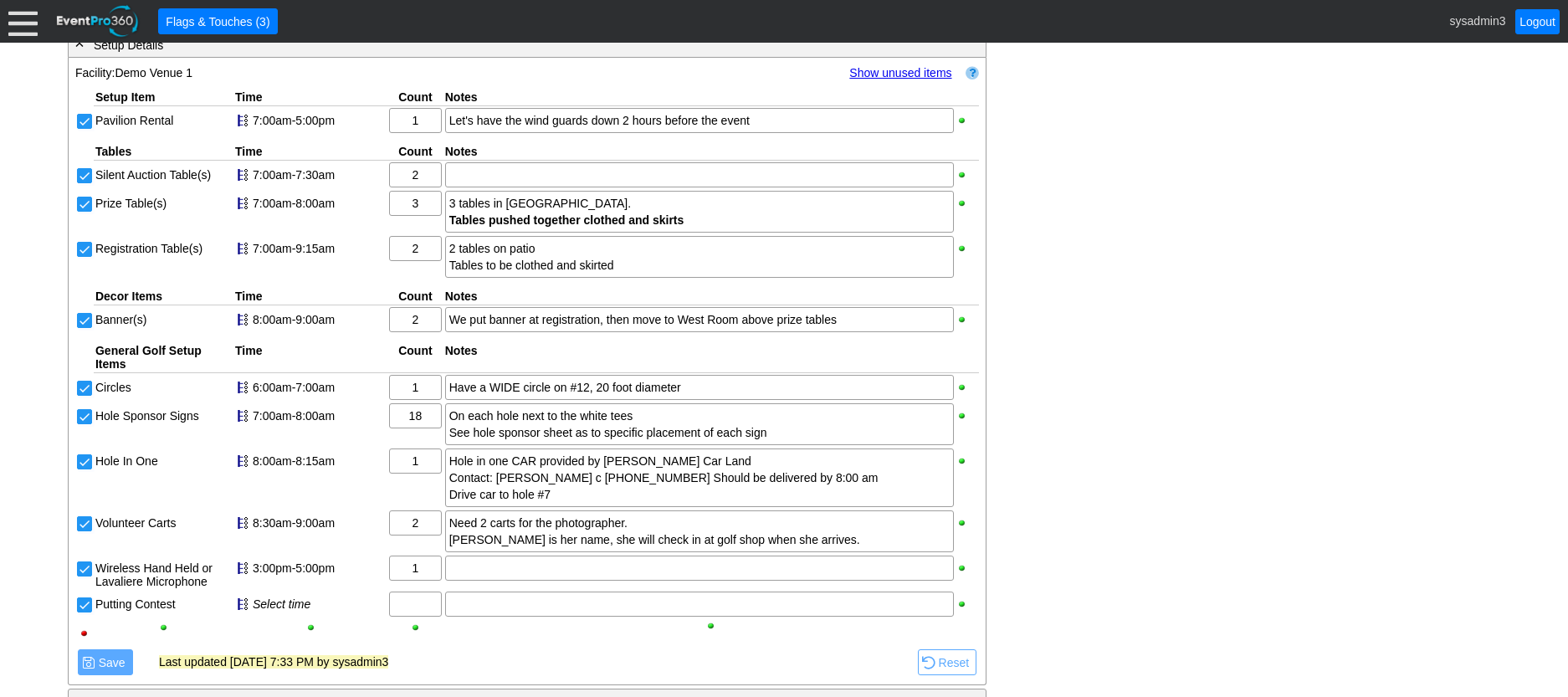
scroll to position [2371, 0]
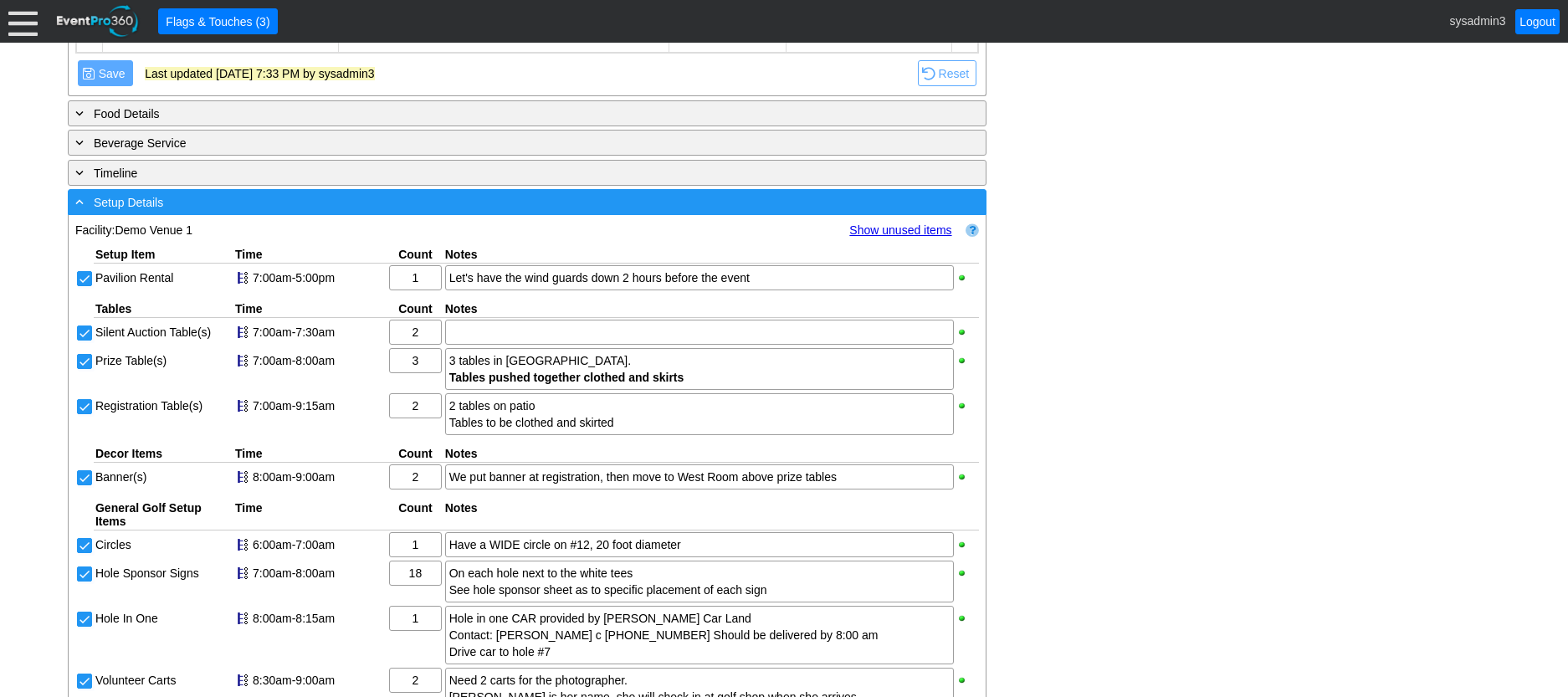
click at [399, 215] on div "- Setup Details ▼" at bounding box center [528, 202] width 919 height 26
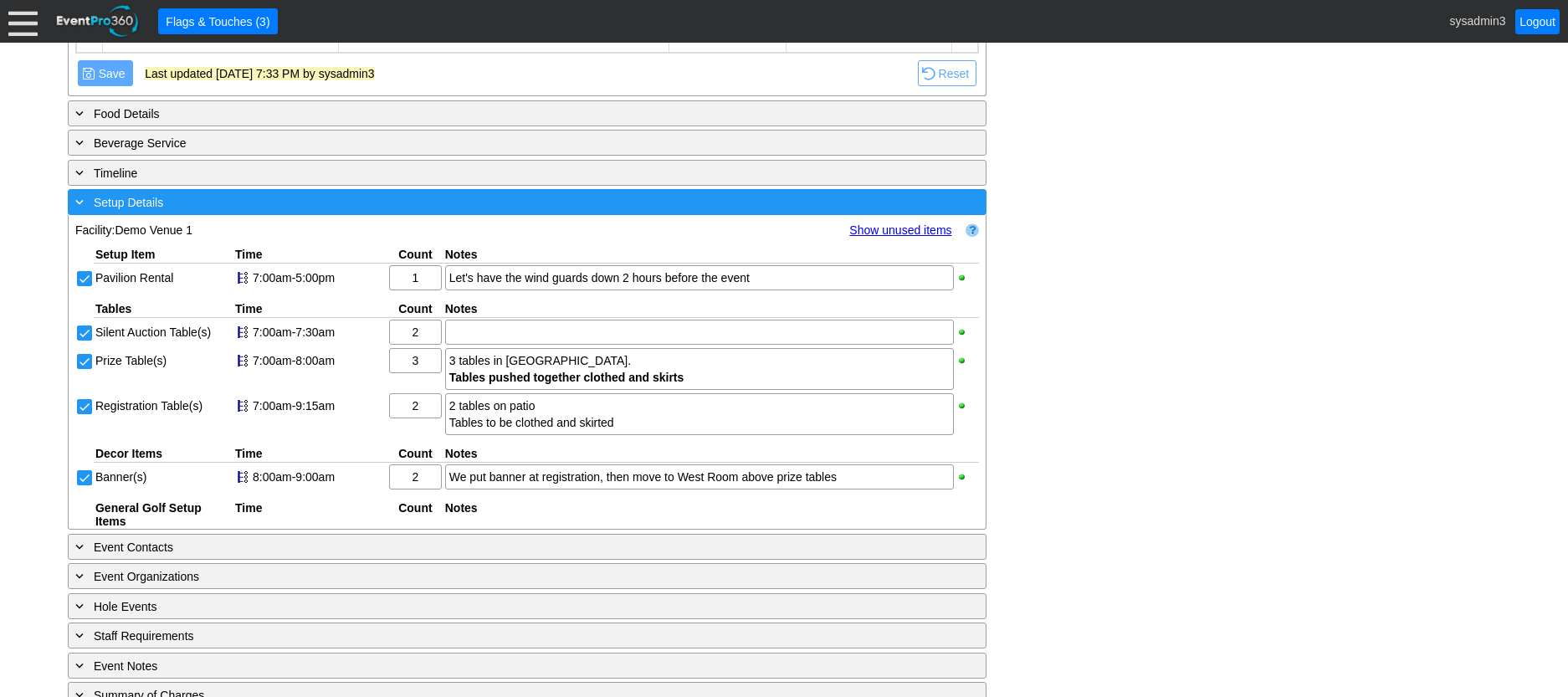
scroll to position [2162, 0]
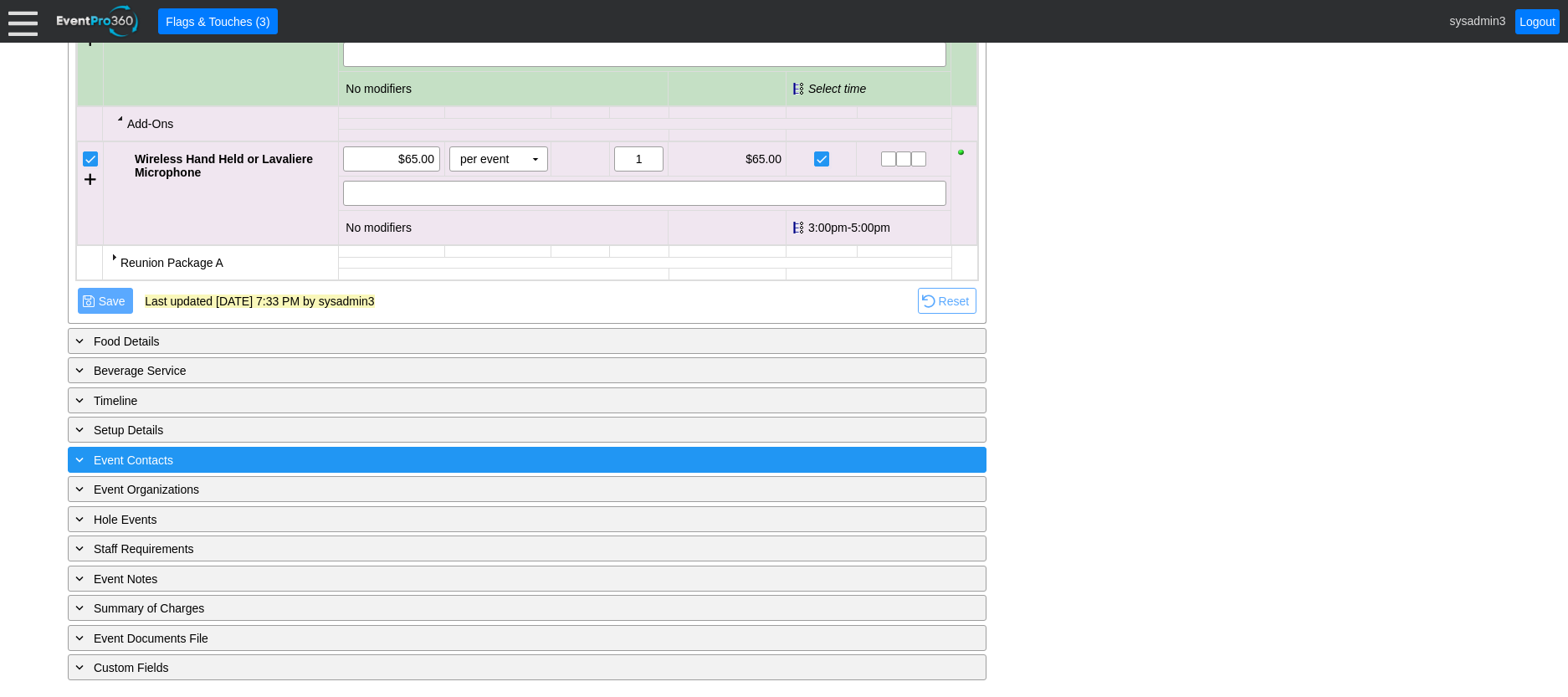
click at [326, 458] on div "+ Event Contacts" at bounding box center [493, 460] width 842 height 19
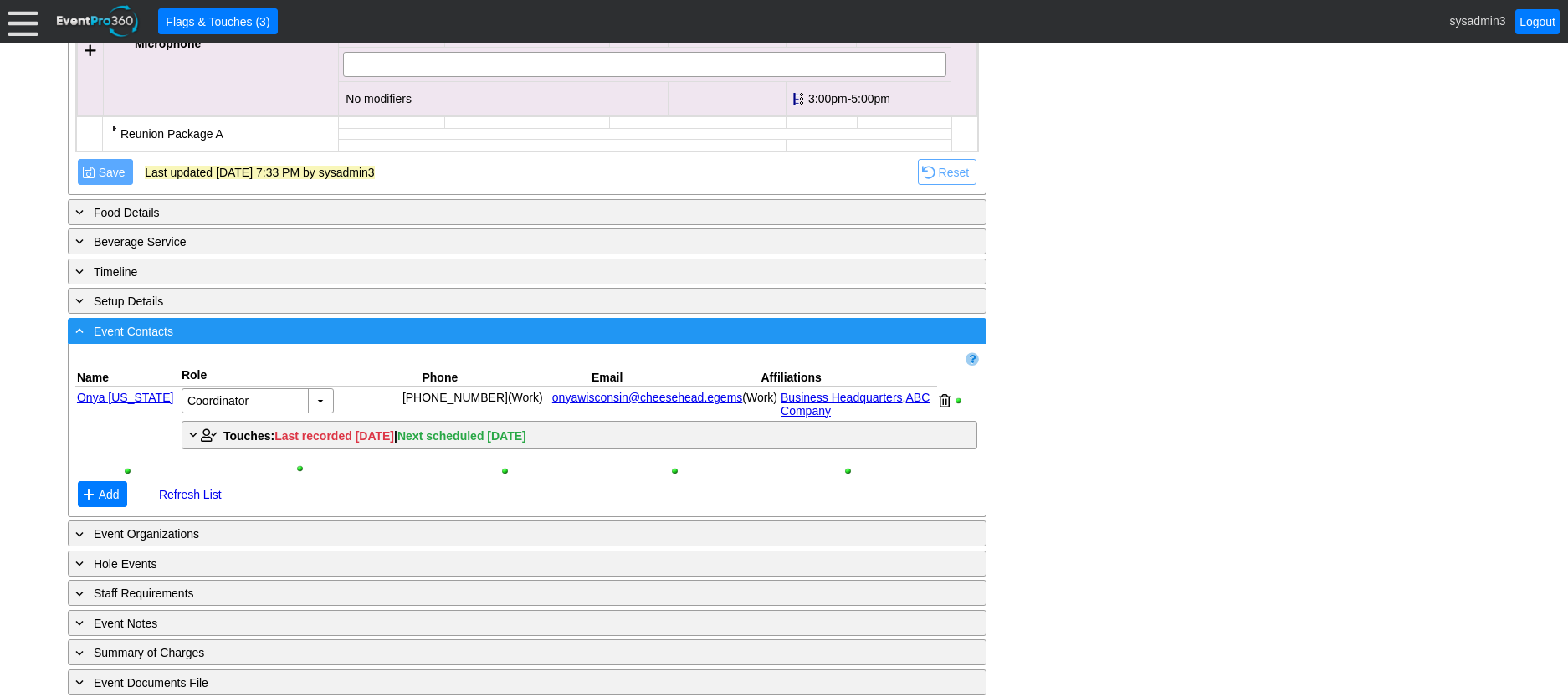
scroll to position [2329, 0]
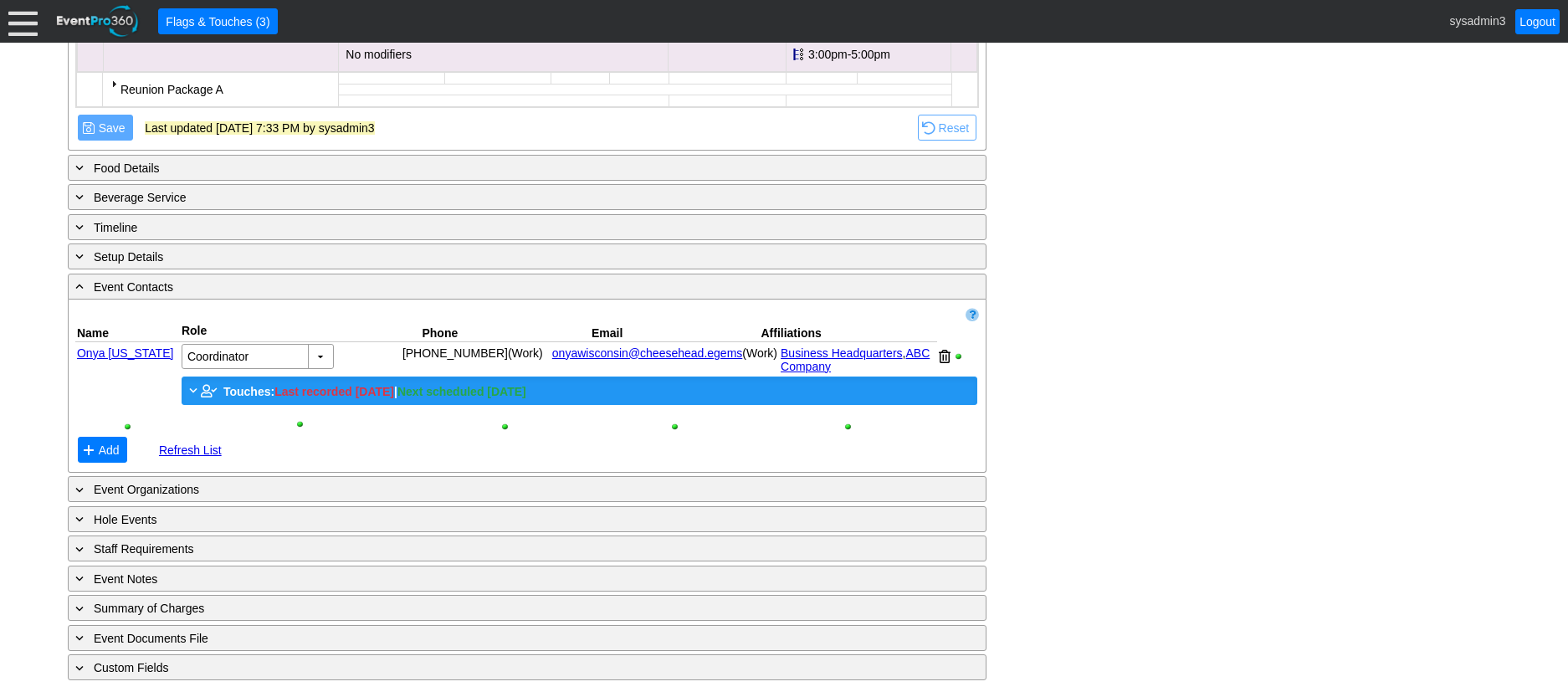
click at [243, 391] on span "Touches:" at bounding box center [248, 391] width 51 height 13
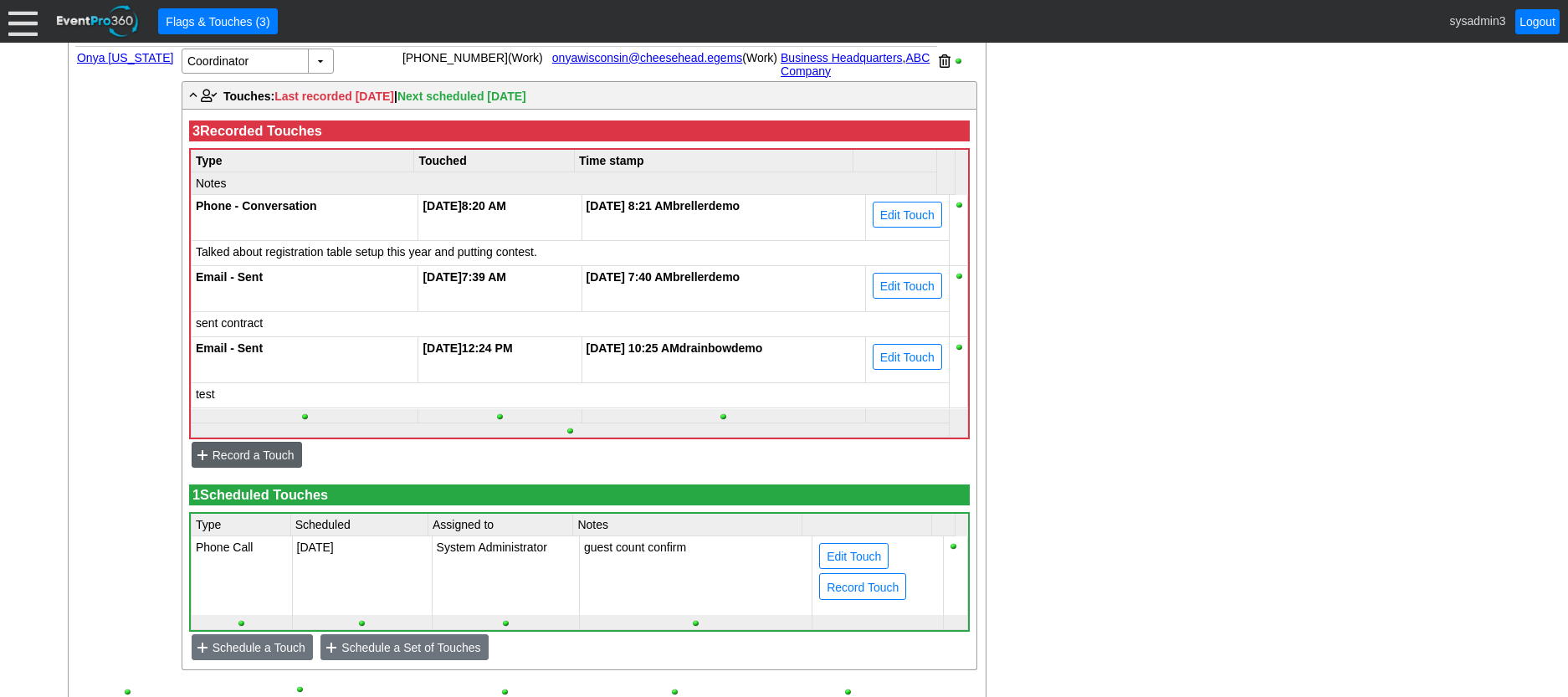
scroll to position [2748, 0]
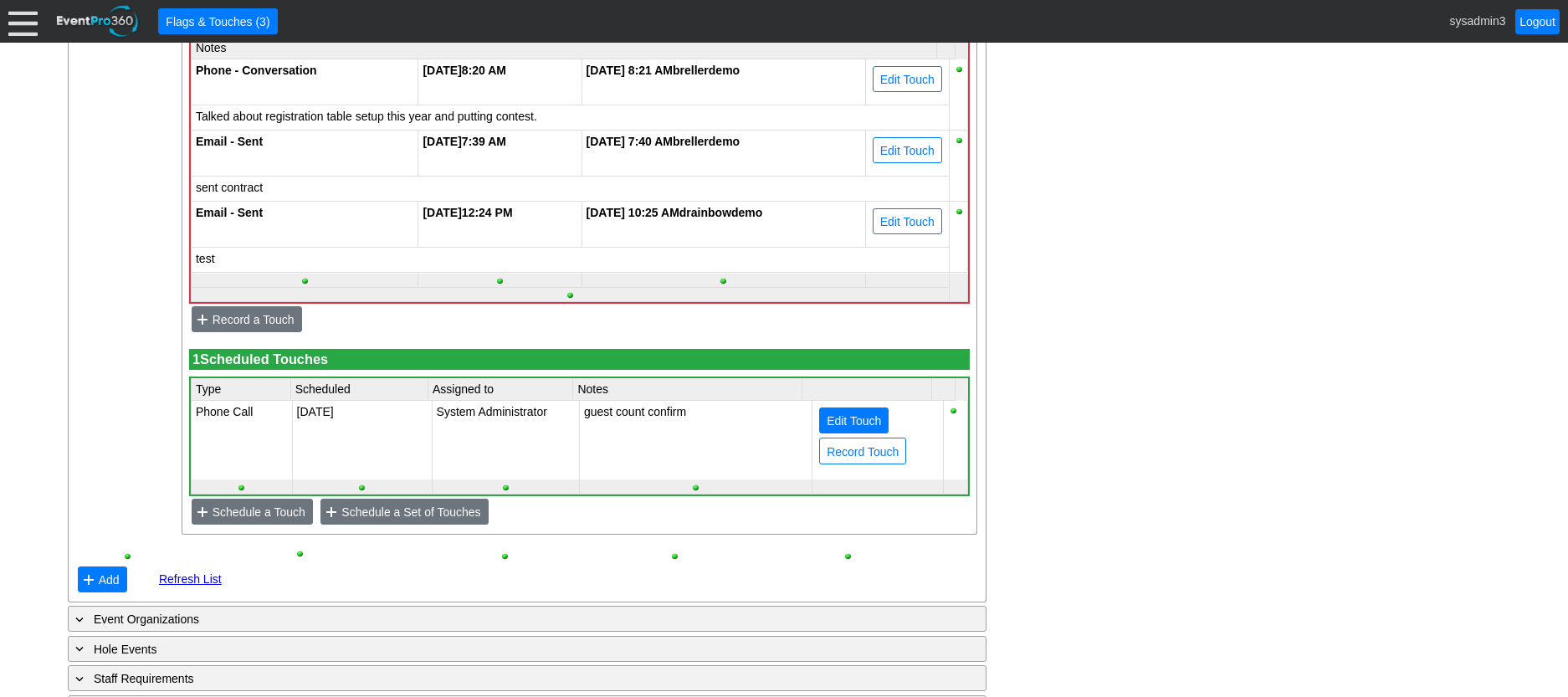
click at [834, 429] on span "Edit Touch" at bounding box center [853, 421] width 61 height 17
type input "Phone Call"
type input "11/12/2025"
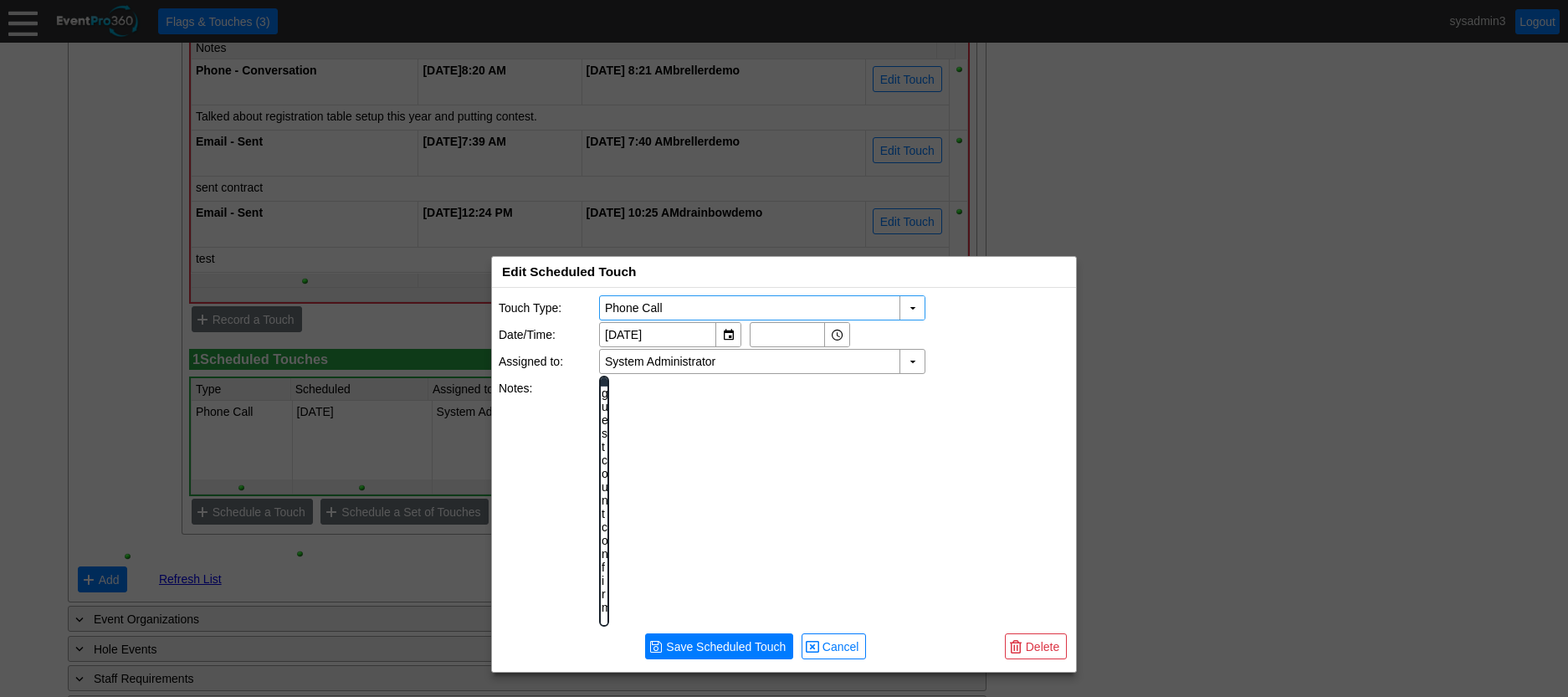
scroll to position [0, 0]
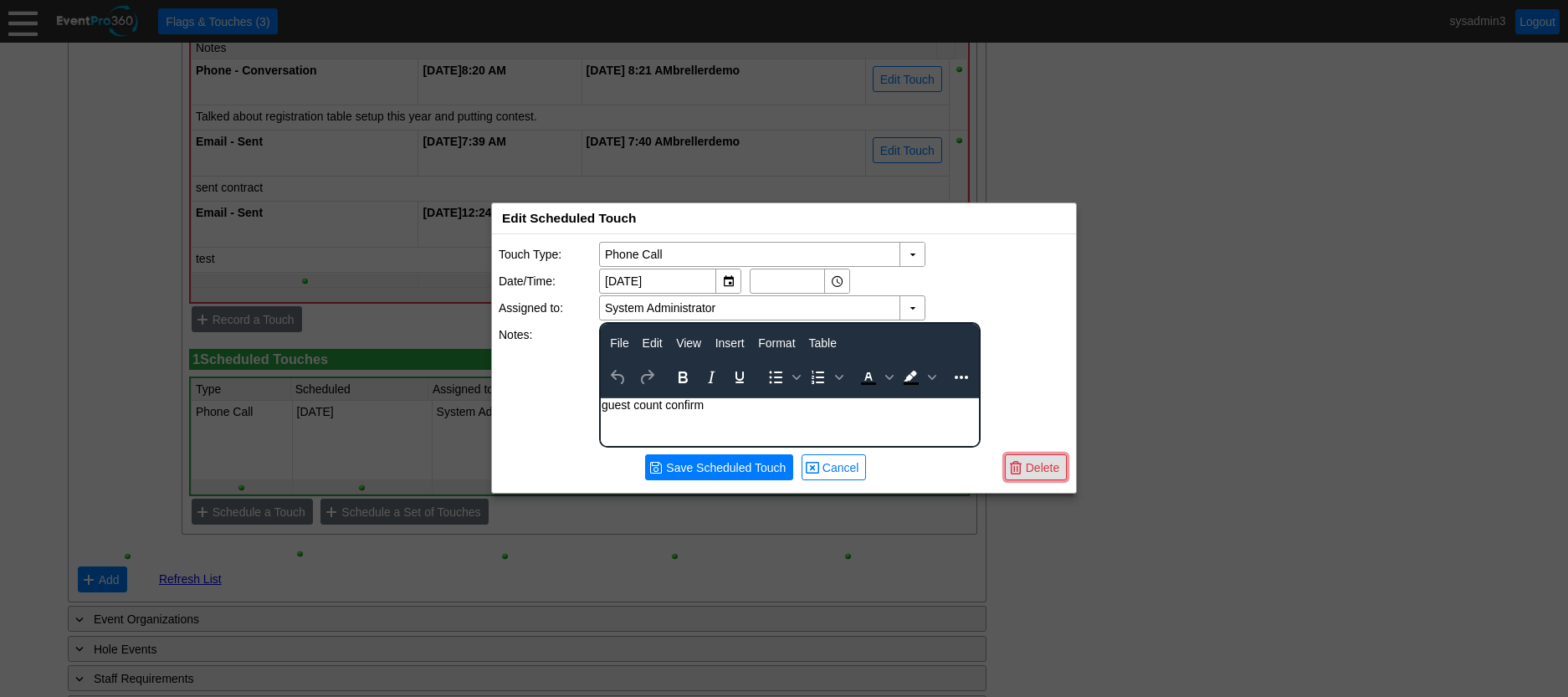
click at [1037, 467] on span "Delete" at bounding box center [1043, 468] width 40 height 17
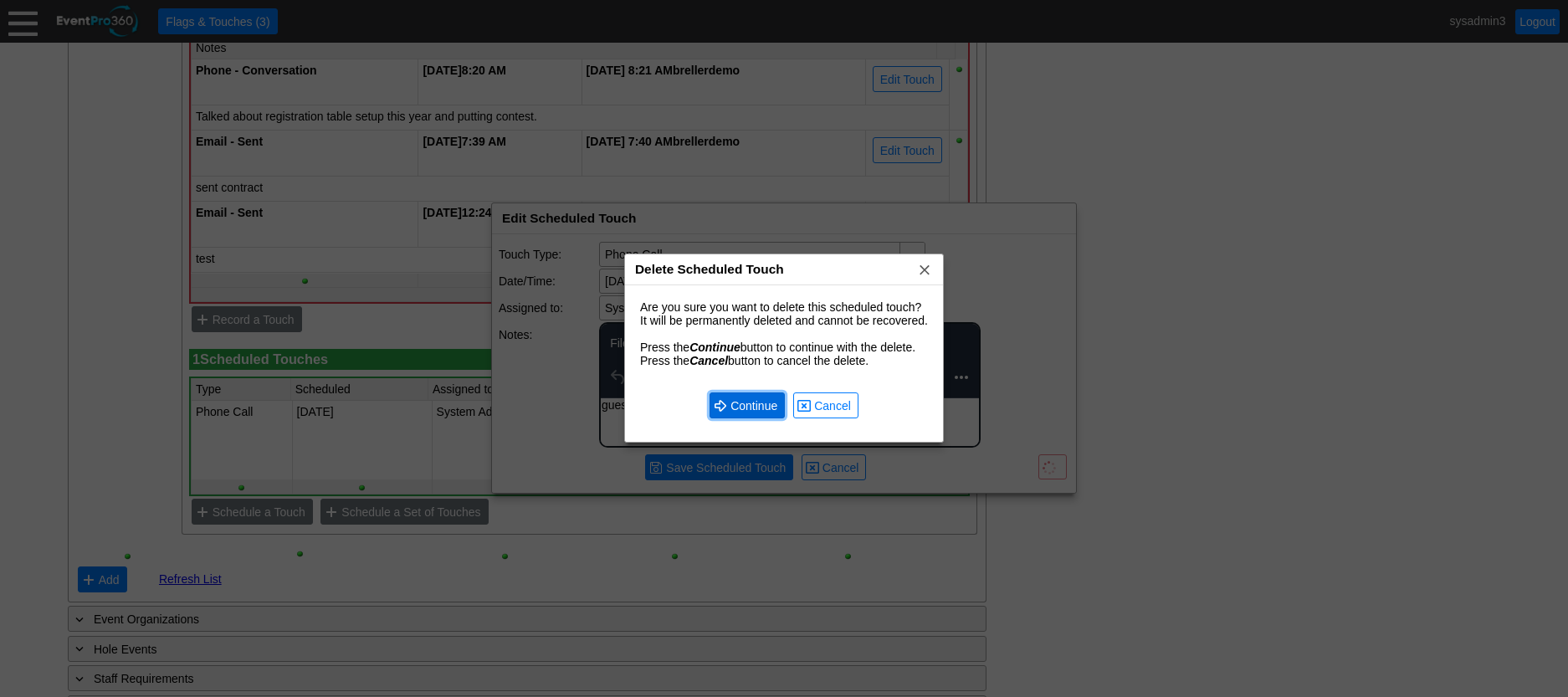
click at [756, 405] on span "Continue" at bounding box center [754, 406] width 54 height 17
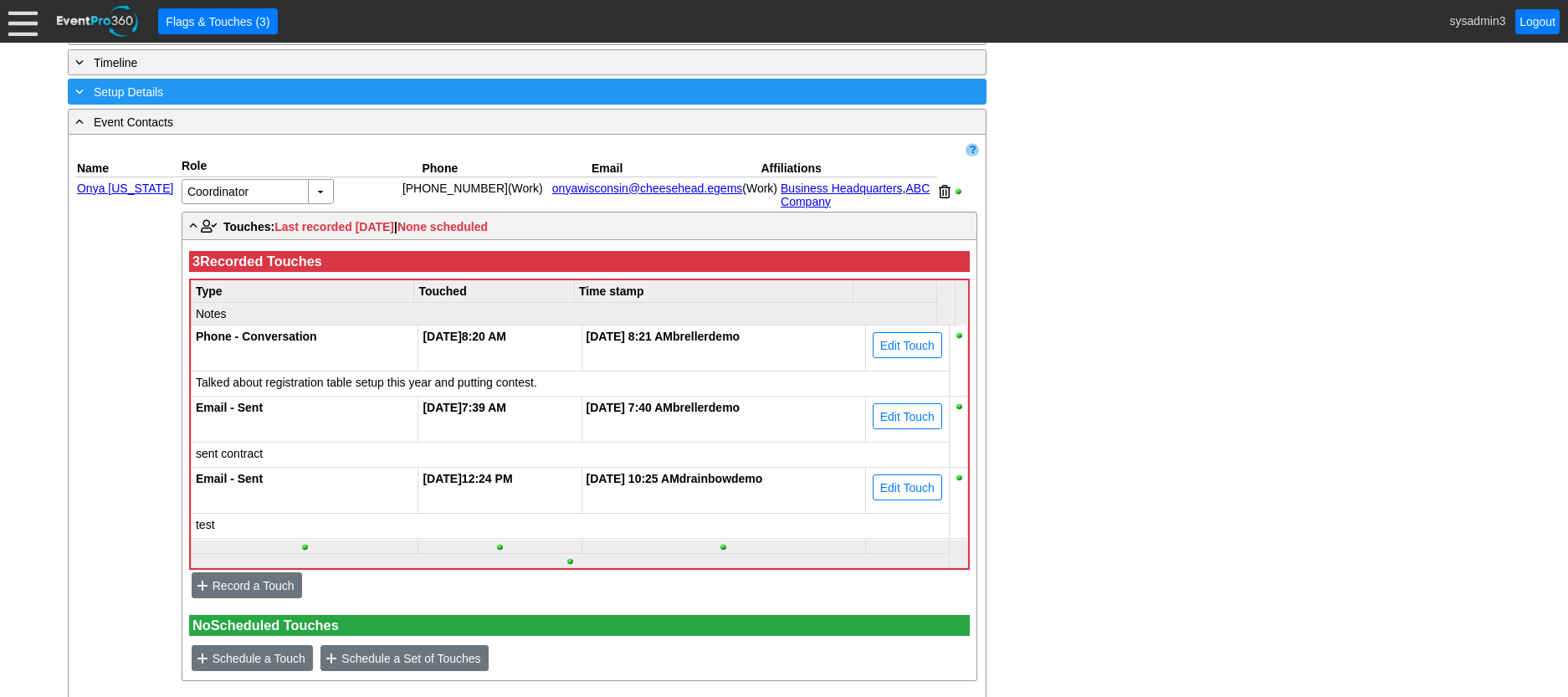
scroll to position [2245, 0]
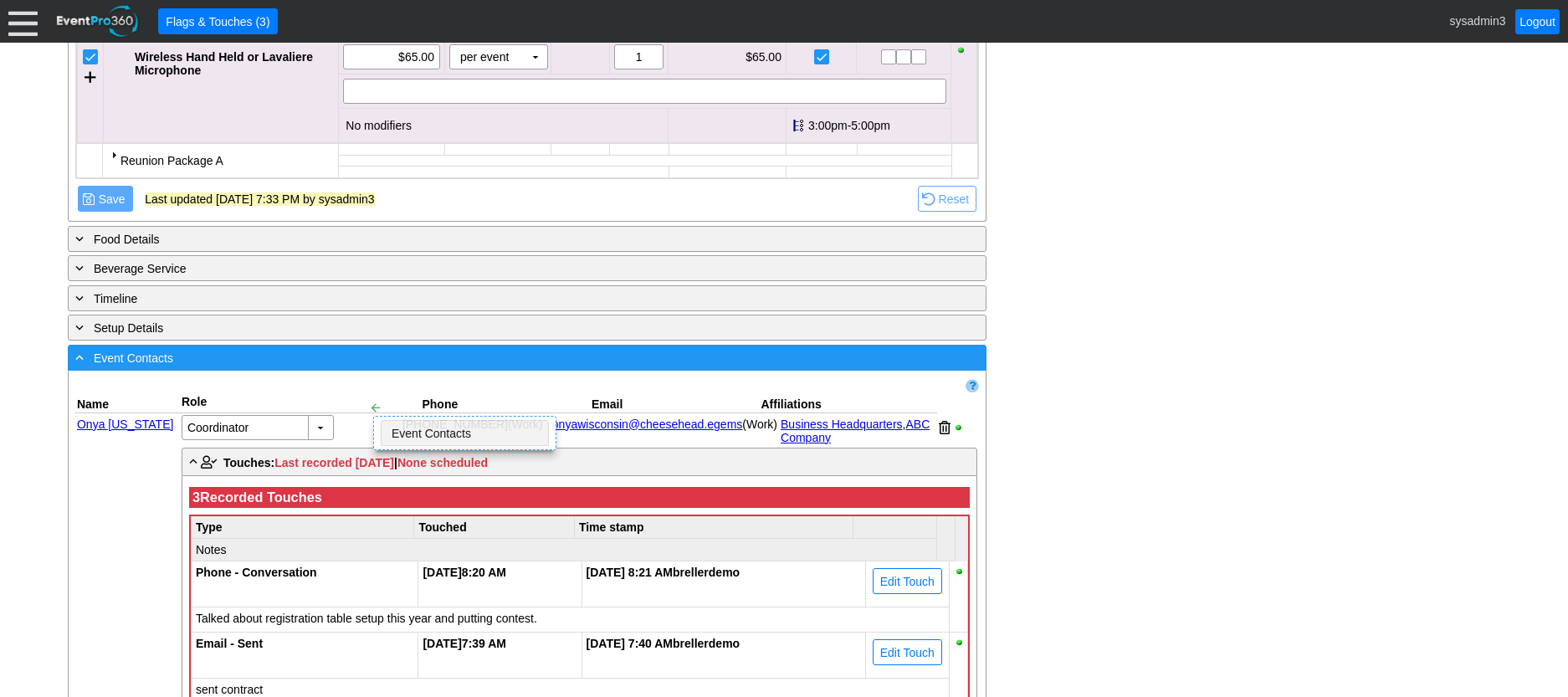
click at [354, 370] on div "- Event Contacts ▼" at bounding box center [528, 358] width 919 height 26
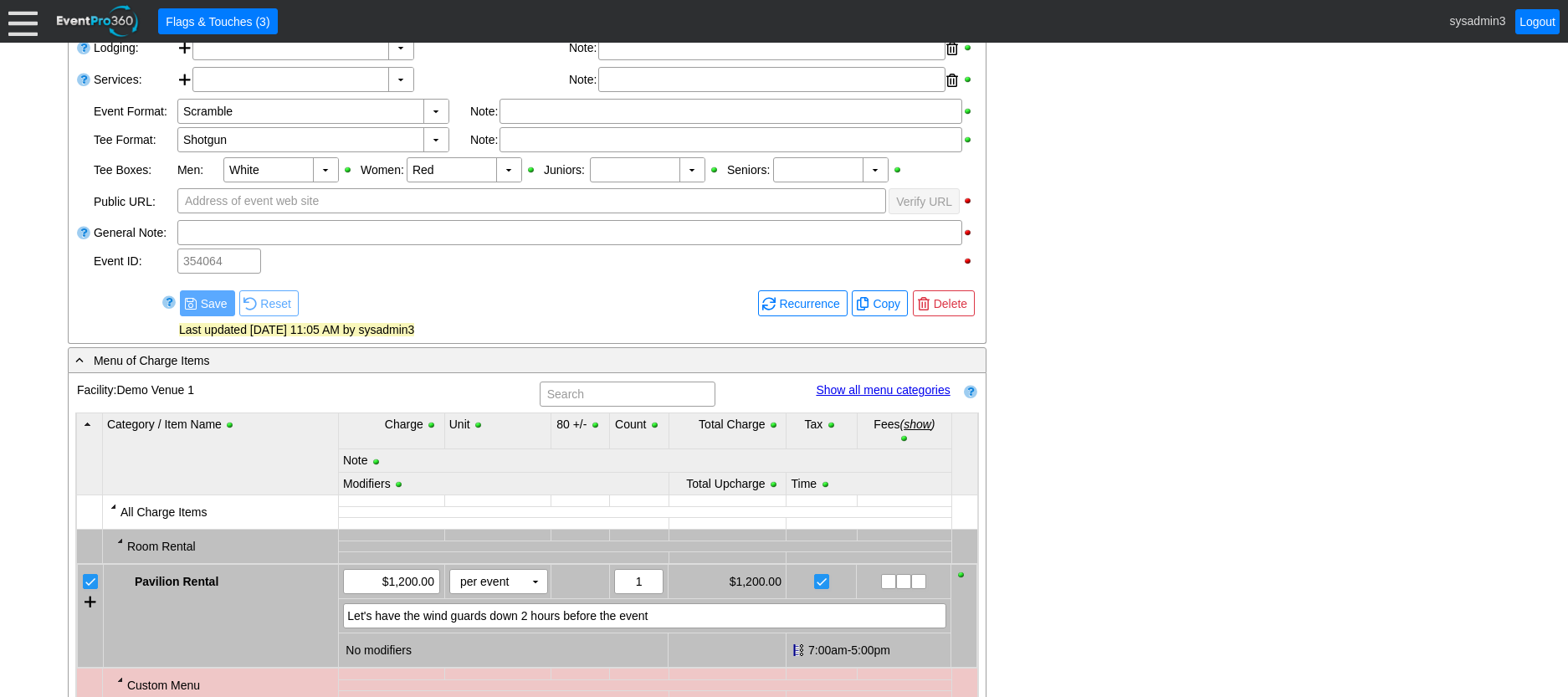
scroll to position [488, 0]
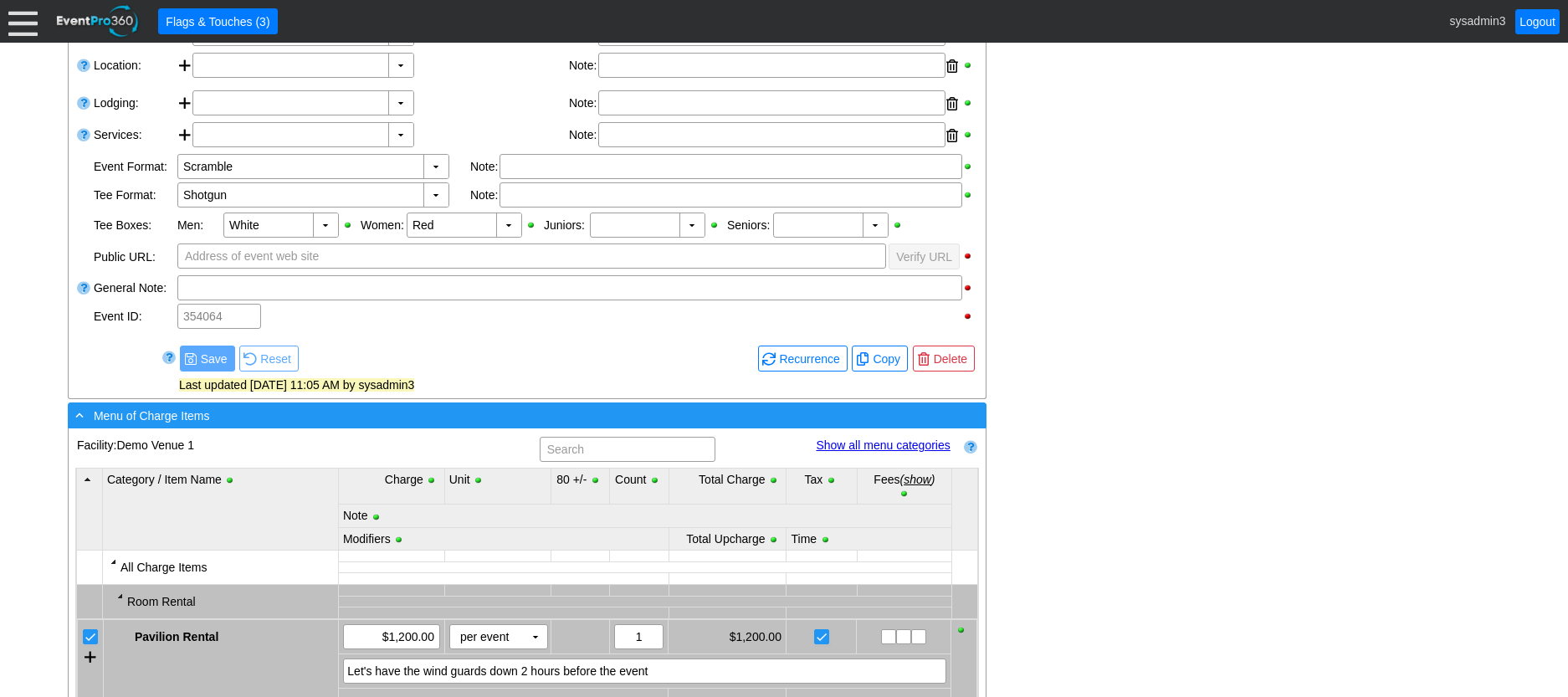
click at [352, 425] on div "- Menu of Charge Items" at bounding box center [493, 415] width 842 height 19
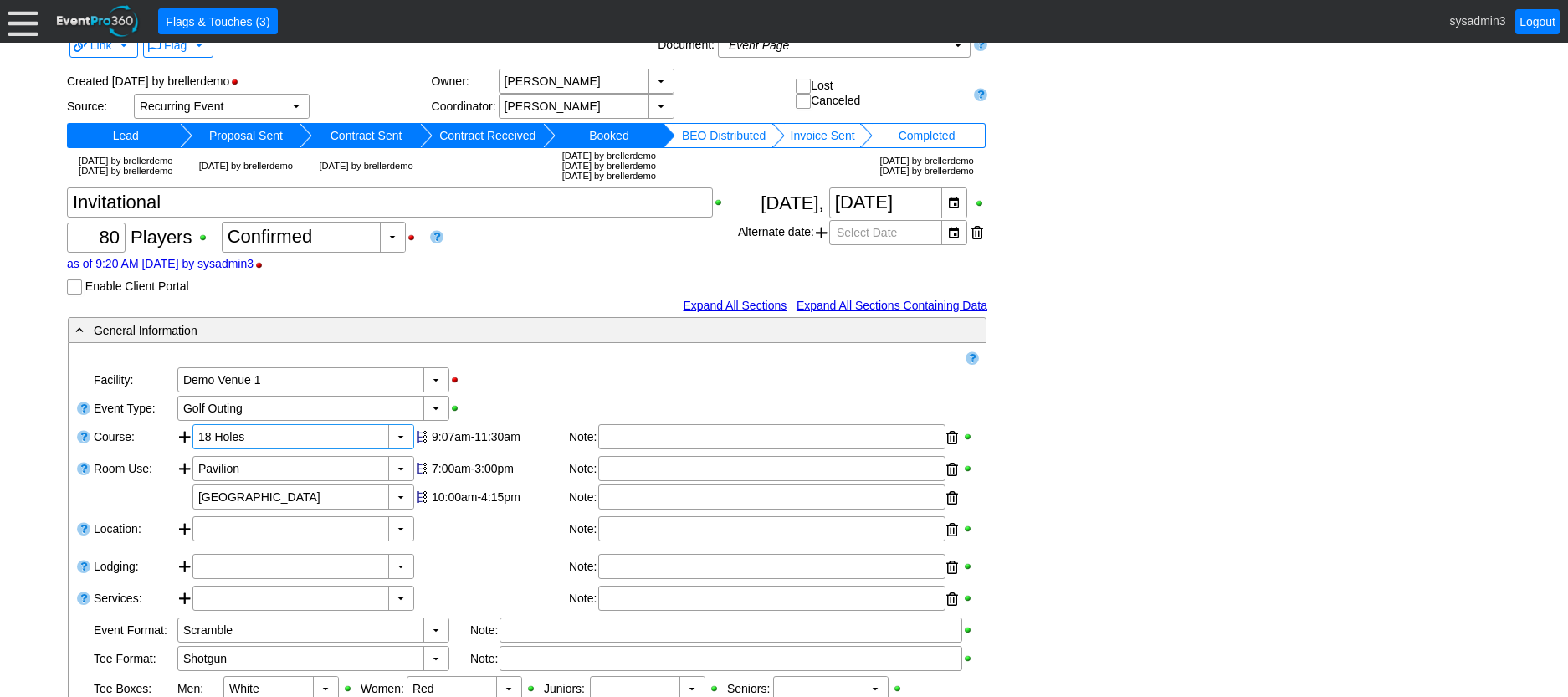
scroll to position [0, 0]
